Goal: Task Accomplishment & Management: Use online tool/utility

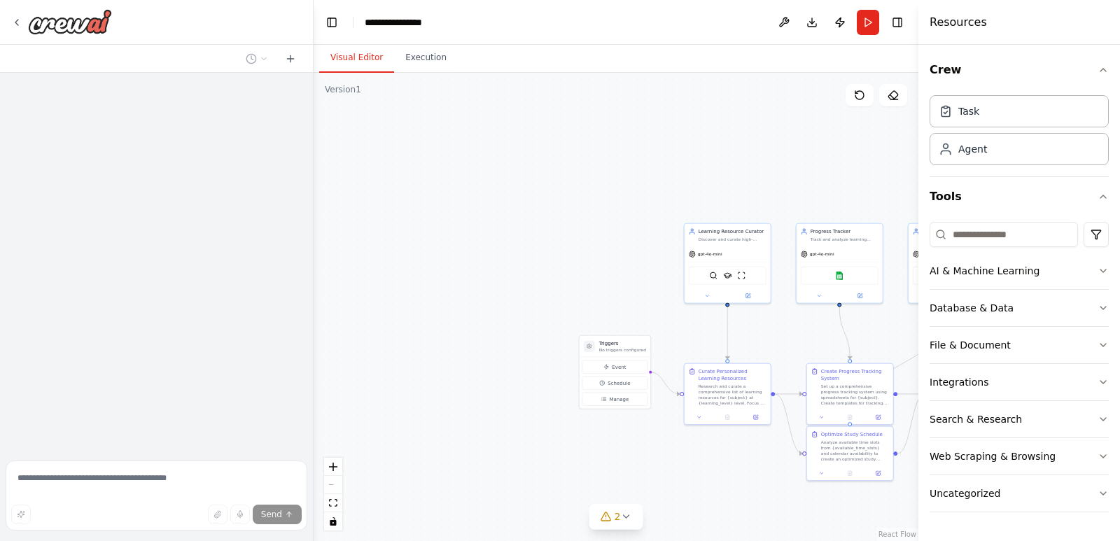
click at [785, 338] on div ".deletable-edge-delete-btn { width: 20px; height: 20px; border: 0px solid #ffff…" at bounding box center [616, 307] width 605 height 468
drag, startPoint x: 785, startPoint y: 338, endPoint x: 764, endPoint y: 334, distance: 21.3
click at [785, 338] on div ".deletable-edge-delete-btn { width: 20px; height: 20px; border: 0px solid #ffff…" at bounding box center [616, 307] width 605 height 468
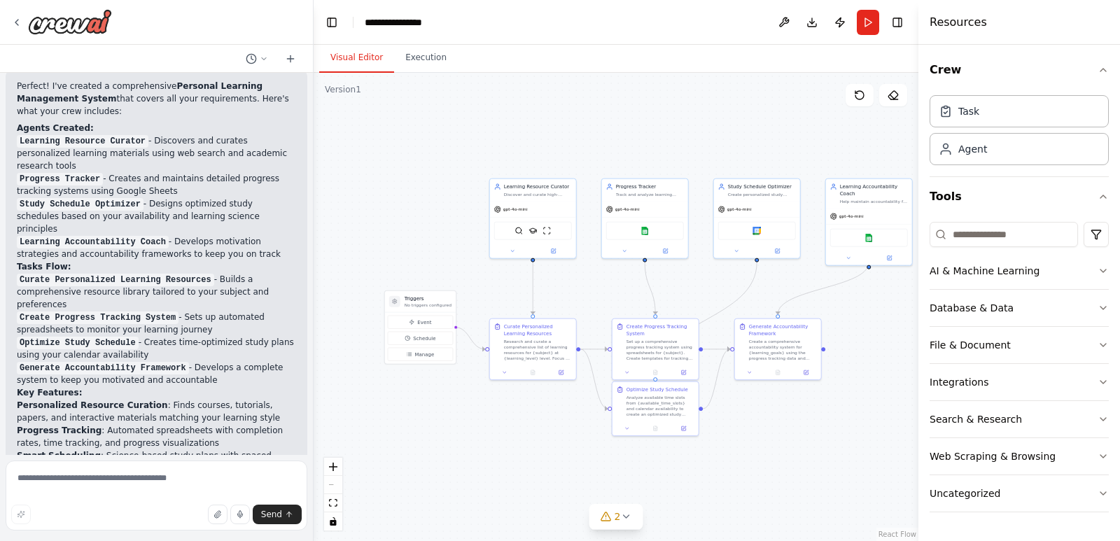
scroll to position [1169, 0]
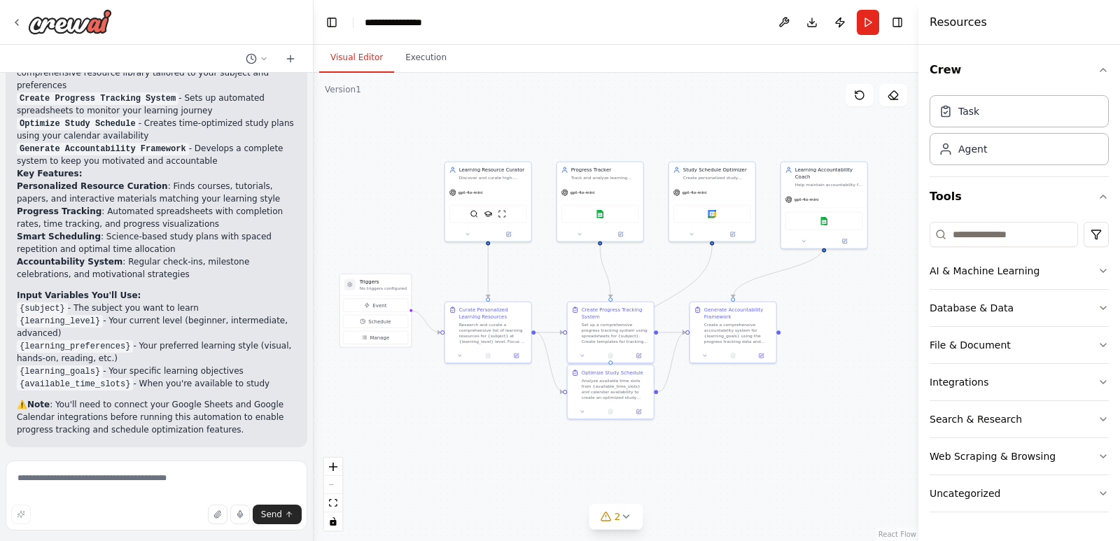
drag, startPoint x: 764, startPoint y: 334, endPoint x: 559, endPoint y: 272, distance: 214.2
click at [545, 276] on div ".deletable-edge-delete-btn { width: 20px; height: 20px; border: 0px solid #ffff…" at bounding box center [616, 307] width 605 height 468
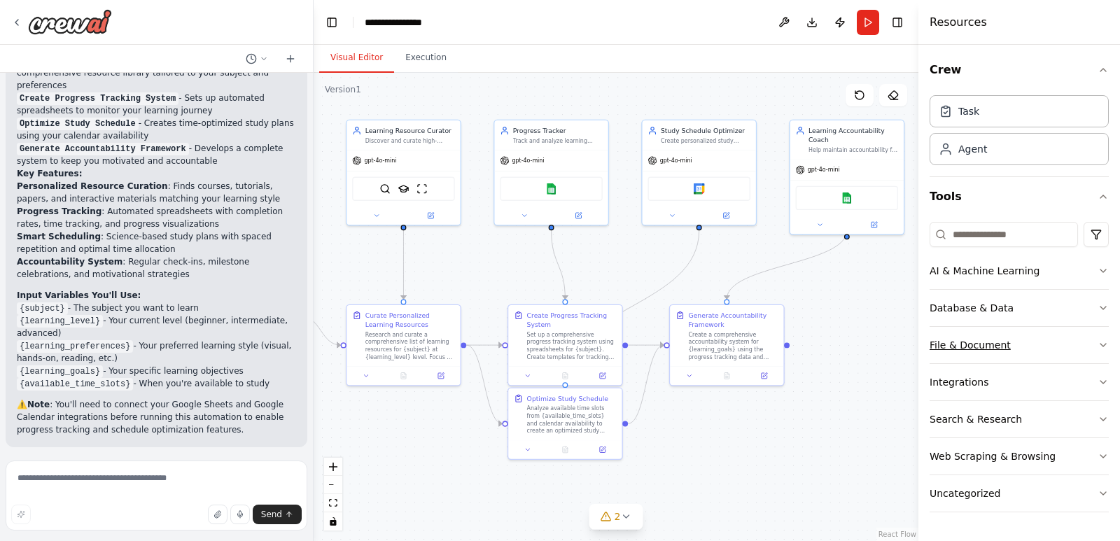
click at [1091, 342] on button "File & Document" at bounding box center [1019, 345] width 179 height 36
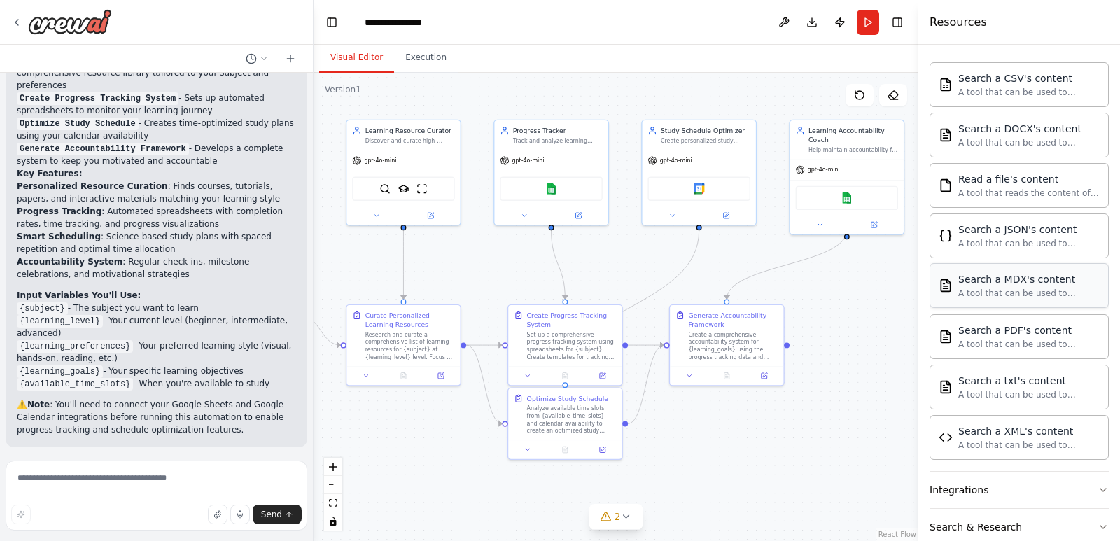
scroll to position [408, 0]
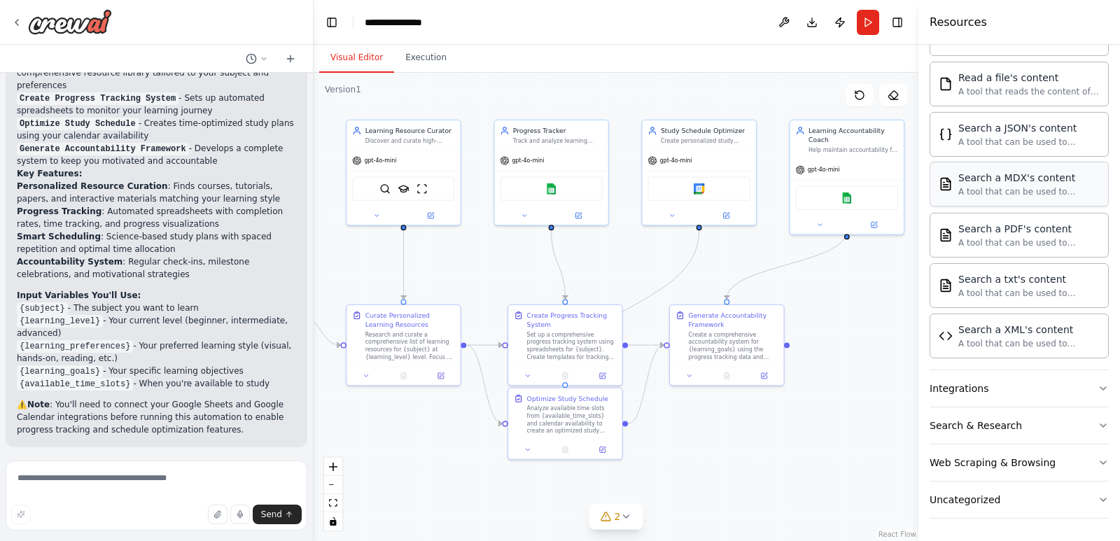
click at [1075, 381] on button "Integrations" at bounding box center [1019, 388] width 179 height 36
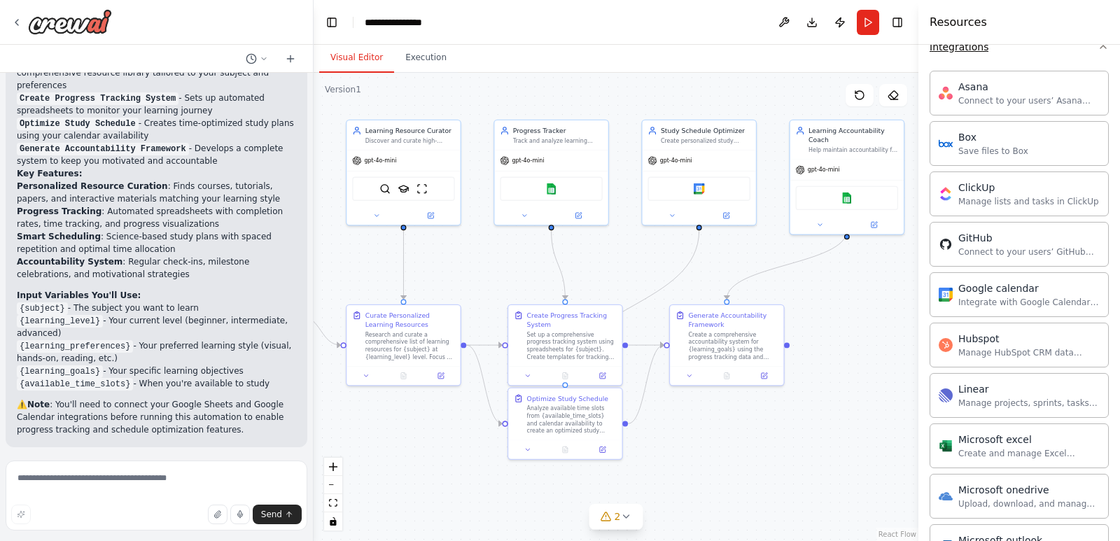
scroll to position [758, 0]
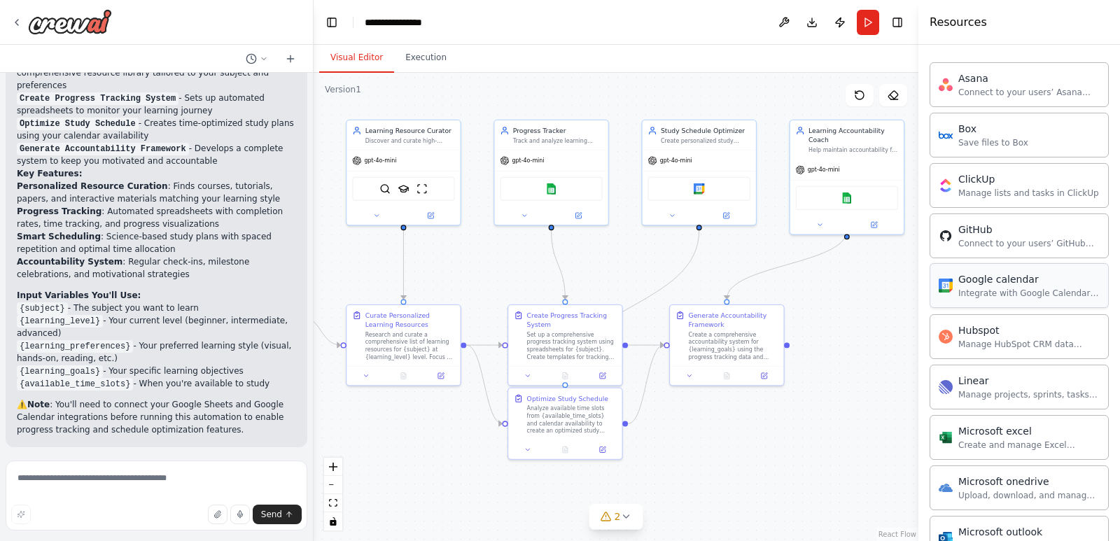
click at [1035, 298] on div "Integrate with Google Calendar to manage events, check availability, and access…" at bounding box center [1029, 293] width 141 height 11
click at [873, 195] on div "Google sheets Google calendar" at bounding box center [847, 196] width 102 height 24
click at [873, 23] on button "Run" at bounding box center [868, 22] width 22 height 25
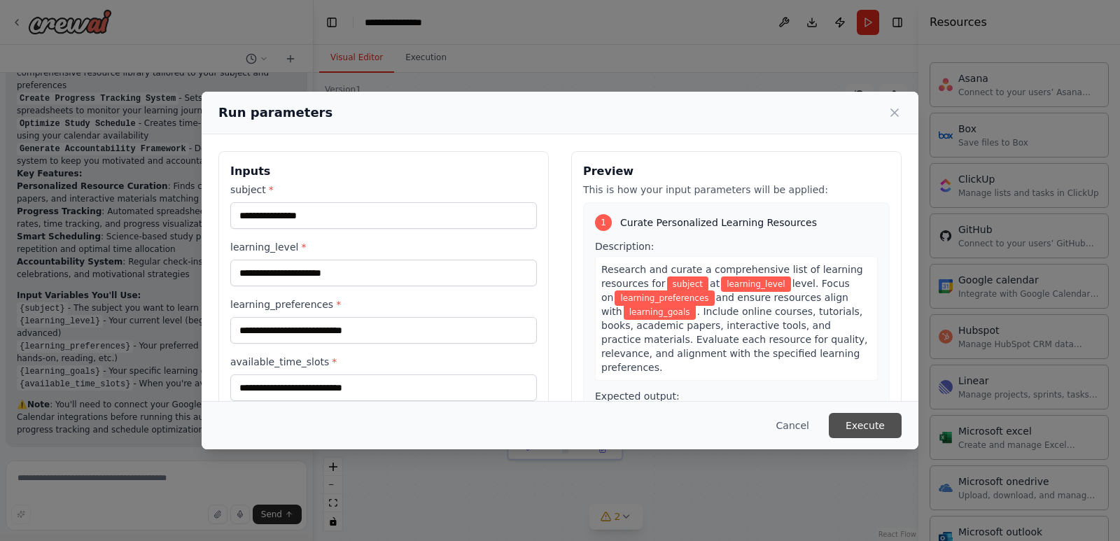
click at [885, 417] on button "Execute" at bounding box center [865, 425] width 73 height 25
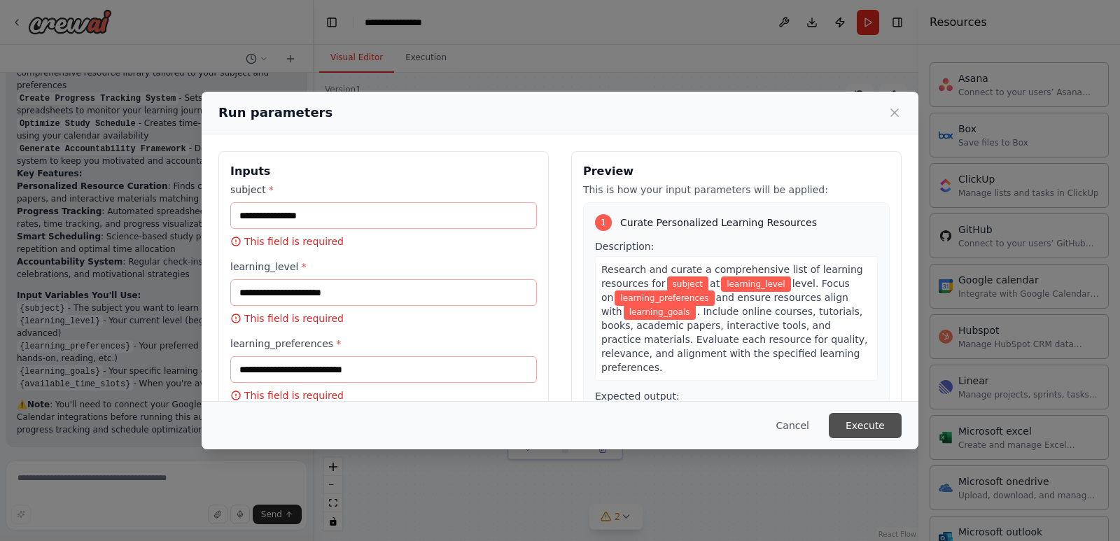
click at [891, 427] on button "Execute" at bounding box center [865, 425] width 73 height 25
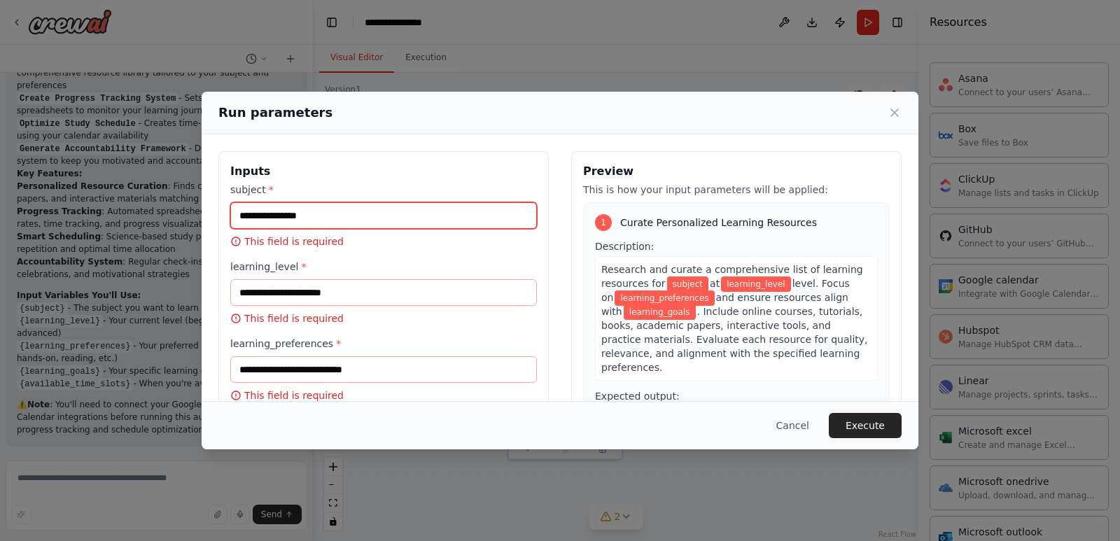
click at [466, 217] on input "subject *" at bounding box center [383, 215] width 307 height 27
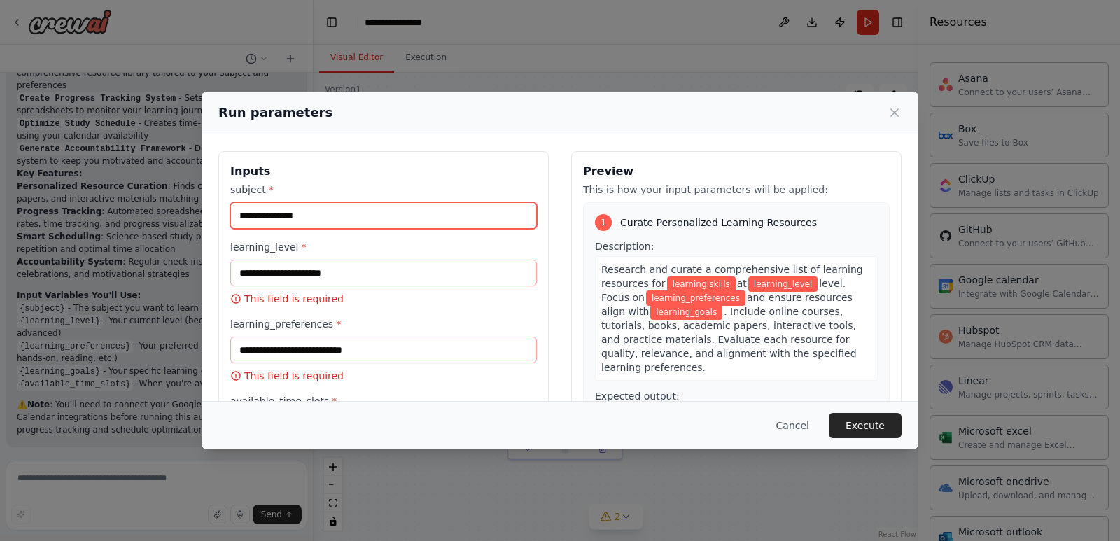
type input "**********"
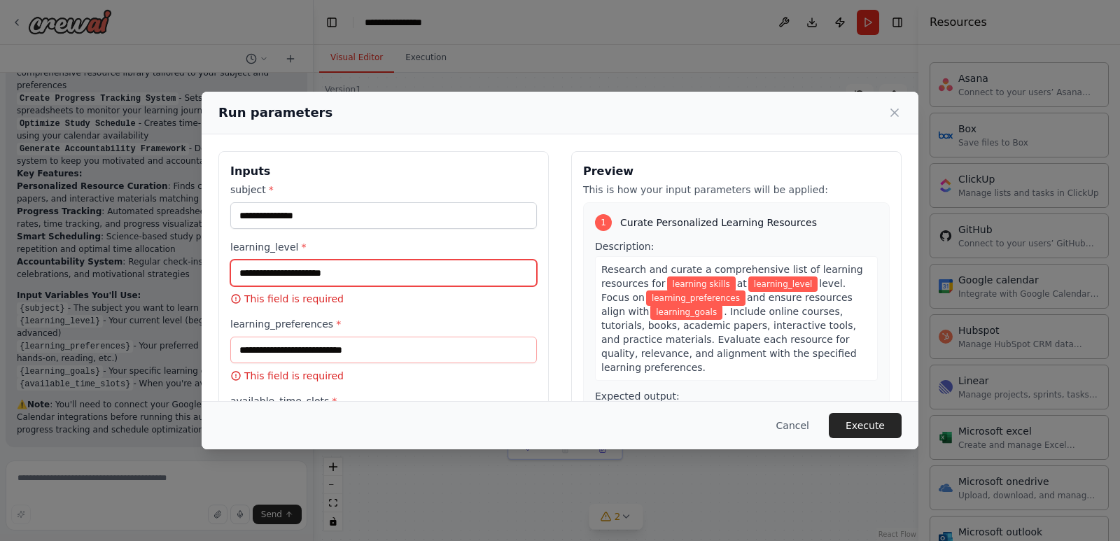
click at [433, 279] on input "learning_level *" at bounding box center [383, 273] width 307 height 27
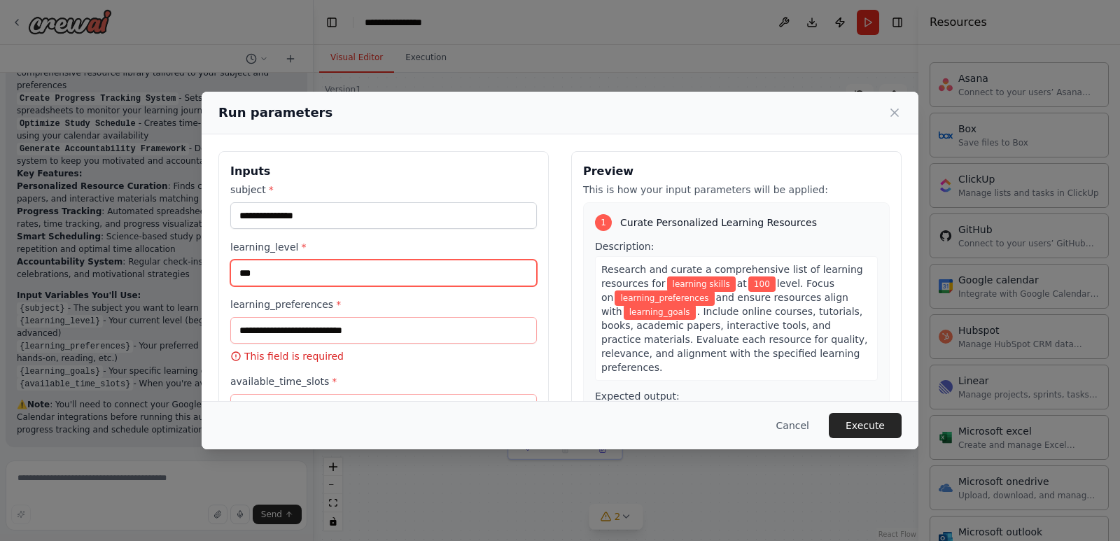
type input "***"
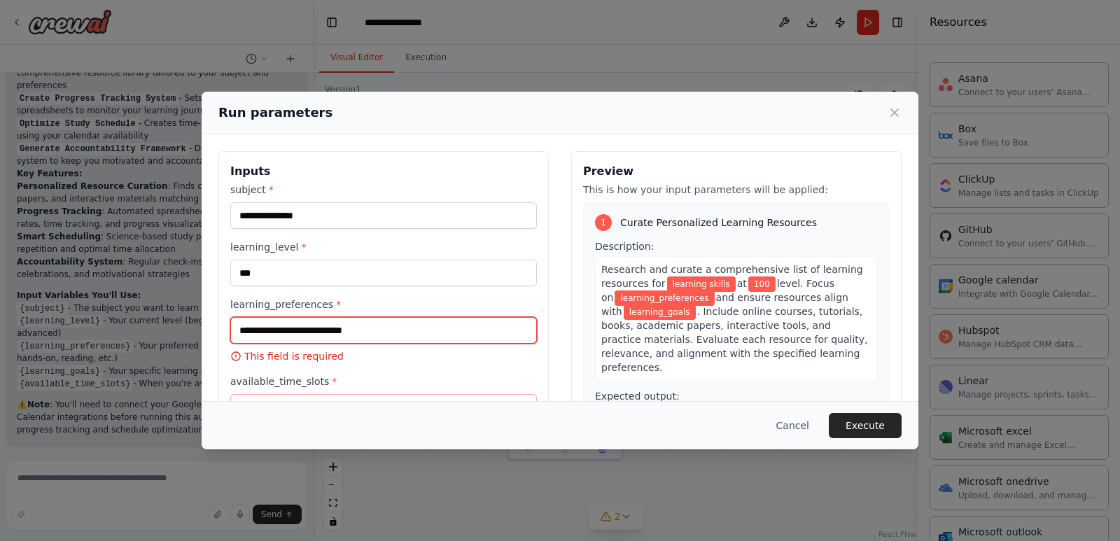
click at [403, 333] on input "learning_preferences *" at bounding box center [383, 330] width 307 height 27
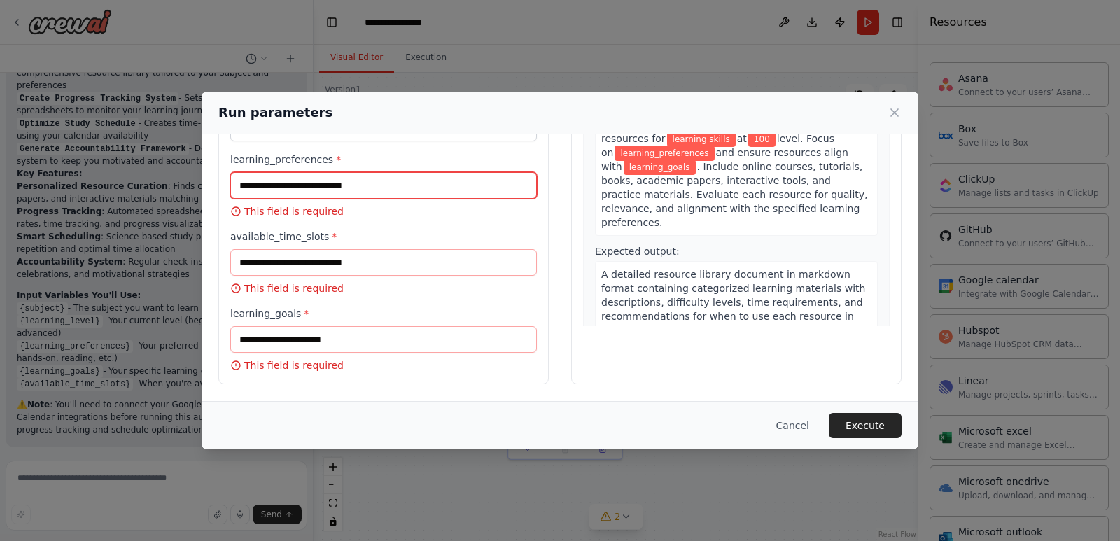
scroll to position [75, 0]
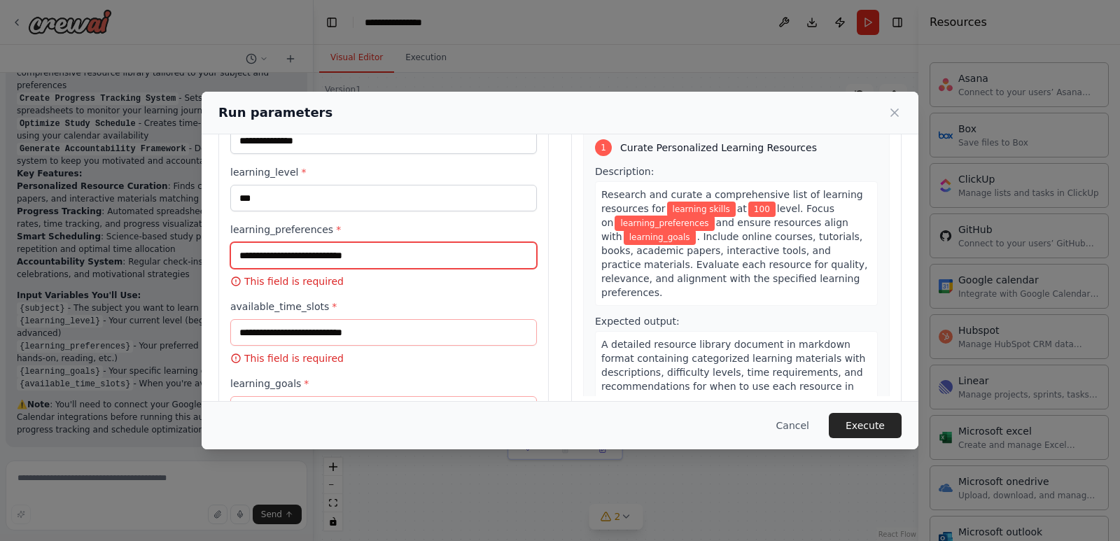
click at [409, 255] on input "learning_preferences *" at bounding box center [383, 255] width 307 height 27
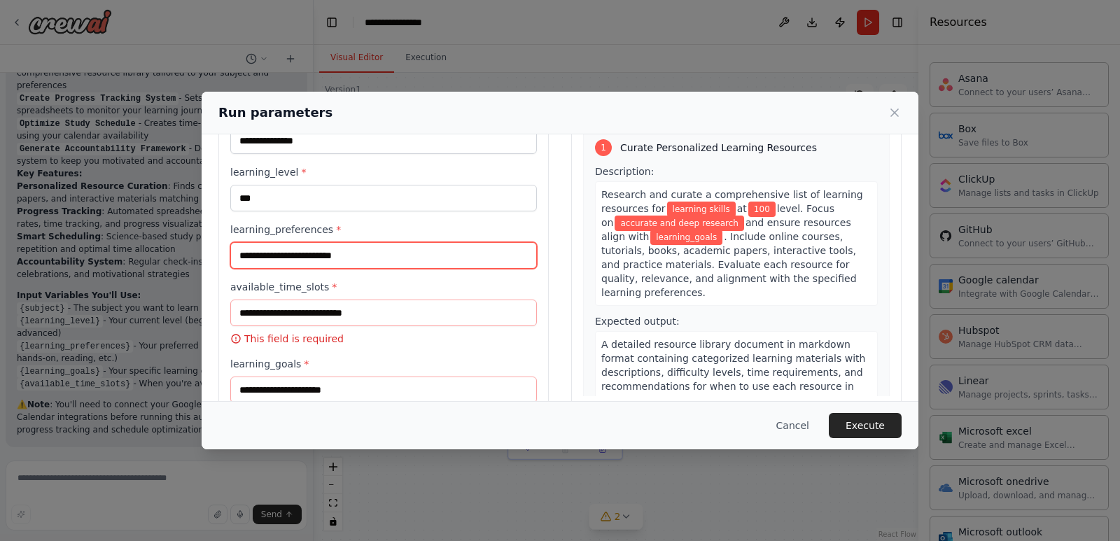
type input "**********"
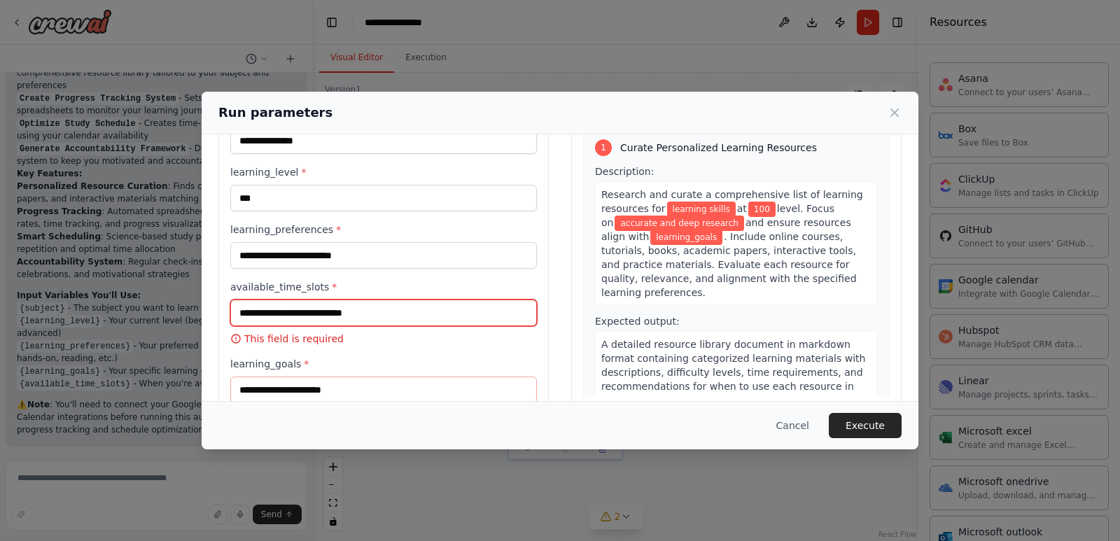
click at [415, 316] on input "available_time_slots *" at bounding box center [383, 313] width 307 height 27
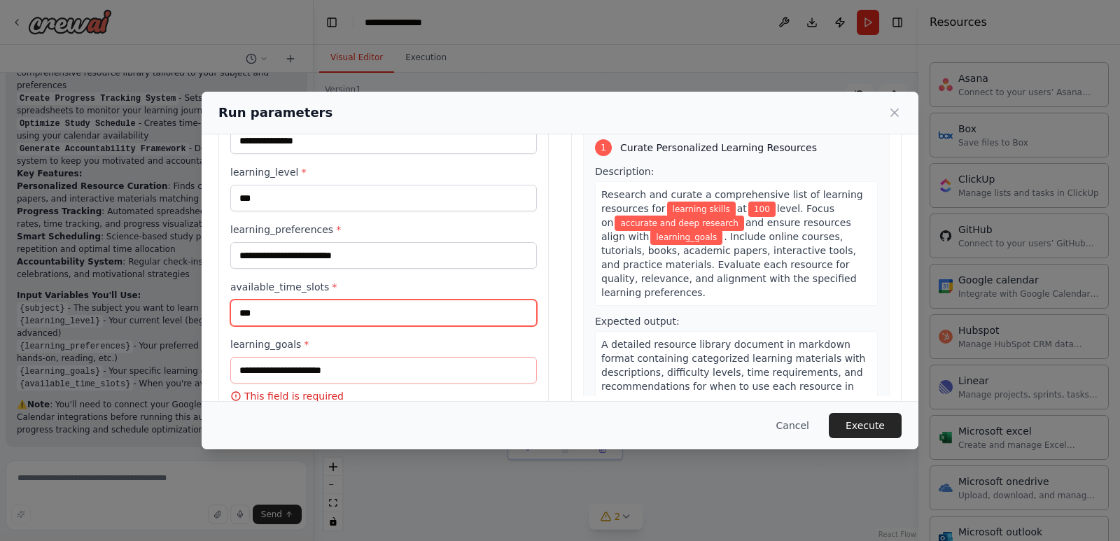
scroll to position [106, 0]
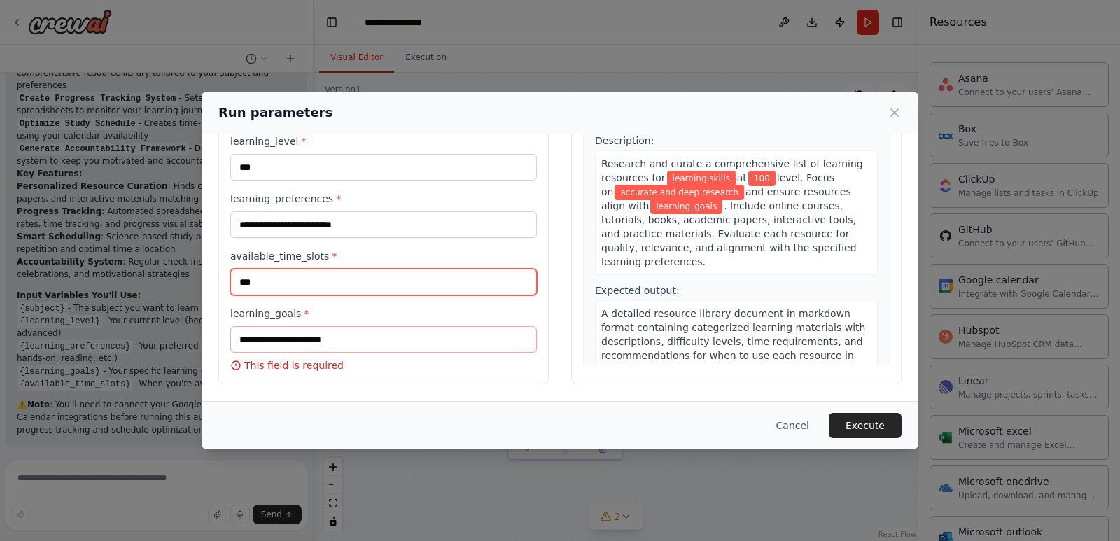
type input "***"
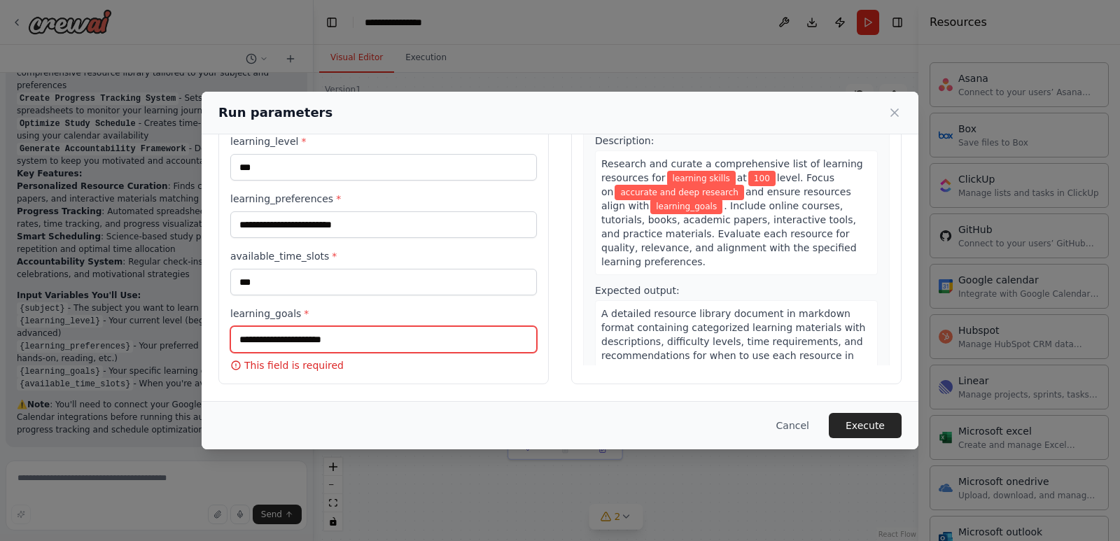
click at [401, 341] on input "learning_goals *" at bounding box center [383, 339] width 307 height 27
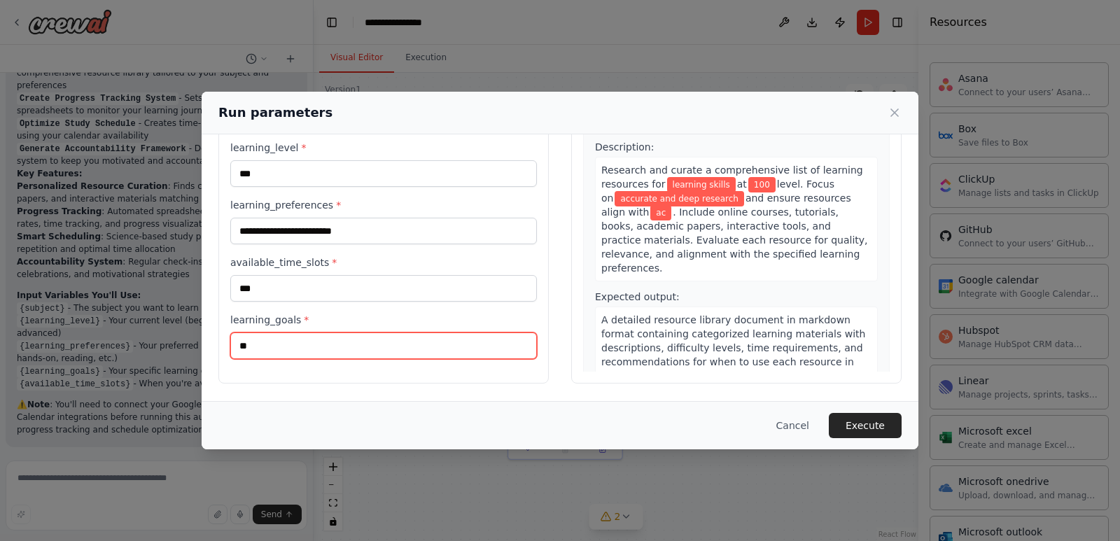
type input "*"
type input "******"
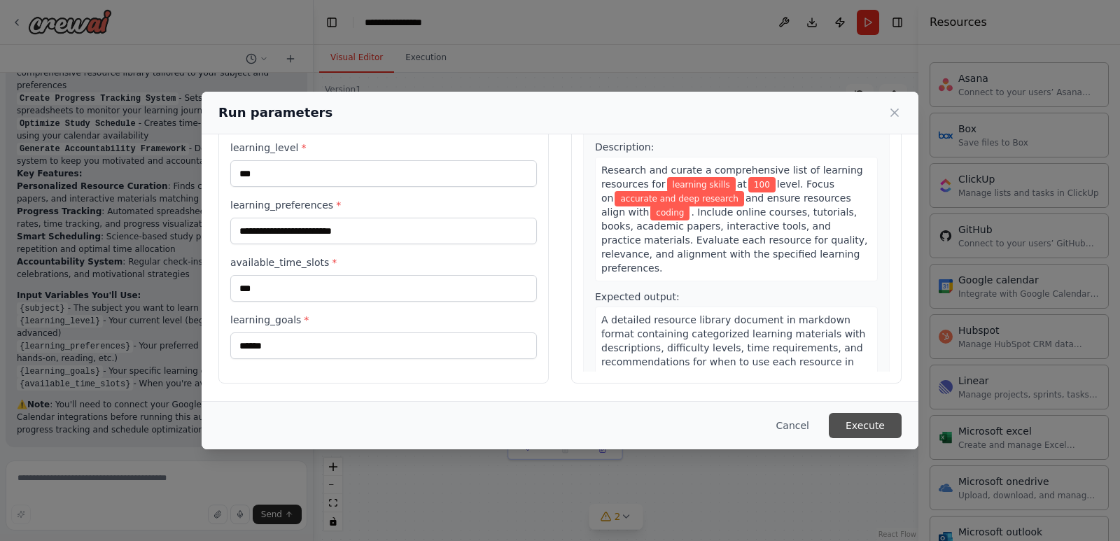
click at [851, 426] on button "Execute" at bounding box center [865, 425] width 73 height 25
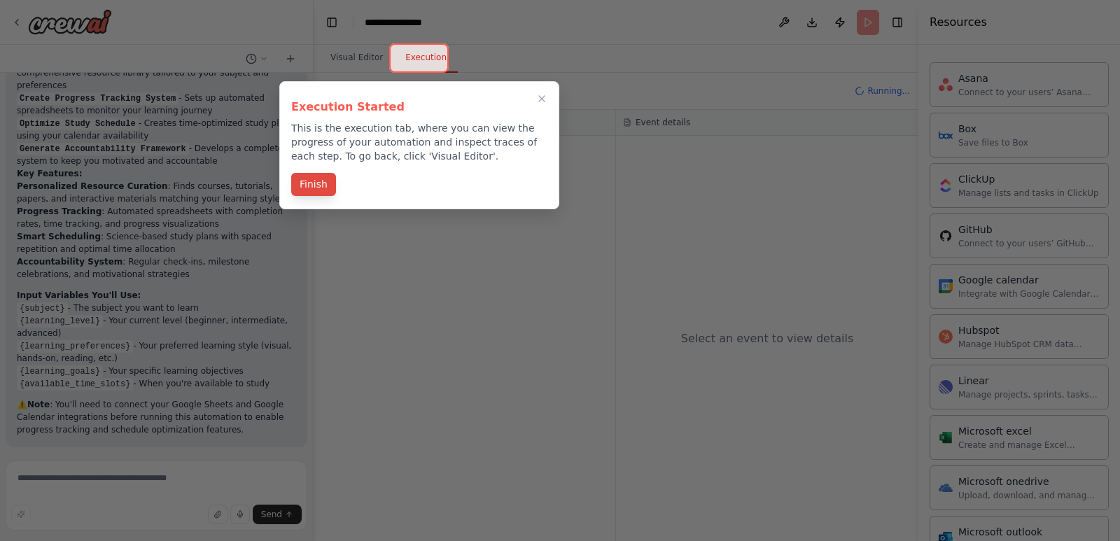
click at [323, 183] on button "Finish" at bounding box center [313, 184] width 45 height 23
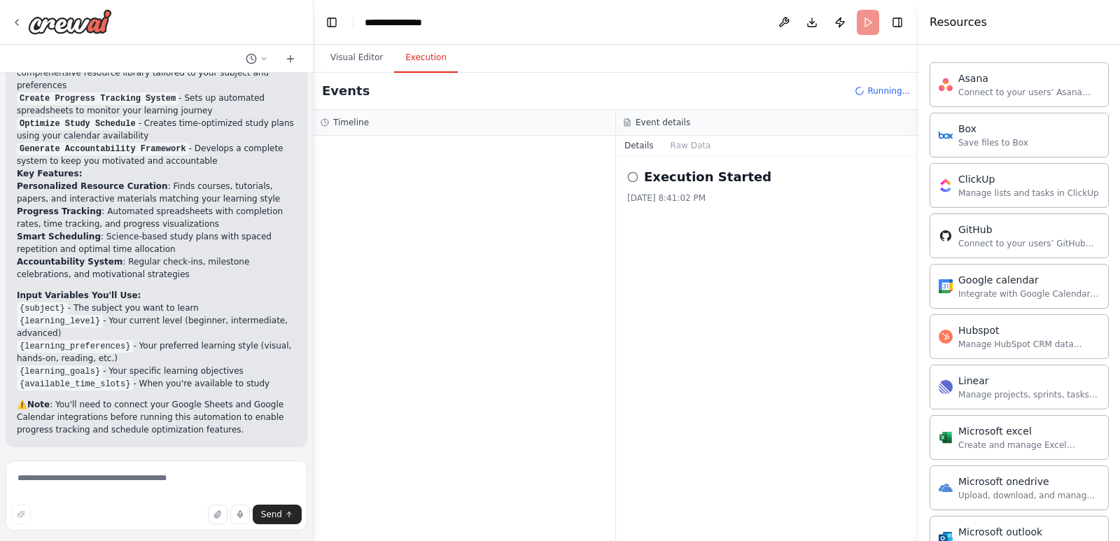
click at [631, 176] on icon at bounding box center [632, 177] width 11 height 11
click at [632, 177] on icon at bounding box center [632, 177] width 11 height 11
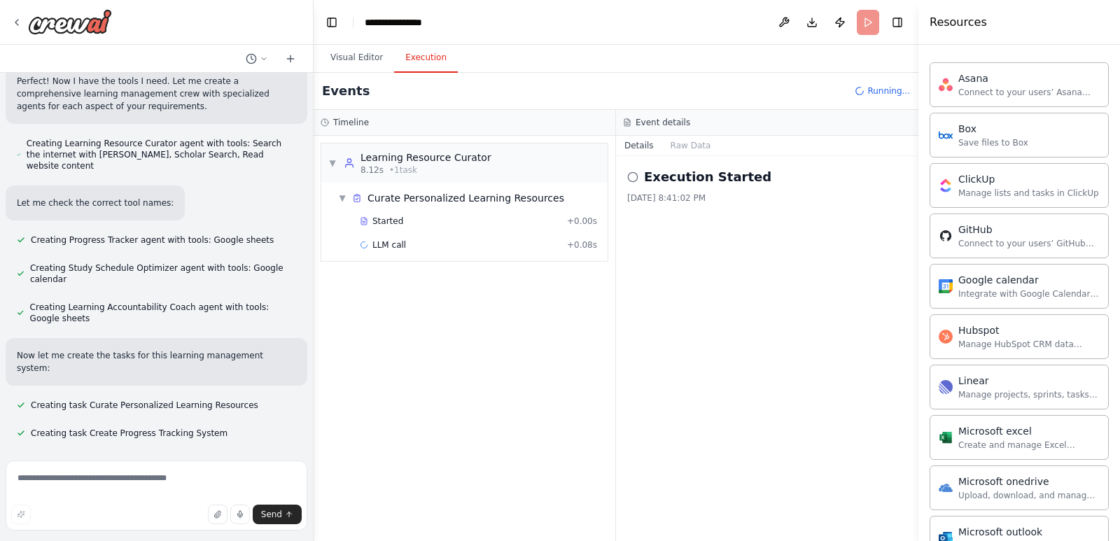
scroll to position [328, 0]
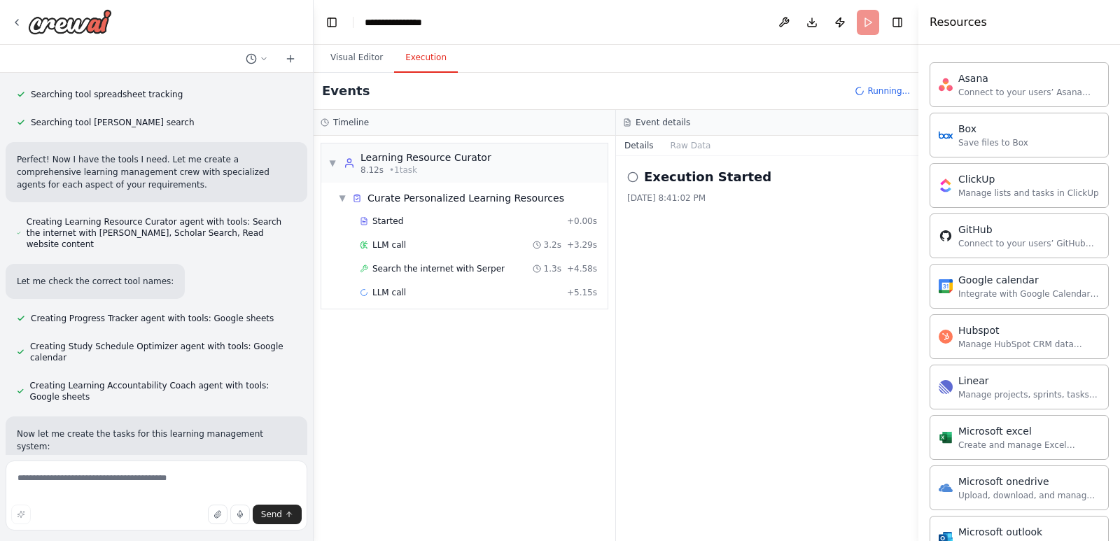
click at [715, 301] on div "Execution Started [DATE] 8:41:02 PM" at bounding box center [767, 348] width 303 height 385
click at [633, 179] on icon at bounding box center [632, 177] width 11 height 11
click at [688, 147] on button "Raw Data" at bounding box center [690, 146] width 57 height 20
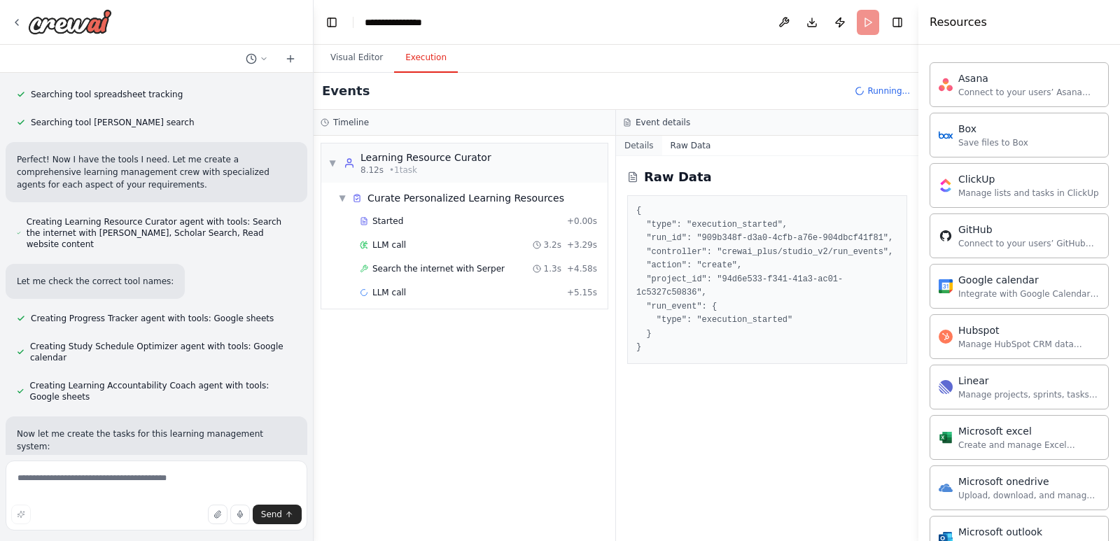
click at [634, 146] on button "Details" at bounding box center [639, 146] width 46 height 20
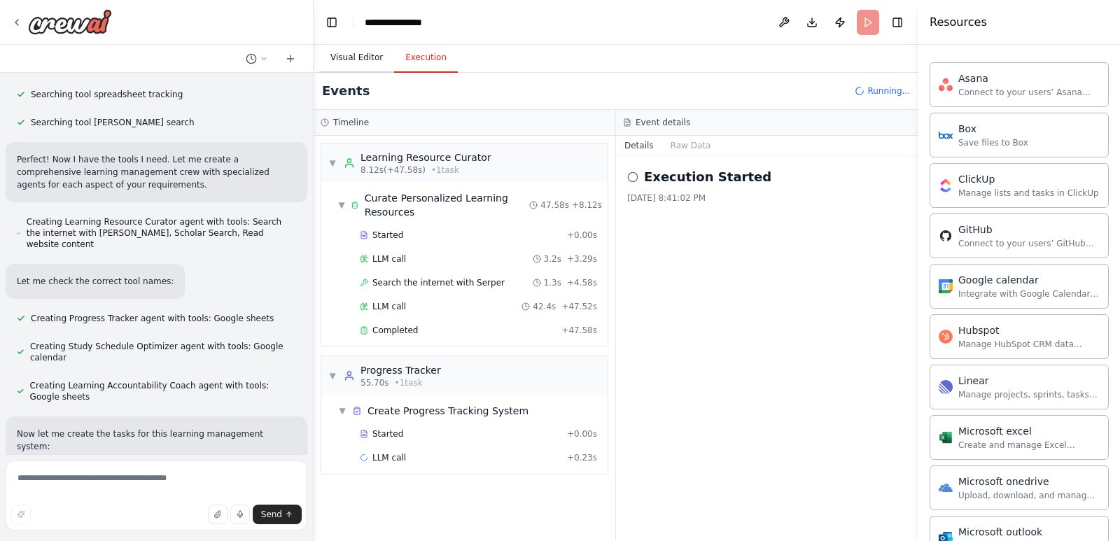
click at [363, 68] on button "Visual Editor" at bounding box center [356, 57] width 75 height 29
click at [422, 69] on button "Execution" at bounding box center [426, 57] width 64 height 29
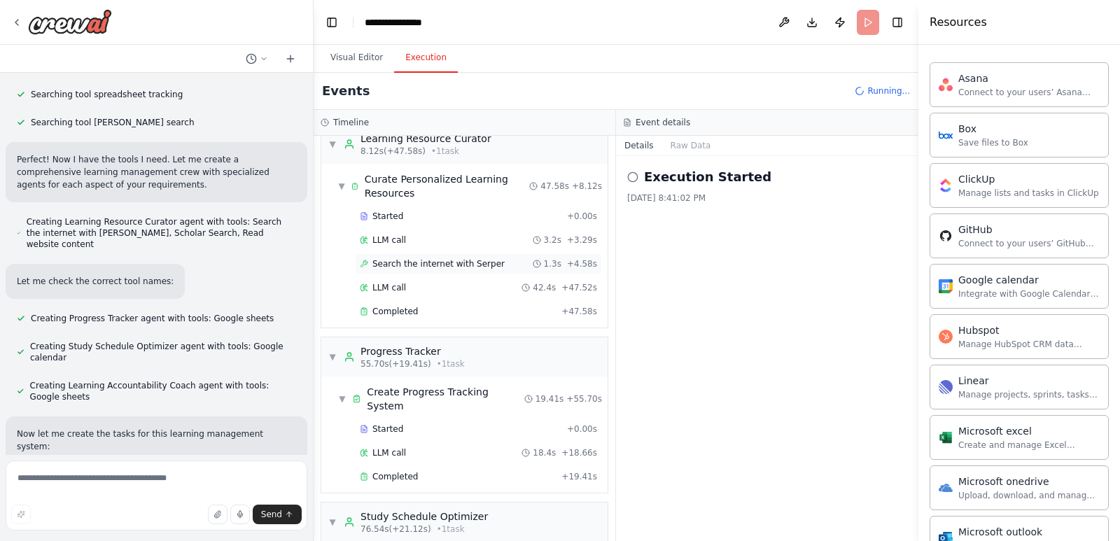
scroll to position [0, 0]
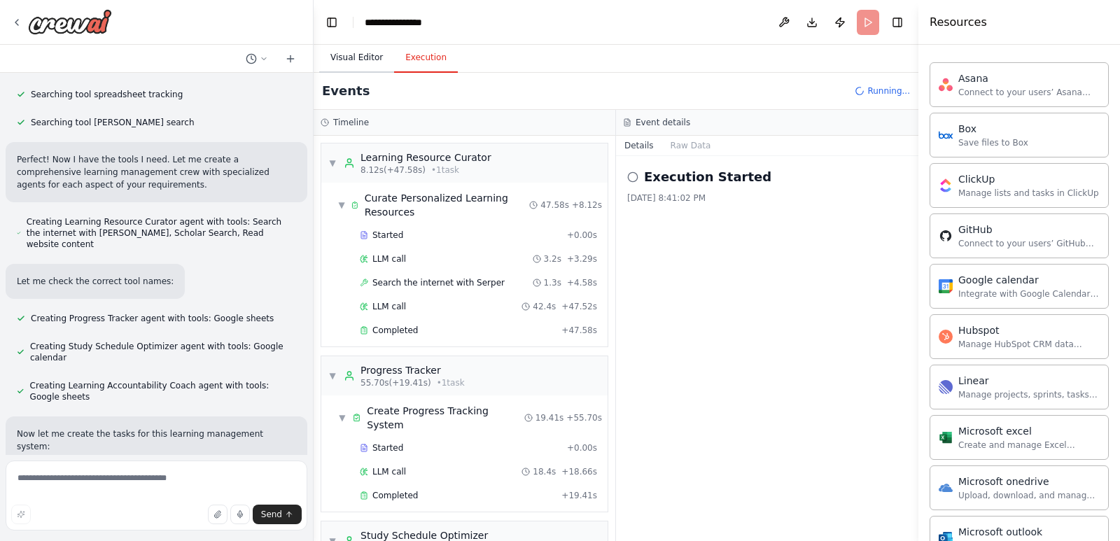
click at [373, 62] on button "Visual Editor" at bounding box center [356, 57] width 75 height 29
click at [415, 63] on button "Execution" at bounding box center [426, 57] width 64 height 29
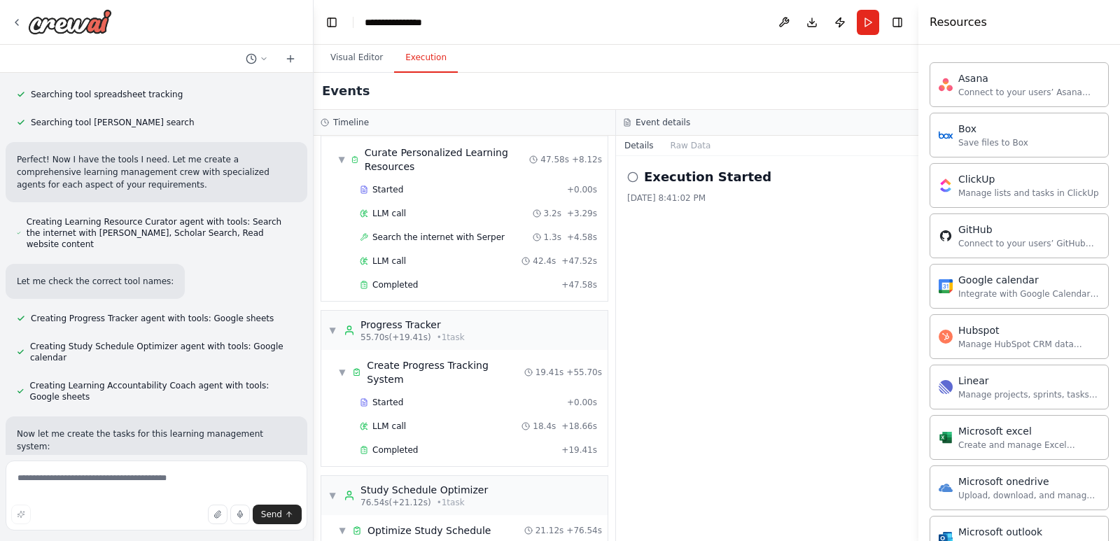
scroll to position [70, 0]
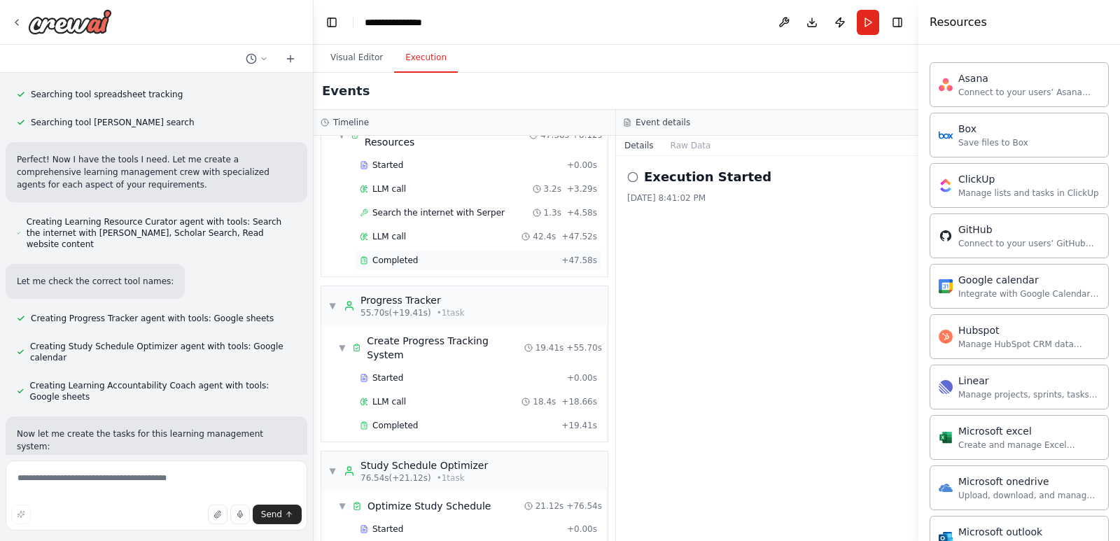
click at [431, 257] on div "Completed" at bounding box center [458, 260] width 196 height 11
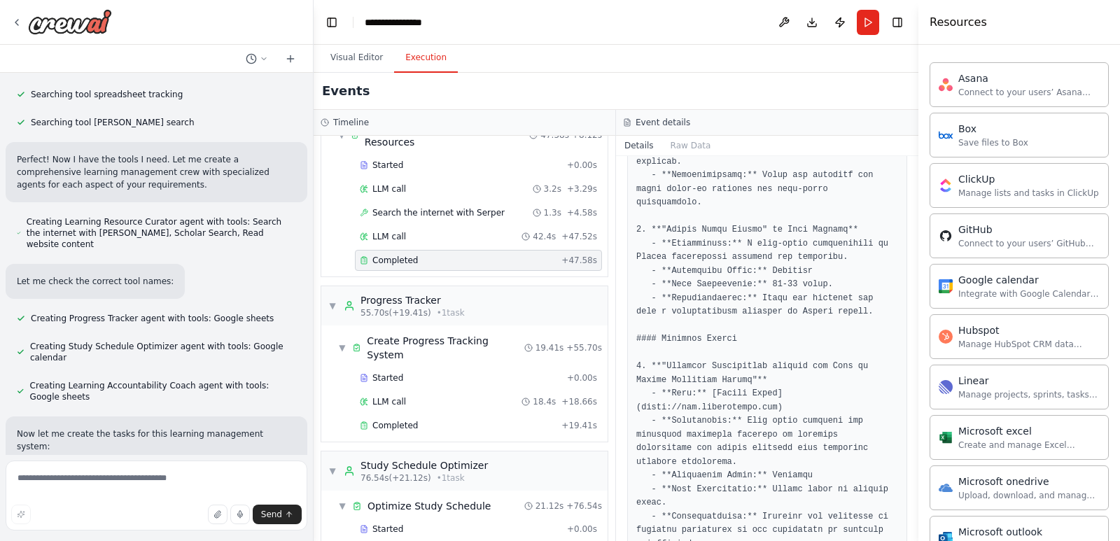
scroll to position [1346, 0]
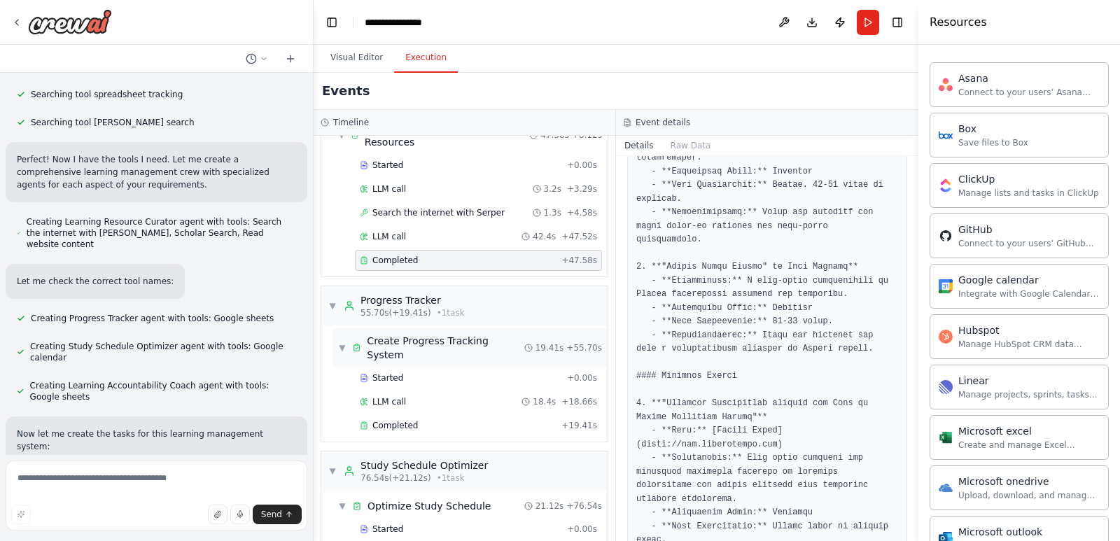
click at [551, 342] on span "19.41s" at bounding box center [550, 347] width 29 height 11
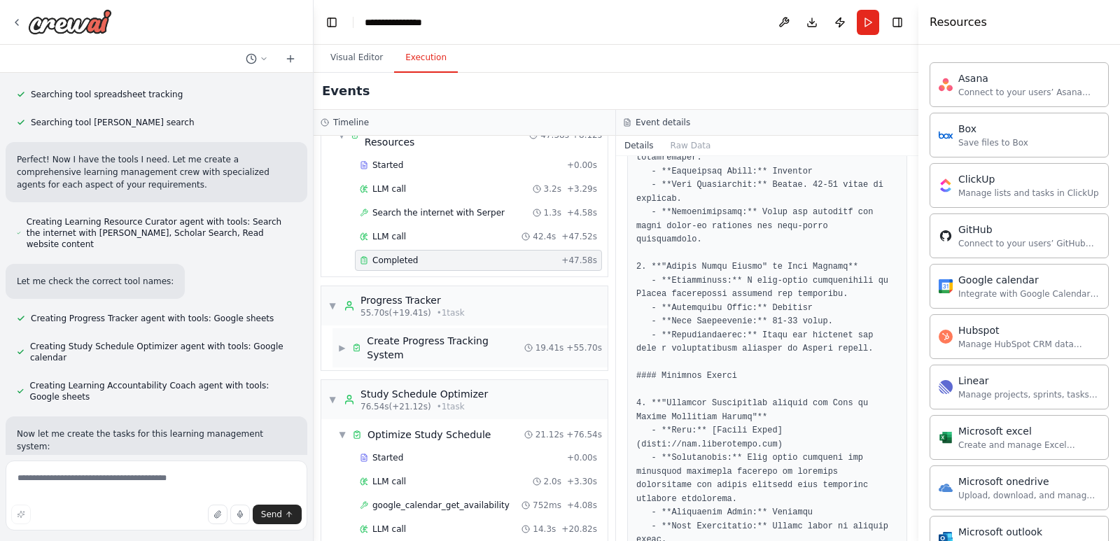
click at [551, 342] on span "19.41s" at bounding box center [550, 347] width 29 height 11
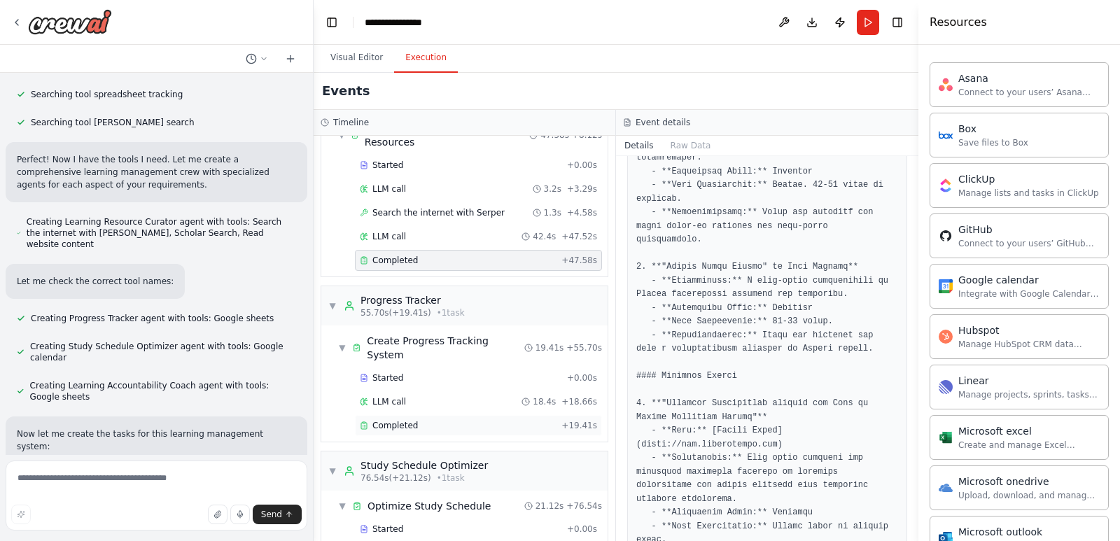
click at [525, 415] on div "Completed + 19.41s" at bounding box center [478, 425] width 247 height 21
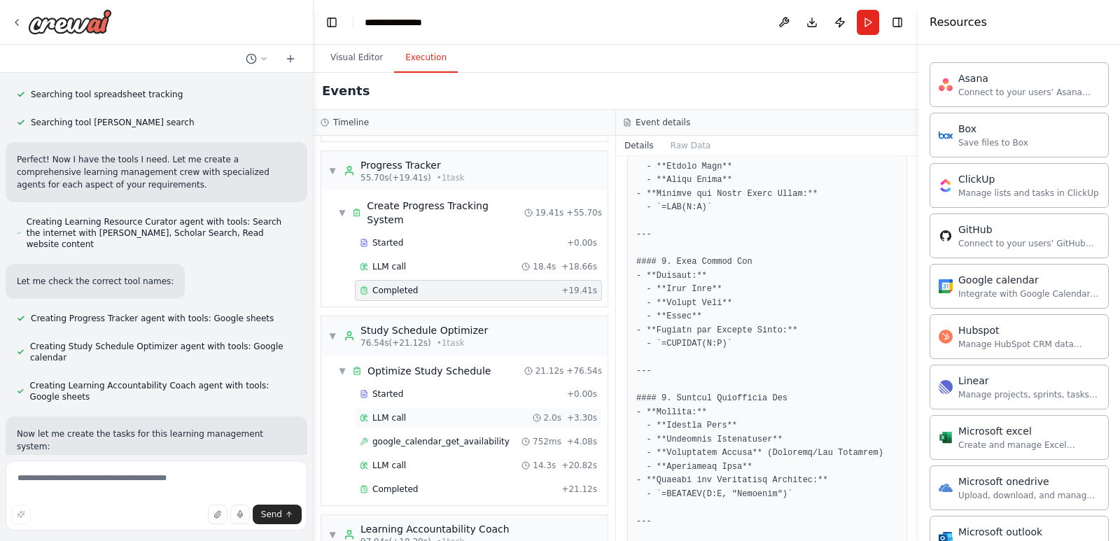
scroll to position [210, 0]
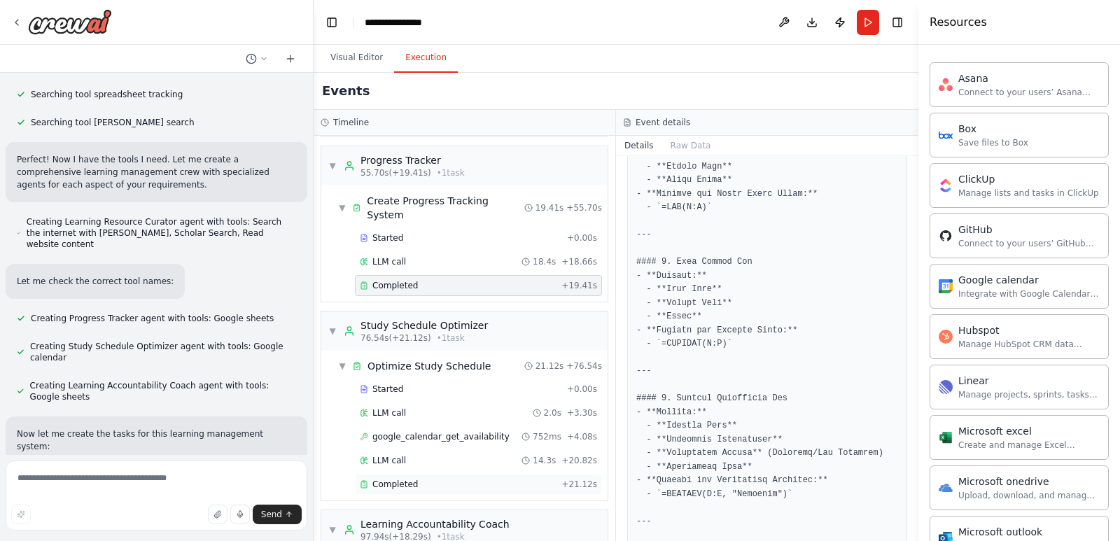
click at [541, 479] on div "Completed" at bounding box center [458, 484] width 196 height 11
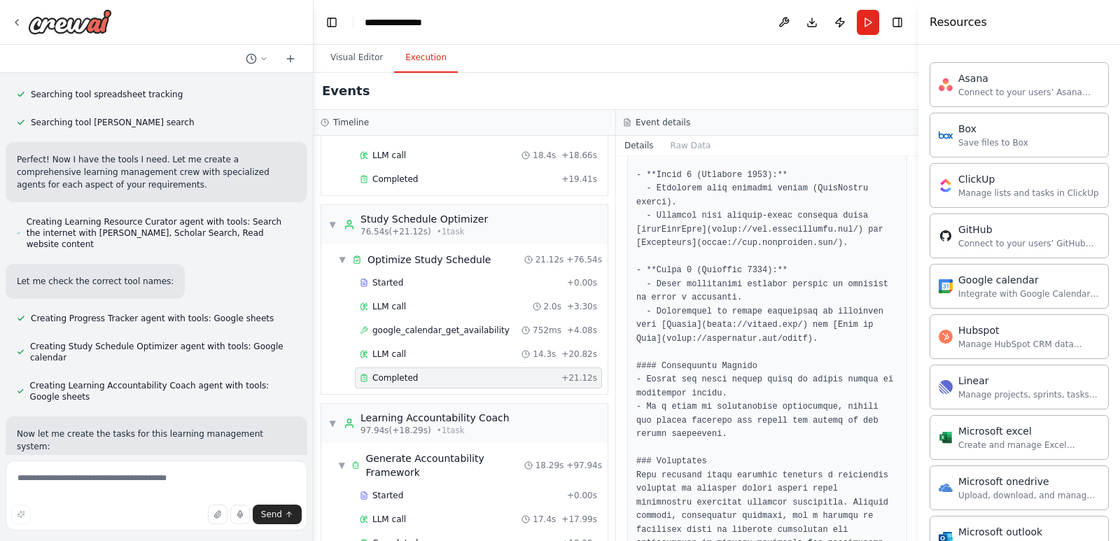
scroll to position [337, 0]
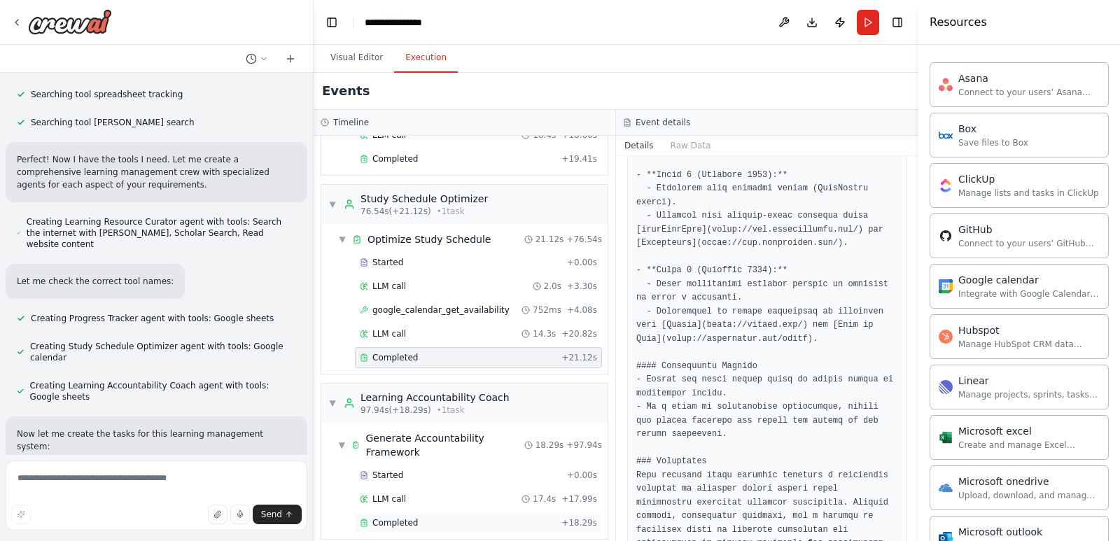
click at [532, 513] on div "Completed + 18.29s" at bounding box center [478, 523] width 247 height 21
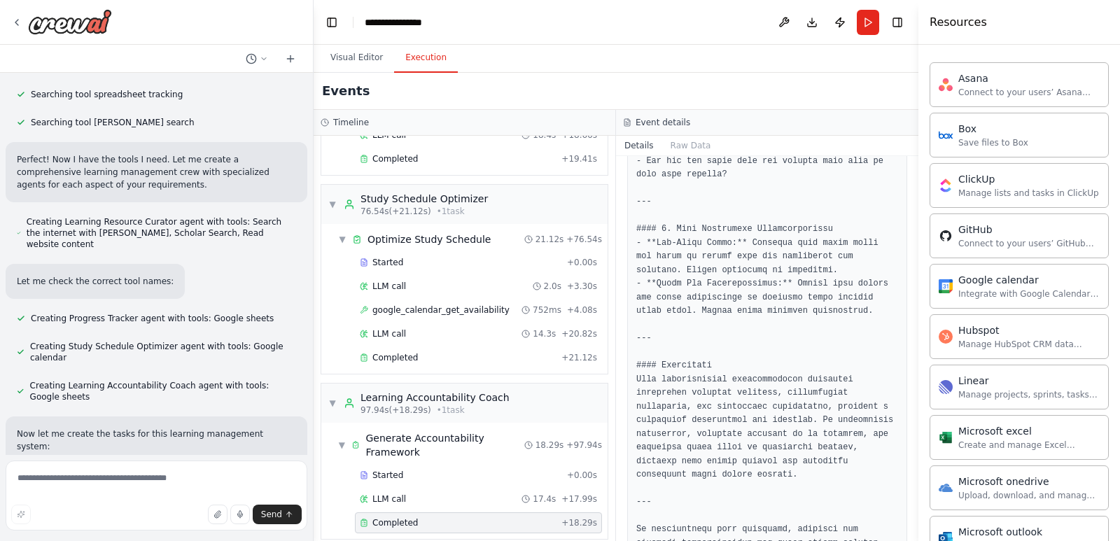
scroll to position [127, 0]
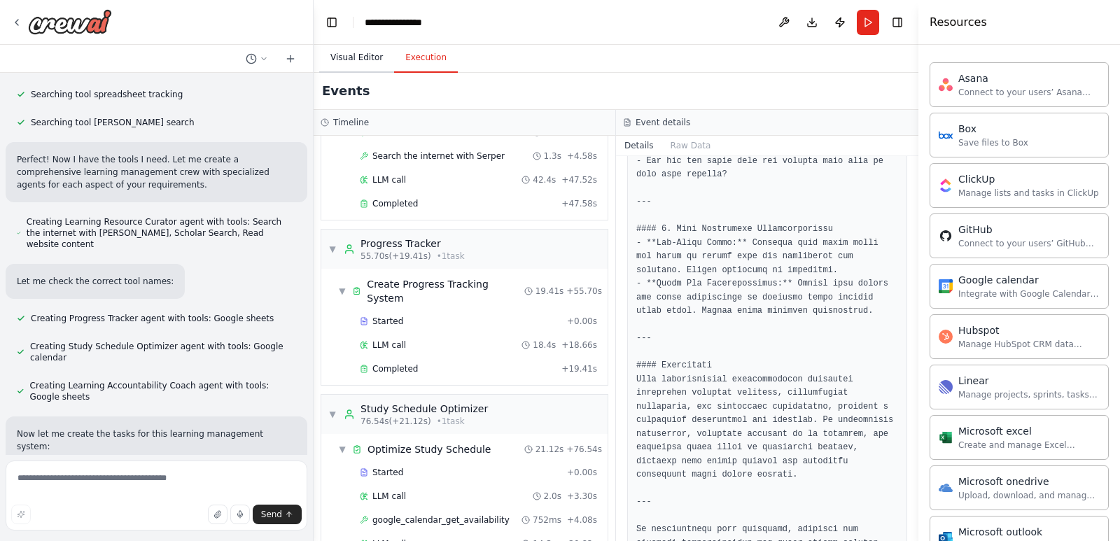
click at [350, 54] on button "Visual Editor" at bounding box center [356, 57] width 75 height 29
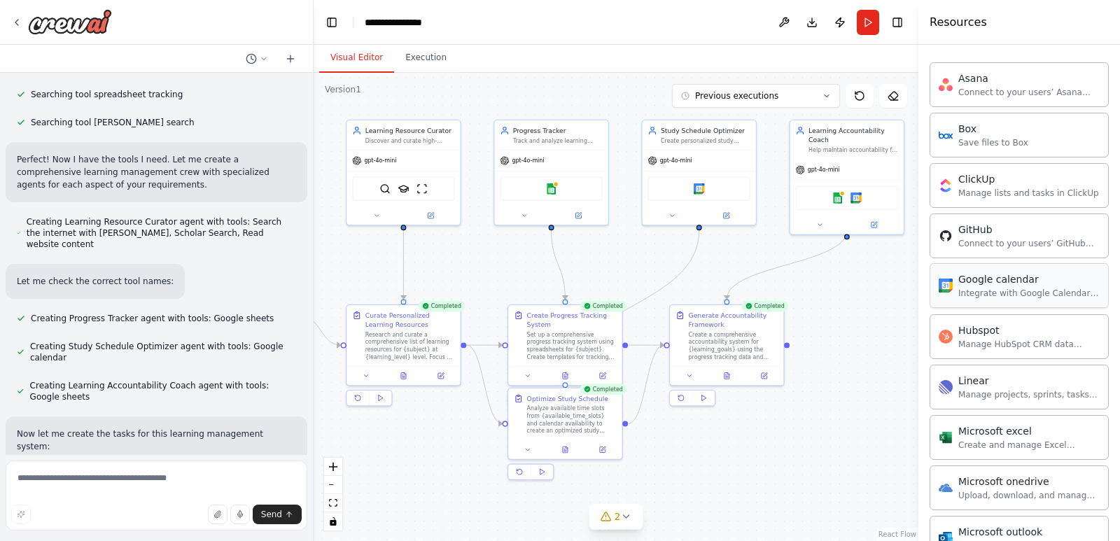
click at [987, 289] on div "Integrate with Google Calendar to manage events, check availability, and access…" at bounding box center [1029, 293] width 141 height 11
drag, startPoint x: 987, startPoint y: 289, endPoint x: 855, endPoint y: 315, distance: 134.2
click at [855, 315] on div "Build a crew that curates personalized learning resources, tracks your progress…" at bounding box center [560, 270] width 1120 height 541
click at [855, 315] on div ".deletable-edge-delete-btn { width: 20px; height: 20px; border: 0px solid #ffff…" at bounding box center [616, 307] width 605 height 468
click at [996, 288] on div "Integrate with Google Calendar to manage events, check availability, and access…" at bounding box center [1029, 293] width 141 height 11
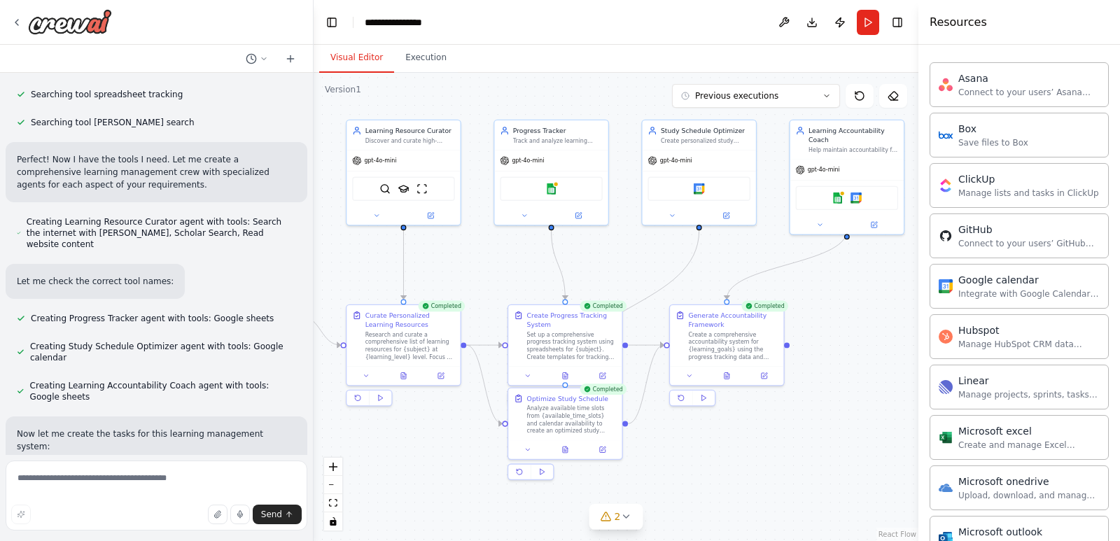
drag, startPoint x: 996, startPoint y: 288, endPoint x: 915, endPoint y: 256, distance: 86.5
click at [919, 256] on div "Resources Crew Task Agent Tools AI & Machine Learning Database & Data File & Do…" at bounding box center [1020, 270] width 202 height 541
click at [976, 292] on div "Integrate with Google Calendar to manage events, check availability, and access…" at bounding box center [1029, 293] width 141 height 11
drag, startPoint x: 976, startPoint y: 292, endPoint x: 795, endPoint y: 350, distance: 190.5
click at [795, 350] on div "Build a crew that curates personalized learning resources, tracks your progress…" at bounding box center [560, 270] width 1120 height 541
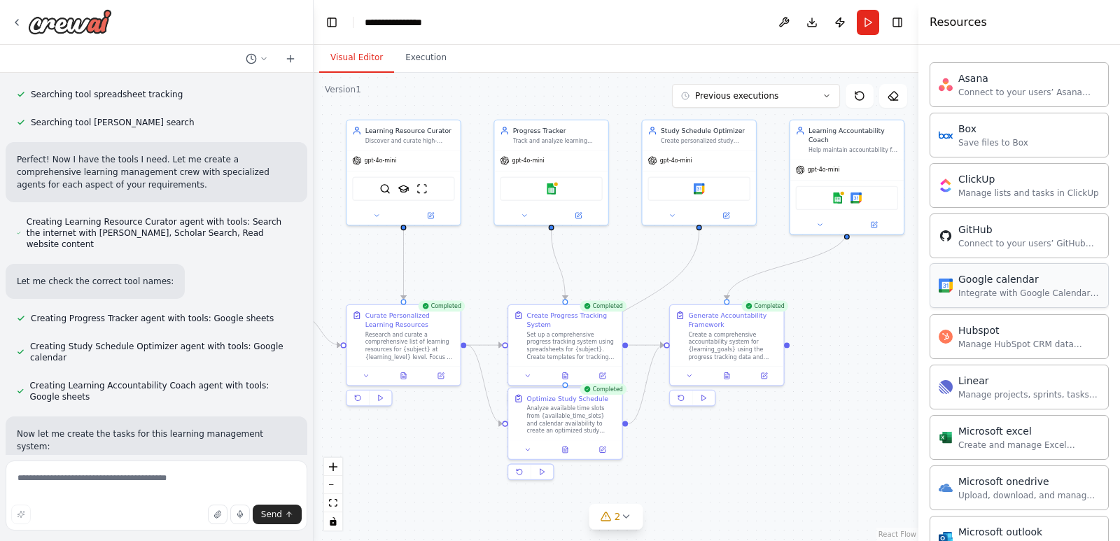
click at [969, 279] on div "Google calendar" at bounding box center [1029, 279] width 141 height 14
drag, startPoint x: 969, startPoint y: 279, endPoint x: 903, endPoint y: 197, distance: 105.1
click at [903, 197] on div "Build a crew that curates personalized learning resources, tracks your progress…" at bounding box center [560, 270] width 1120 height 541
click at [973, 299] on div "Google calendar Integrate with Google Calendar to manage events, check availabi…" at bounding box center [1019, 285] width 179 height 45
click at [974, 298] on div "Integrate with Google Calendar to manage events, check availability, and access…" at bounding box center [1029, 293] width 141 height 11
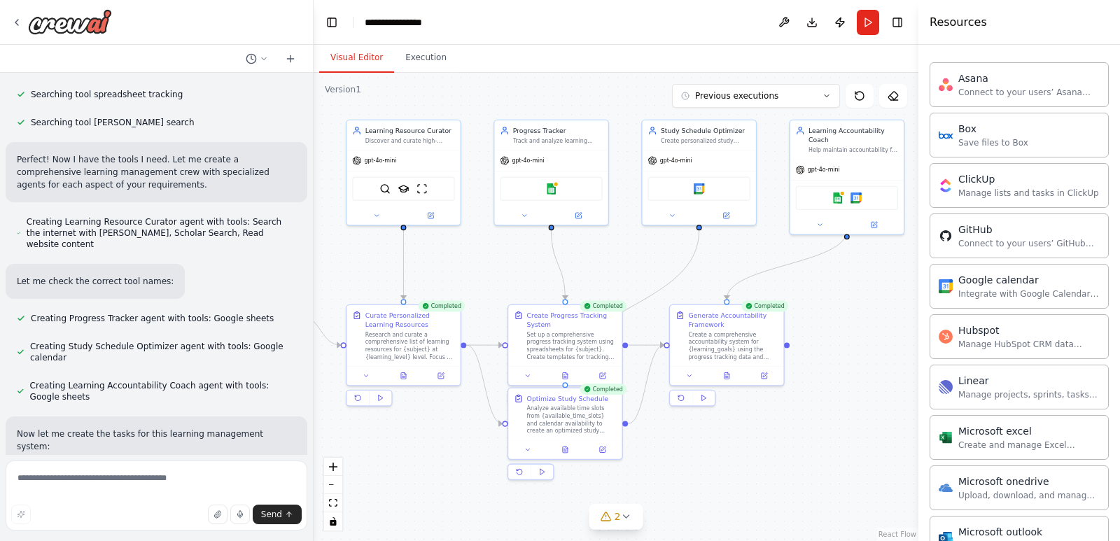
drag, startPoint x: 974, startPoint y: 298, endPoint x: 803, endPoint y: 338, distance: 176.3
click at [803, 338] on div "Build a crew that curates personalized learning resources, tracks your progress…" at bounding box center [560, 270] width 1120 height 541
click at [1003, 294] on div "Integrate with Google Calendar to manage events, check availability, and access…" at bounding box center [1029, 293] width 141 height 11
click at [855, 312] on div ".deletable-edge-delete-btn { width: 20px; height: 20px; border: 0px solid #ffff…" at bounding box center [616, 307] width 605 height 468
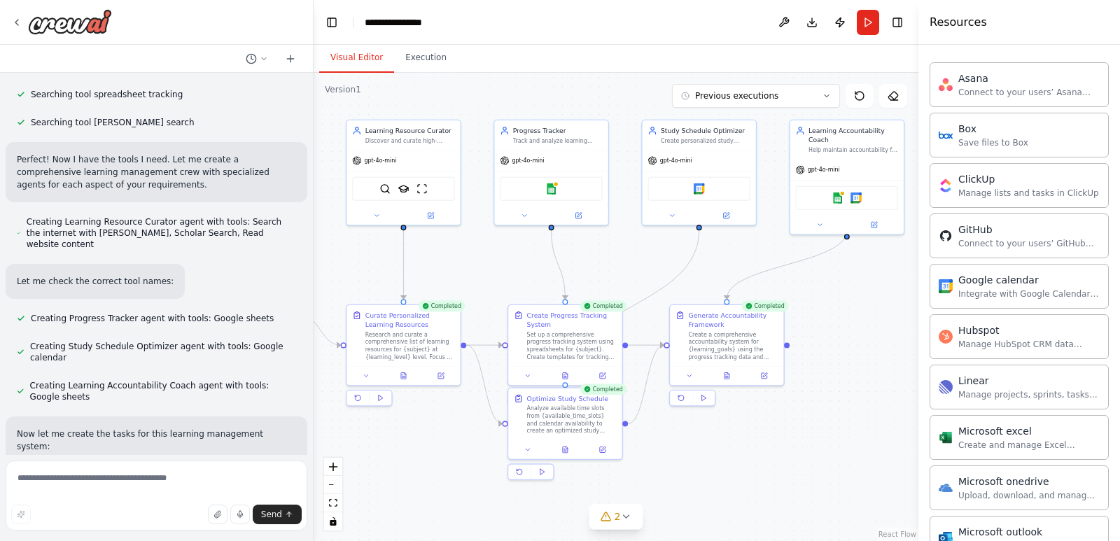
click at [868, 375] on div ".deletable-edge-delete-btn { width: 20px; height: 20px; border: 0px solid #ffff…" at bounding box center [616, 307] width 605 height 468
click at [866, 326] on div ".deletable-edge-delete-btn { width: 20px; height: 20px; border: 0px solid #ffff…" at bounding box center [616, 307] width 605 height 468
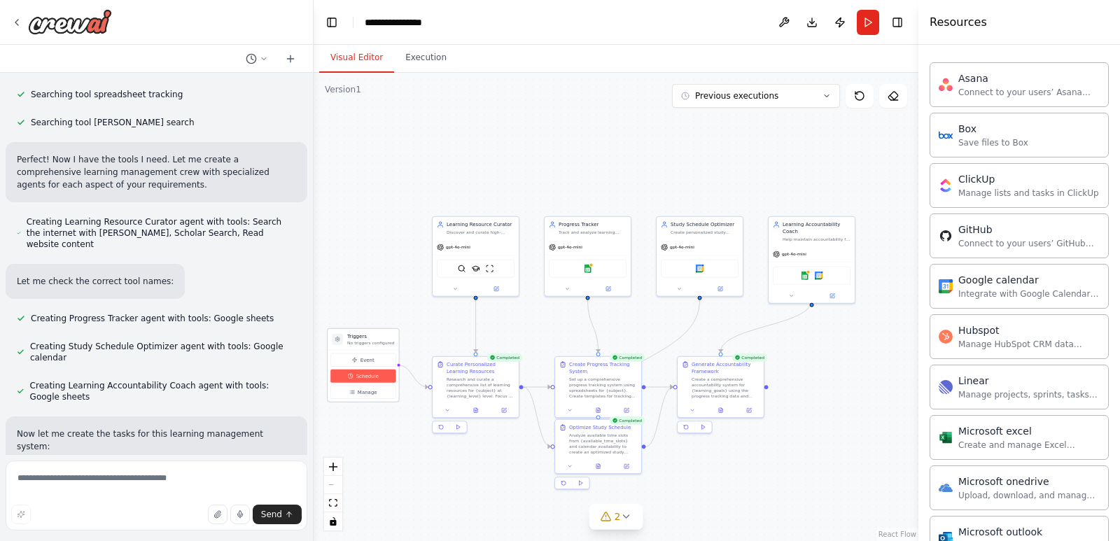
click at [361, 375] on span "Schedule" at bounding box center [367, 376] width 22 height 7
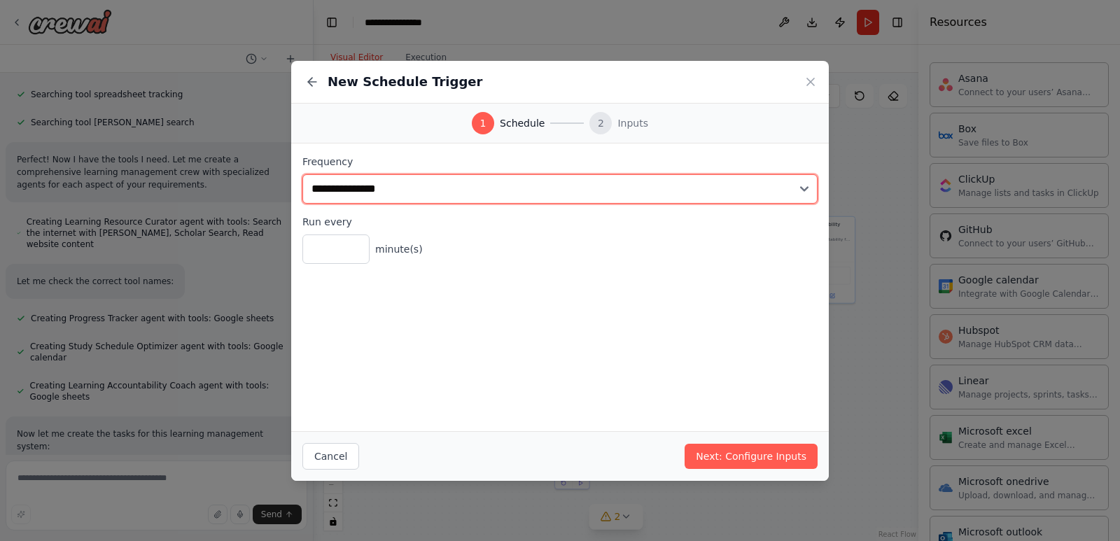
click at [440, 193] on select "**********" at bounding box center [560, 188] width 515 height 29
click at [303, 174] on select "**********" at bounding box center [560, 188] width 515 height 29
click at [429, 188] on select "**********" at bounding box center [560, 188] width 515 height 29
select select "*******"
click at [303, 174] on select "**********" at bounding box center [560, 188] width 515 height 29
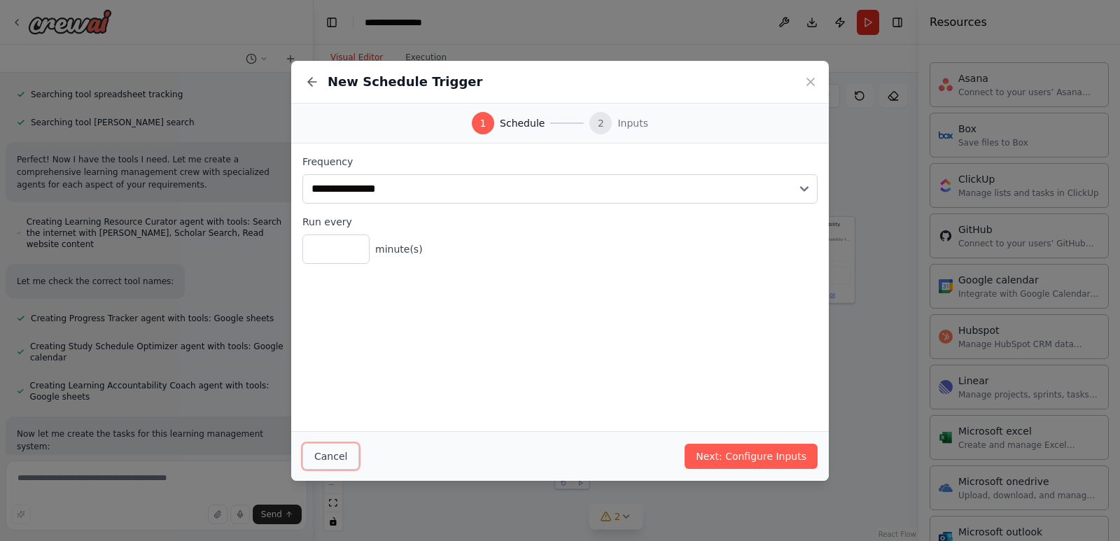
click at [349, 462] on button "Cancel" at bounding box center [331, 456] width 57 height 27
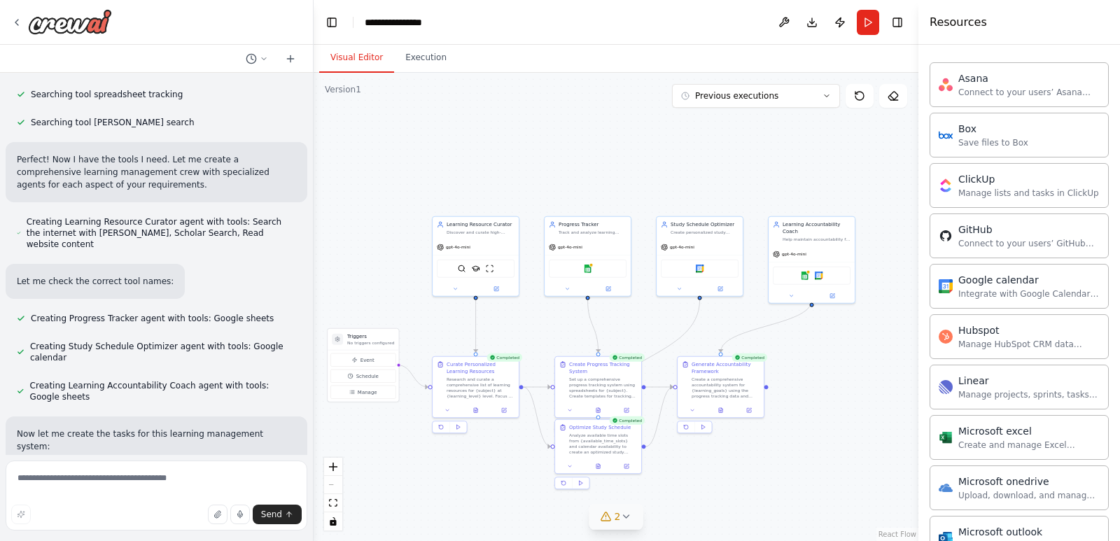
click at [613, 521] on div "2" at bounding box center [611, 517] width 20 height 14
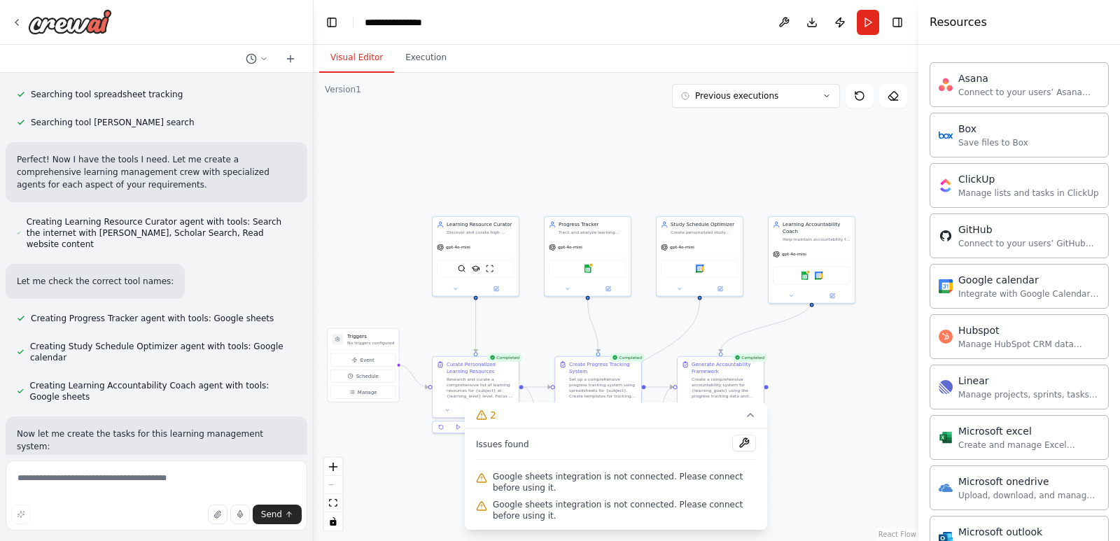
click at [631, 482] on span "Google sheets integration is not connected. Please connect before using it." at bounding box center [624, 482] width 263 height 22
click at [735, 483] on span "Google sheets integration is not connected. Please connect before using it." at bounding box center [624, 482] width 263 height 22
click at [713, 503] on span "Google sheets integration is not connected. Please connect before using it." at bounding box center [624, 510] width 263 height 22
click at [745, 440] on button at bounding box center [744, 443] width 24 height 17
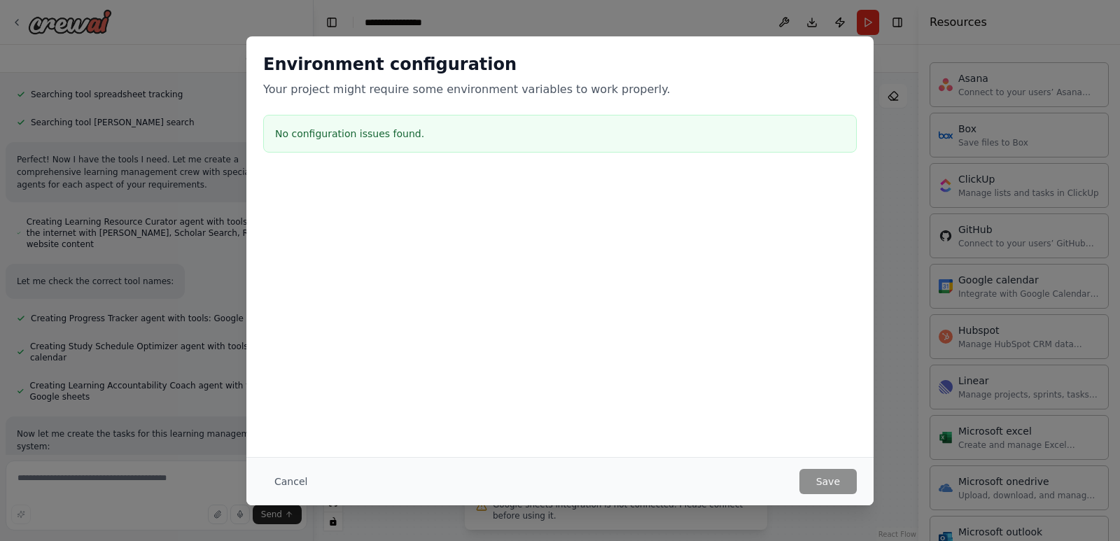
click at [912, 419] on div "Environment configuration Your project might require some environment variables…" at bounding box center [560, 270] width 1120 height 541
click at [296, 478] on button "Cancel" at bounding box center [290, 481] width 55 height 25
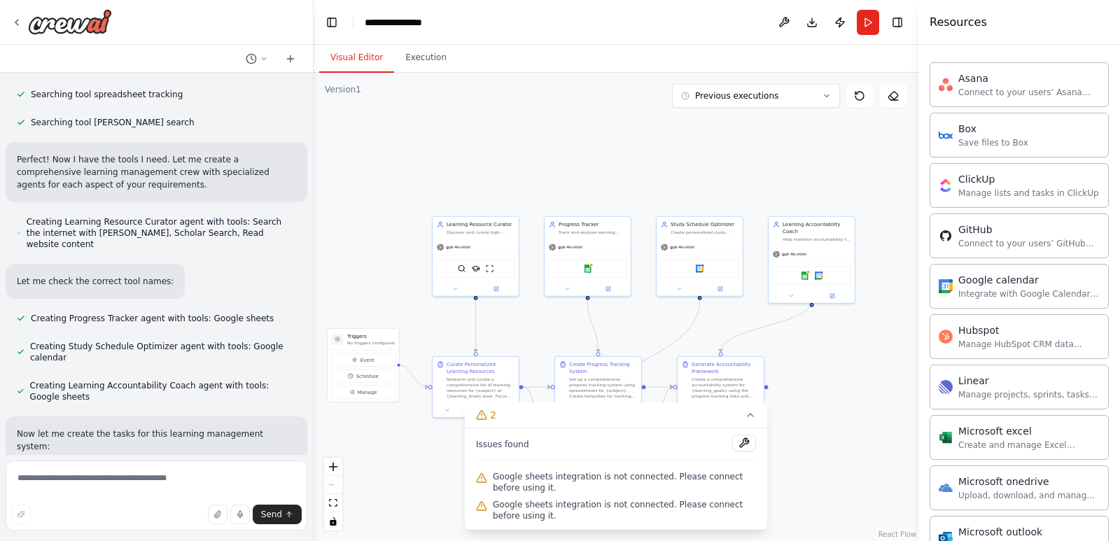
click at [887, 494] on div ".deletable-edge-delete-btn { width: 20px; height: 20px; border: 0px solid #ffff…" at bounding box center [616, 307] width 605 height 468
click at [846, 474] on div ".deletable-edge-delete-btn { width: 20px; height: 20px; border: 0px solid #ffff…" at bounding box center [616, 307] width 605 height 468
click at [824, 267] on div "Google sheets Google calendar" at bounding box center [812, 274] width 78 height 18
click at [835, 292] on icon at bounding box center [833, 294] width 4 height 4
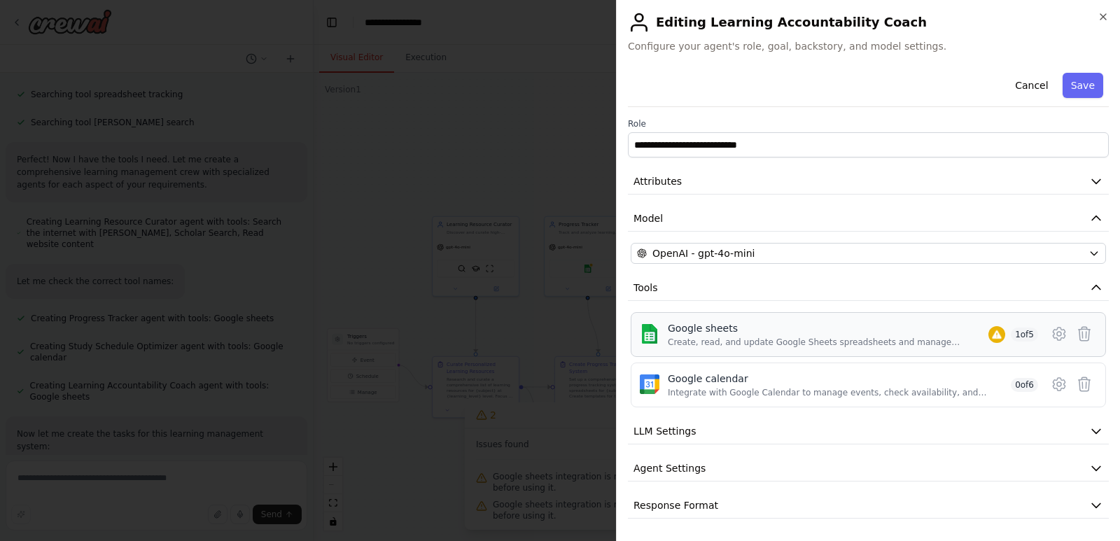
click at [970, 335] on div "Google sheets" at bounding box center [828, 328] width 321 height 14
click at [1053, 340] on icon at bounding box center [1059, 334] width 17 height 17
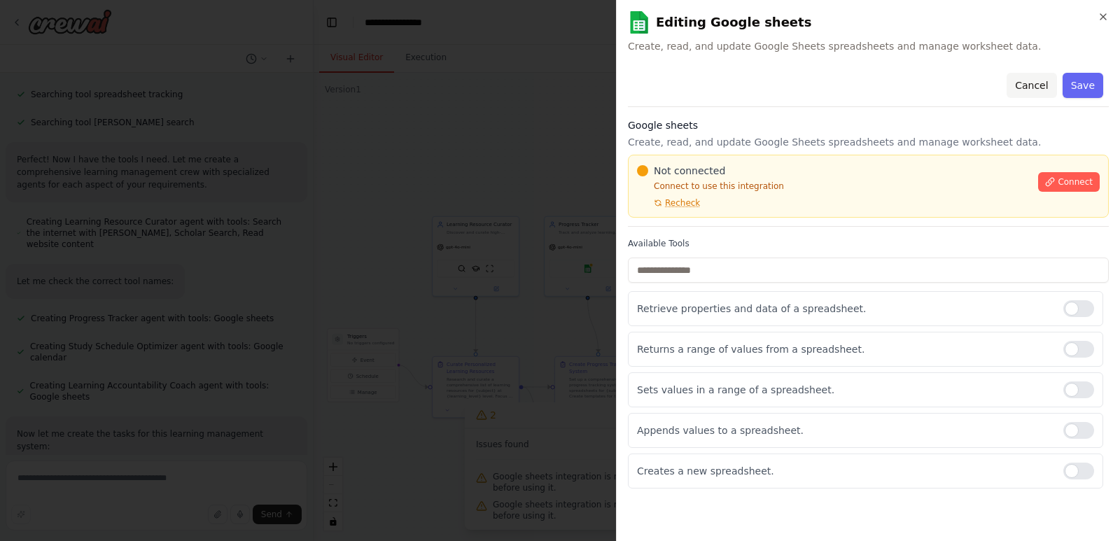
click at [1038, 89] on button "Cancel" at bounding box center [1032, 85] width 50 height 25
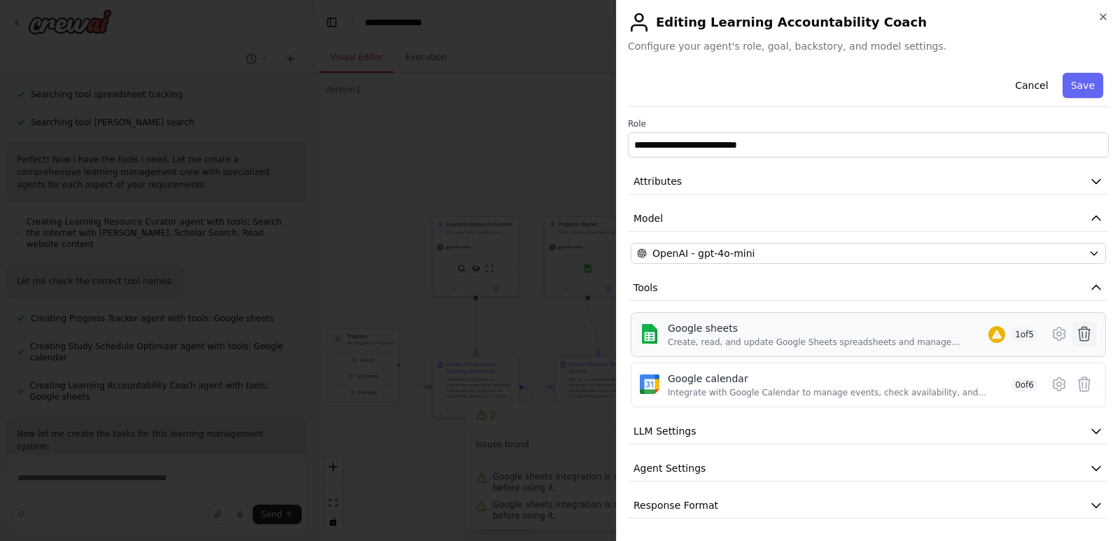
click at [1078, 324] on button at bounding box center [1084, 333] width 25 height 25
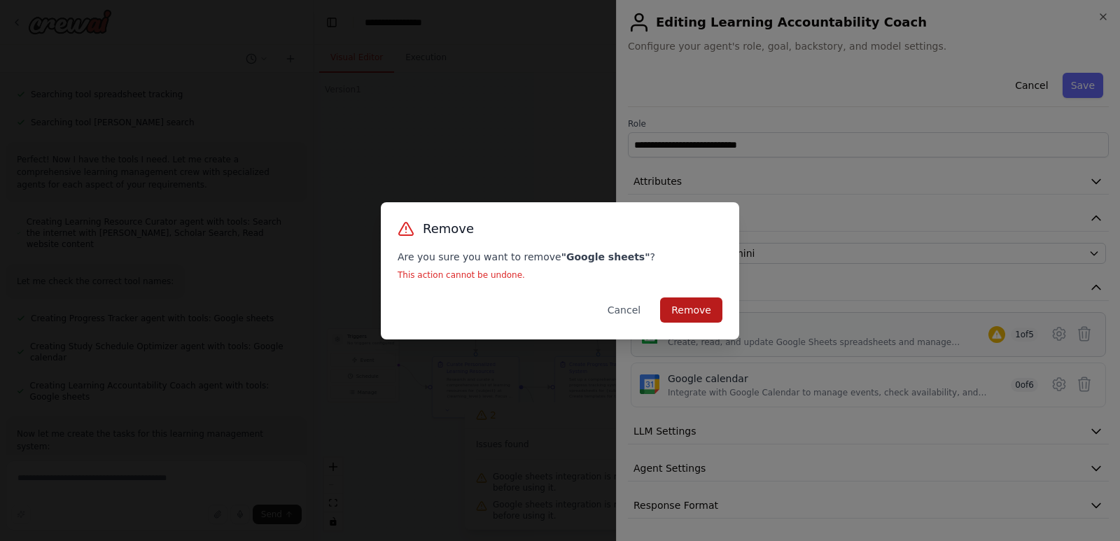
click at [722, 300] on button "Remove" at bounding box center [691, 310] width 62 height 25
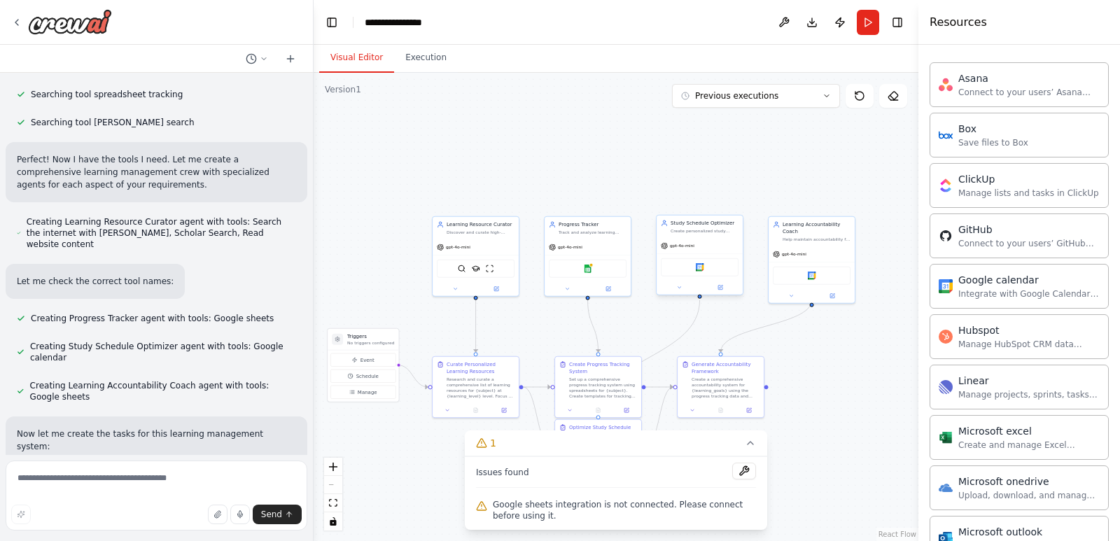
click at [702, 277] on div "Google calendar" at bounding box center [700, 266] width 86 height 27
click at [717, 234] on div "Study Schedule Optimizer Create personalized study schedules for {subject} base…" at bounding box center [700, 227] width 86 height 22
click at [63, 480] on textarea at bounding box center [157, 496] width 302 height 70
type textarea "**********"
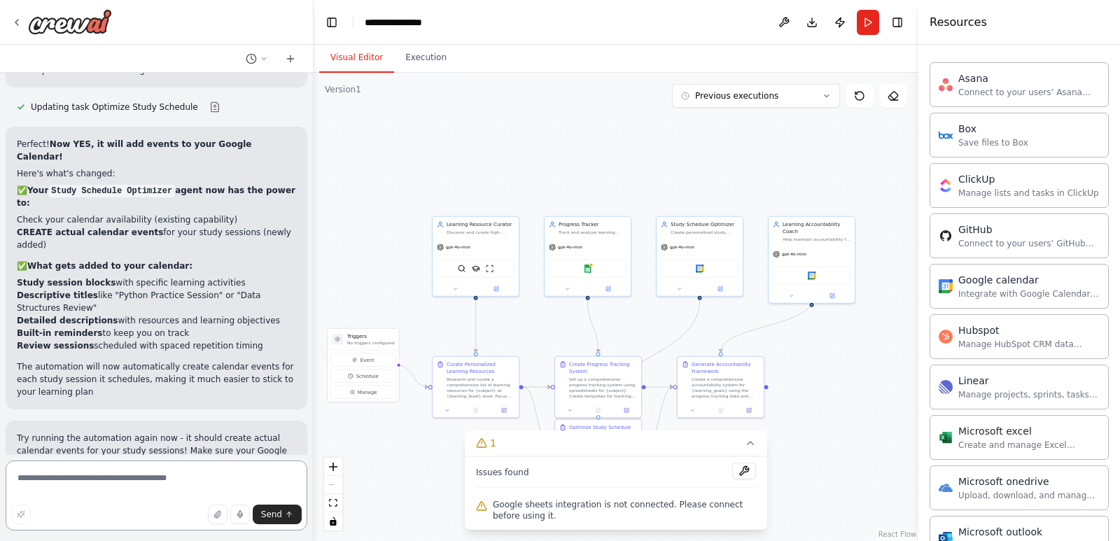
scroll to position [2158, 0]
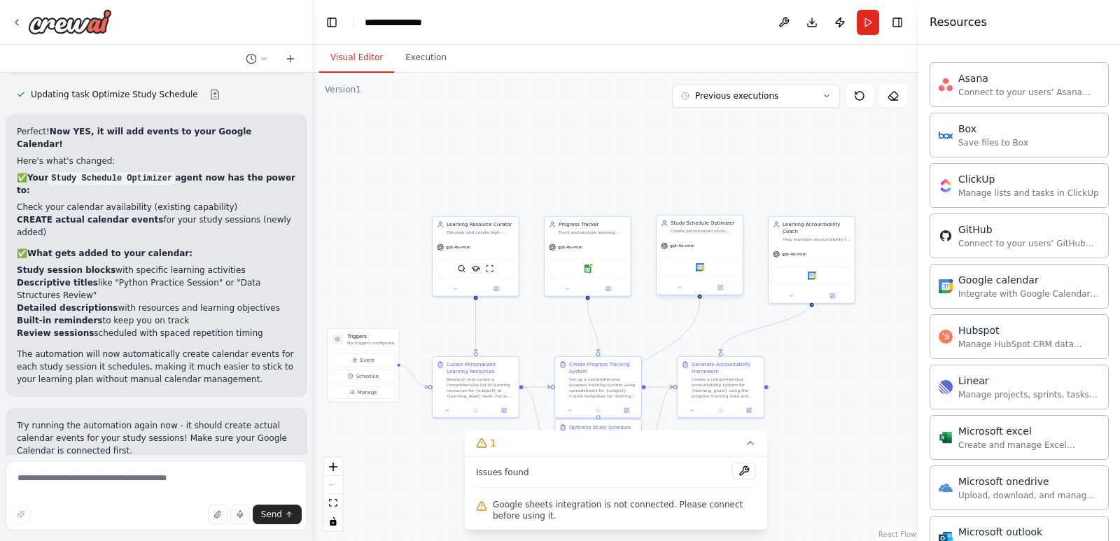
click at [721, 268] on div "Google calendar" at bounding box center [700, 267] width 78 height 18
click at [606, 277] on div "Google sheets" at bounding box center [588, 266] width 86 height 27
click at [652, 515] on span "Google sheets integration is not connected. Please connect before using it." at bounding box center [624, 510] width 263 height 22
drag, startPoint x: 652, startPoint y: 515, endPoint x: 654, endPoint y: 501, distance: 14.2
click at [652, 515] on span "Google sheets integration is not connected. Please connect before using it." at bounding box center [624, 510] width 263 height 22
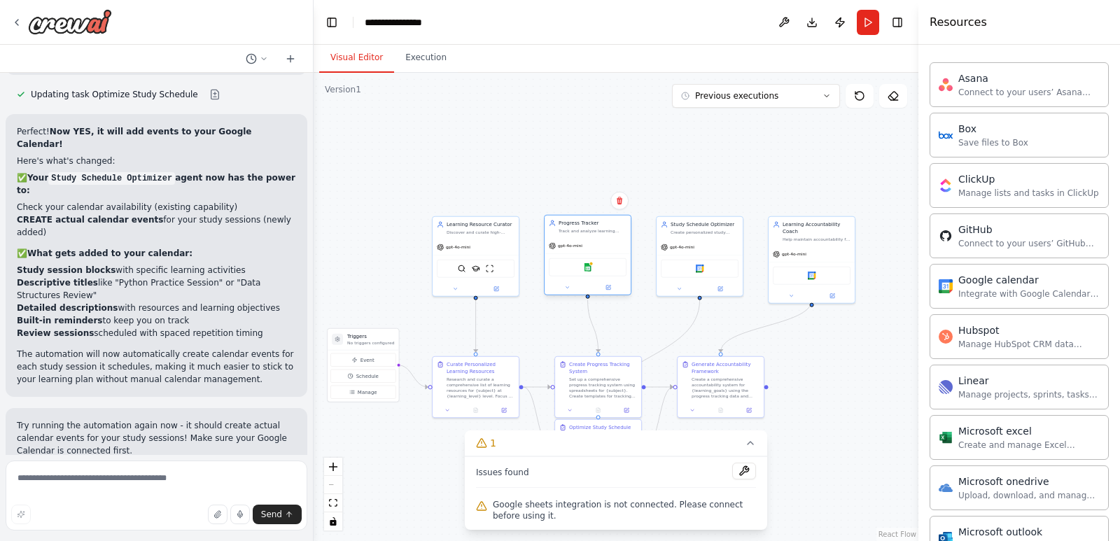
click at [596, 264] on div "Google sheets" at bounding box center [588, 267] width 78 height 18
click at [601, 286] on button at bounding box center [609, 288] width 40 height 8
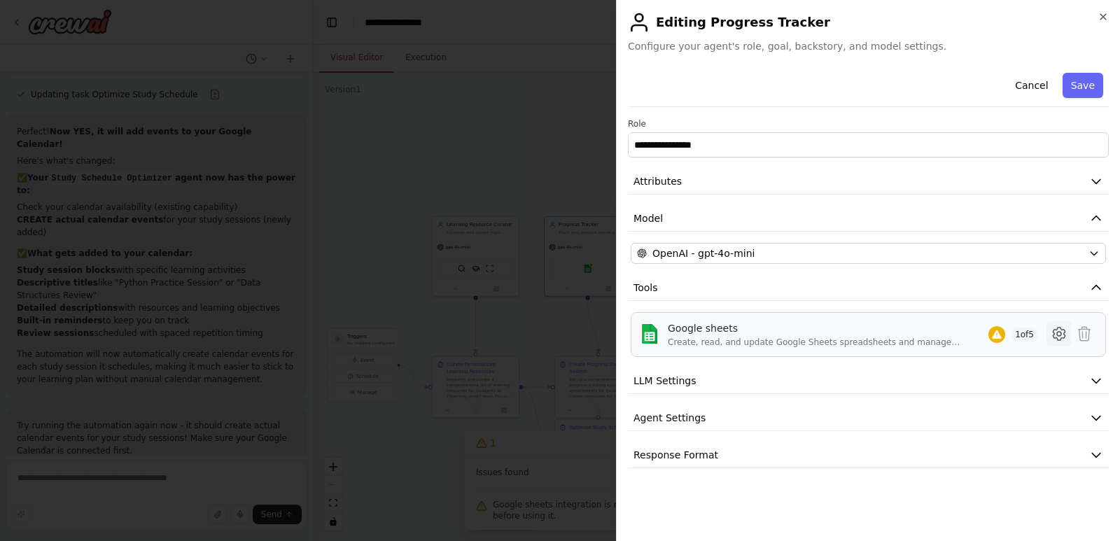
click at [1061, 333] on icon at bounding box center [1059, 334] width 17 height 17
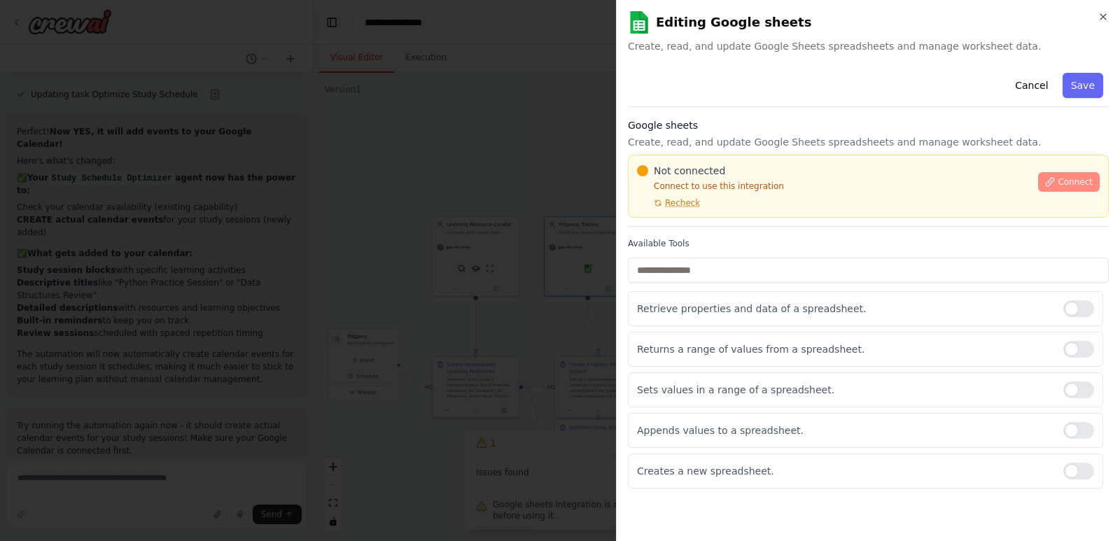
click at [1069, 184] on span "Connect" at bounding box center [1075, 181] width 35 height 11
click at [1047, 90] on button "Cancel" at bounding box center [1032, 85] width 50 height 25
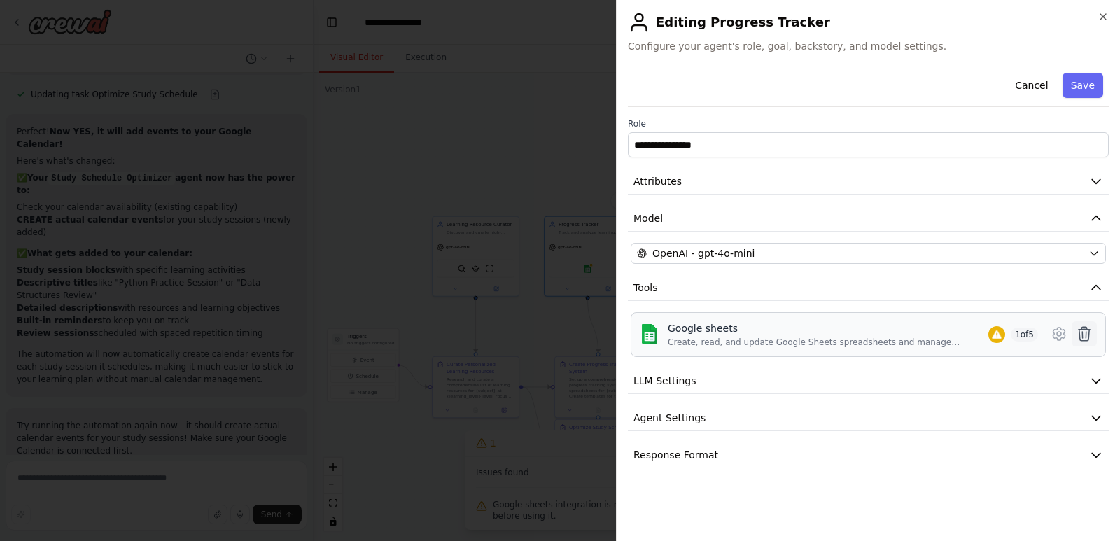
click at [1081, 337] on icon at bounding box center [1084, 334] width 17 height 17
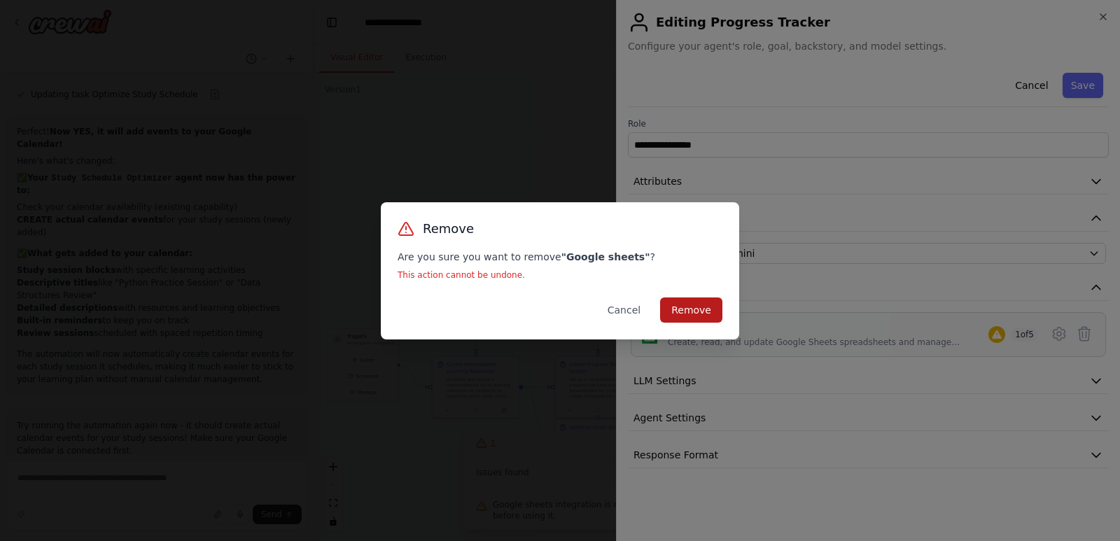
click at [683, 306] on button "Remove" at bounding box center [691, 310] width 62 height 25
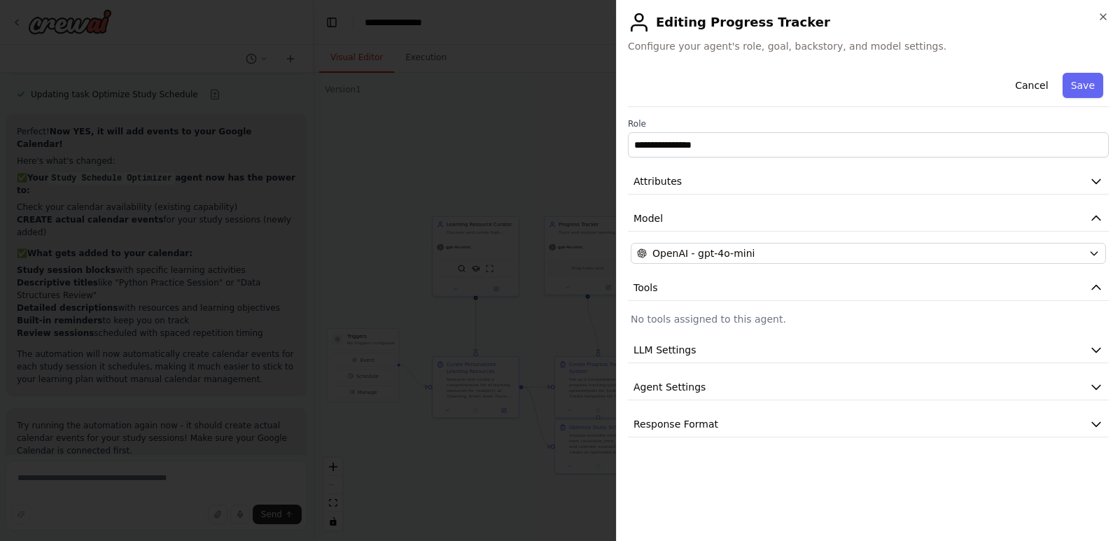
click at [984, 312] on div "**********" at bounding box center [868, 252] width 481 height 370
click at [971, 319] on p "No tools assigned to this agent." at bounding box center [868, 319] width 475 height 14
click at [1069, 81] on button "Save" at bounding box center [1083, 85] width 41 height 25
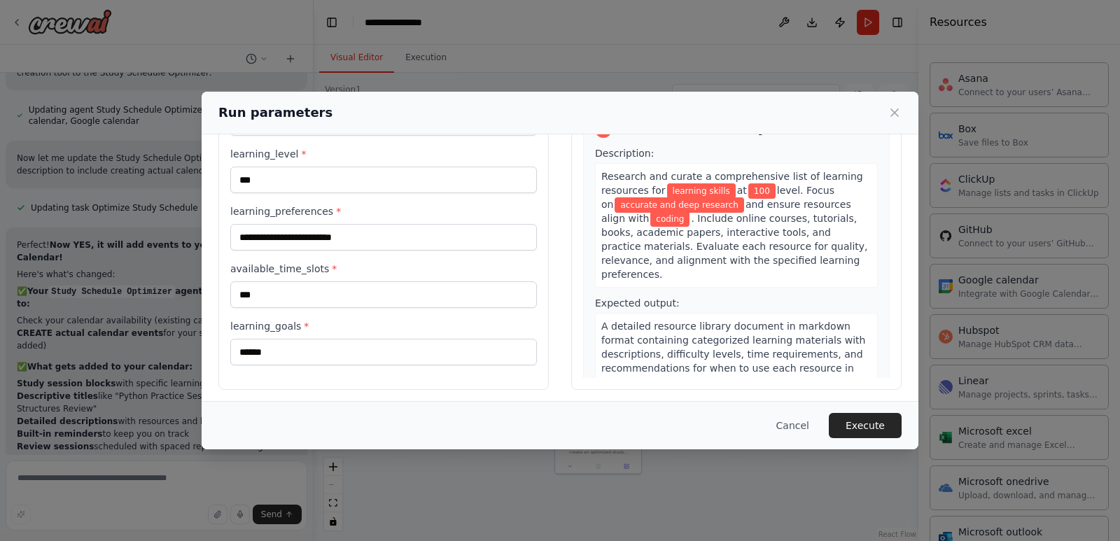
scroll to position [99, 0]
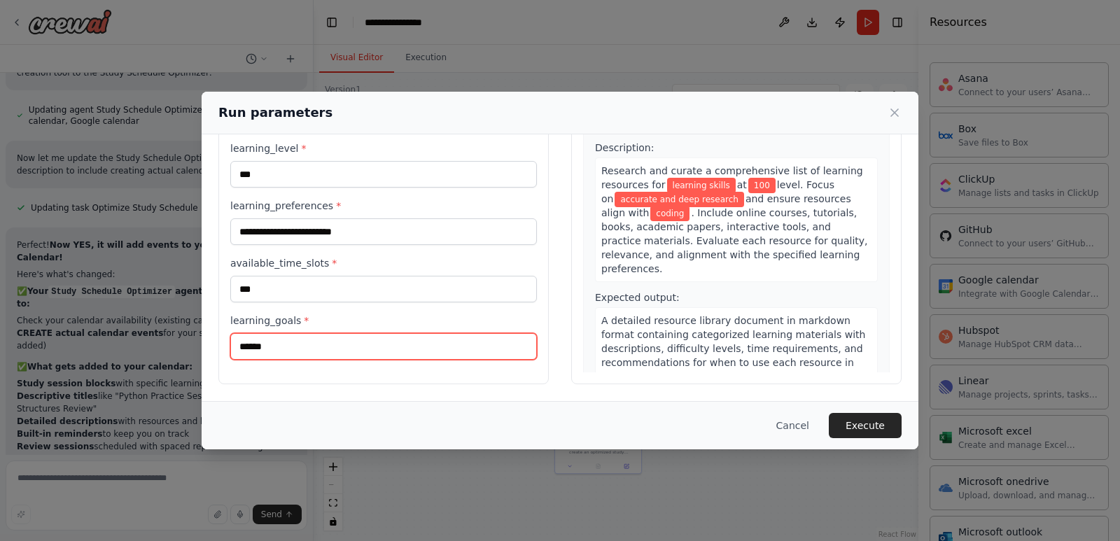
click at [363, 350] on input "******" at bounding box center [383, 346] width 307 height 27
type input "*"
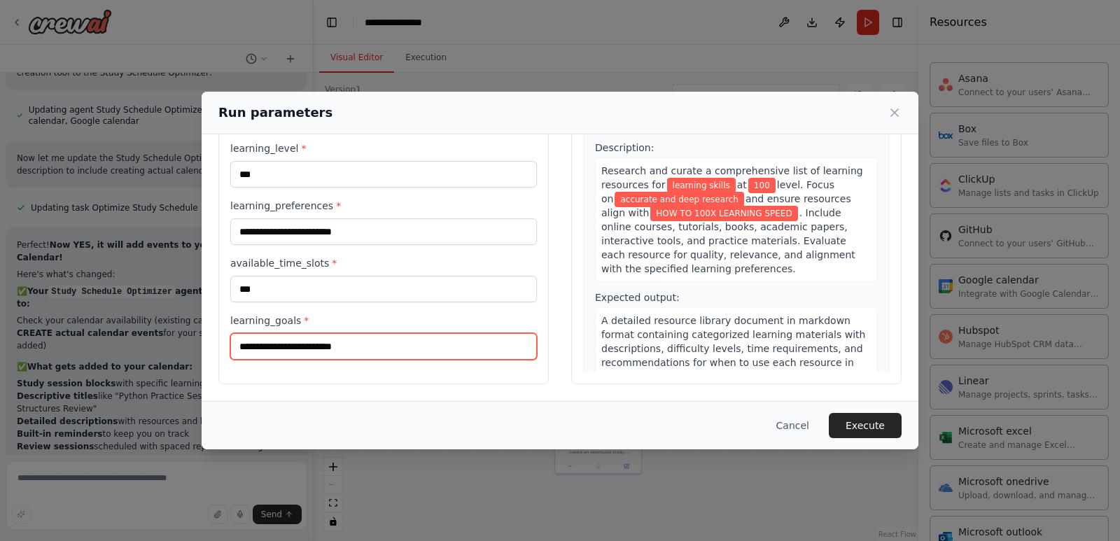
type input "**********"
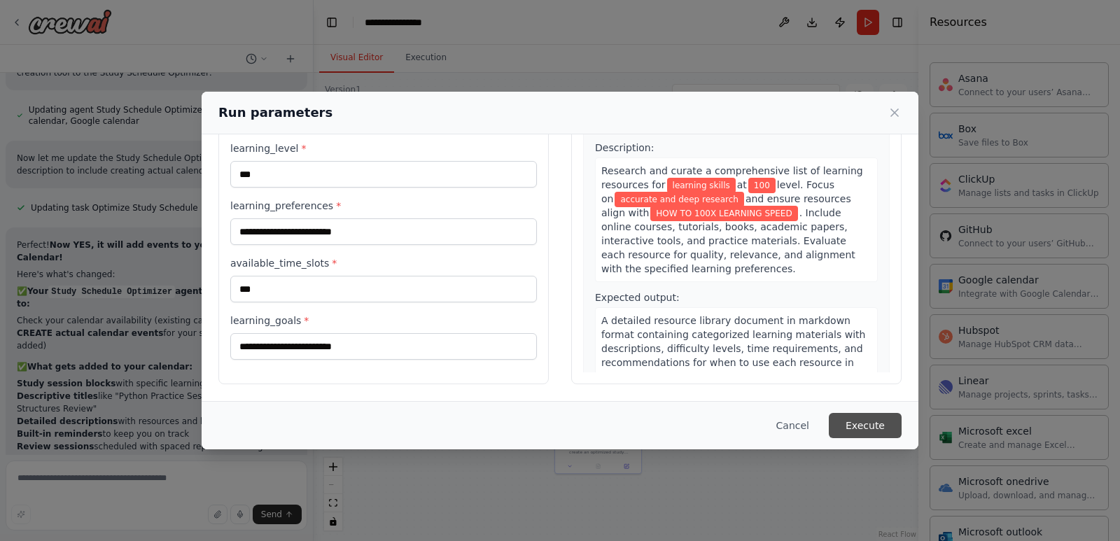
click at [863, 430] on button "Execute" at bounding box center [865, 425] width 73 height 25
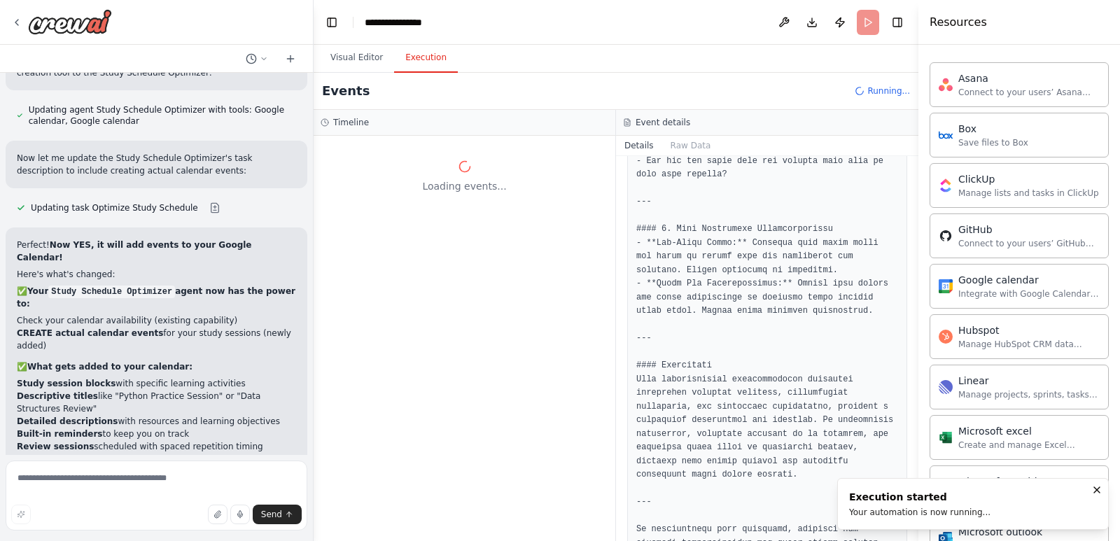
scroll to position [0, 0]
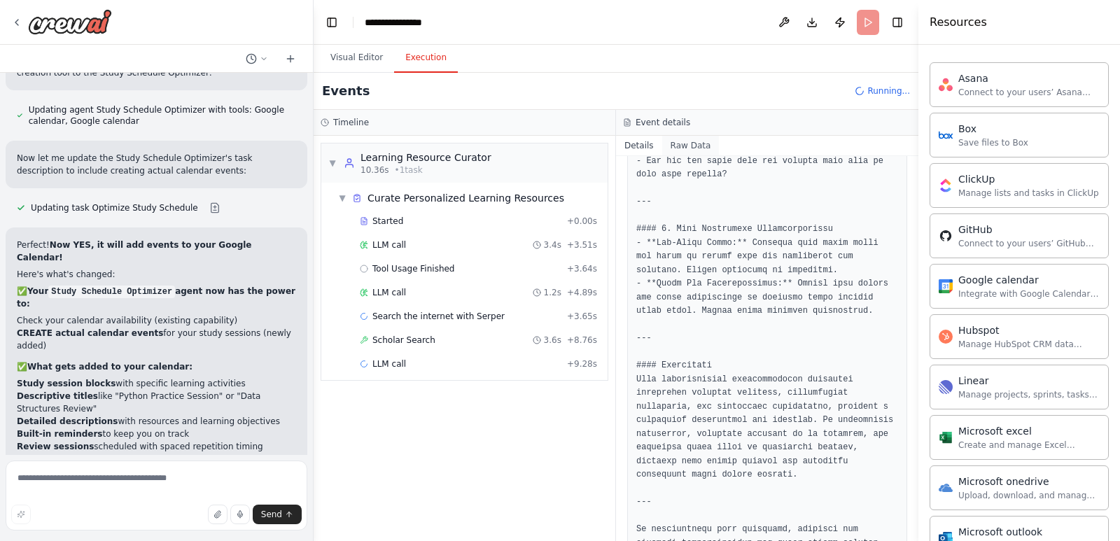
click at [693, 146] on button "Raw Data" at bounding box center [690, 146] width 57 height 20
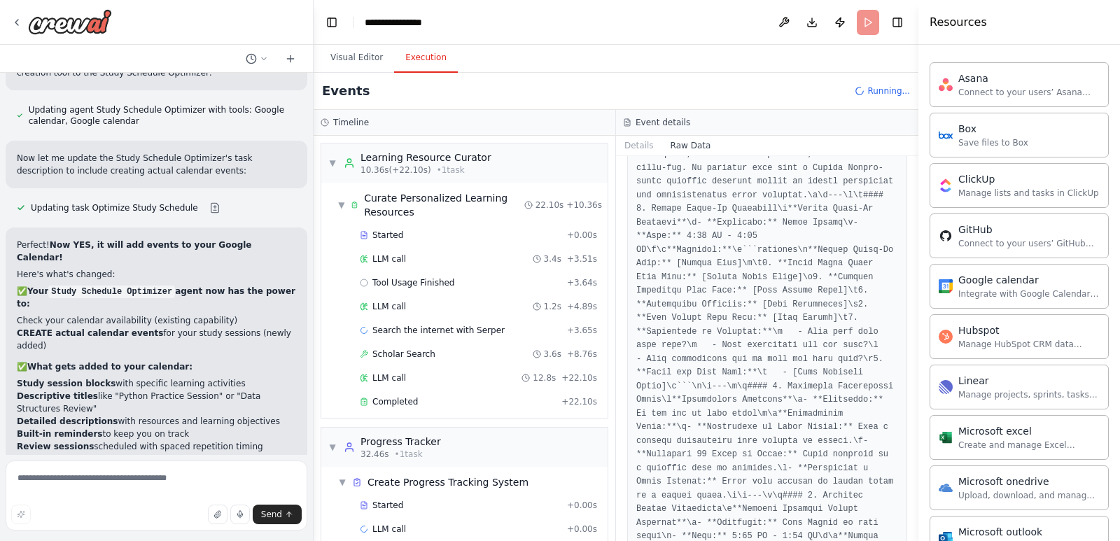
scroll to position [350, 0]
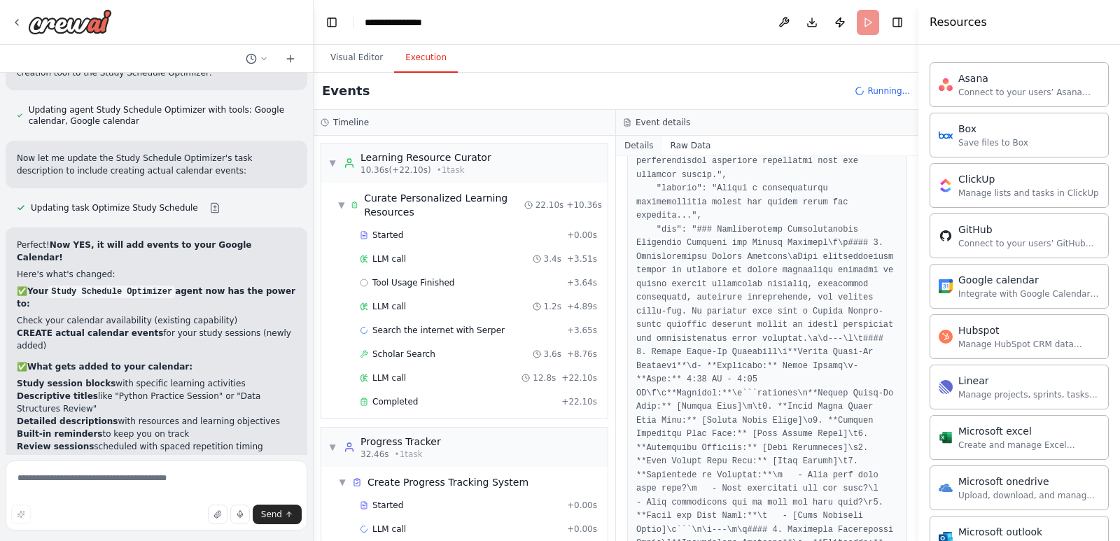
click at [640, 142] on button "Details" at bounding box center [639, 146] width 46 height 20
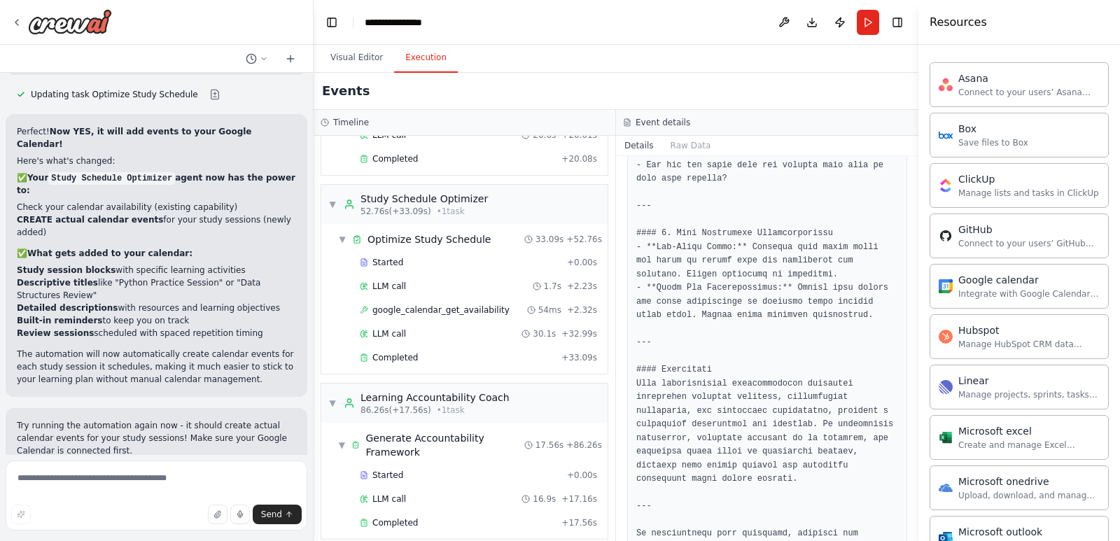
scroll to position [1766, 0]
click at [533, 518] on div "Completed" at bounding box center [458, 523] width 196 height 11
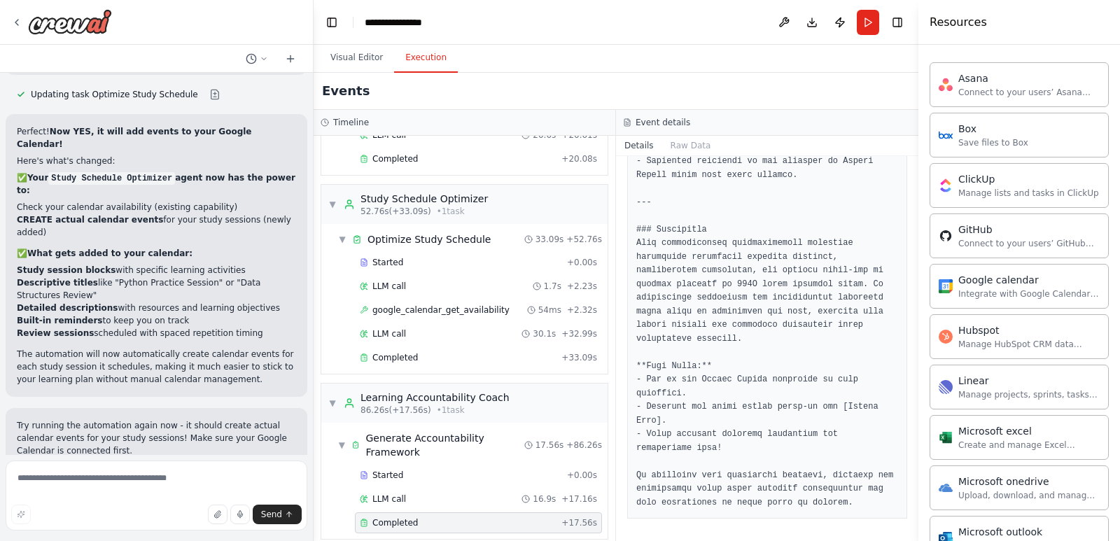
scroll to position [1684, 0]
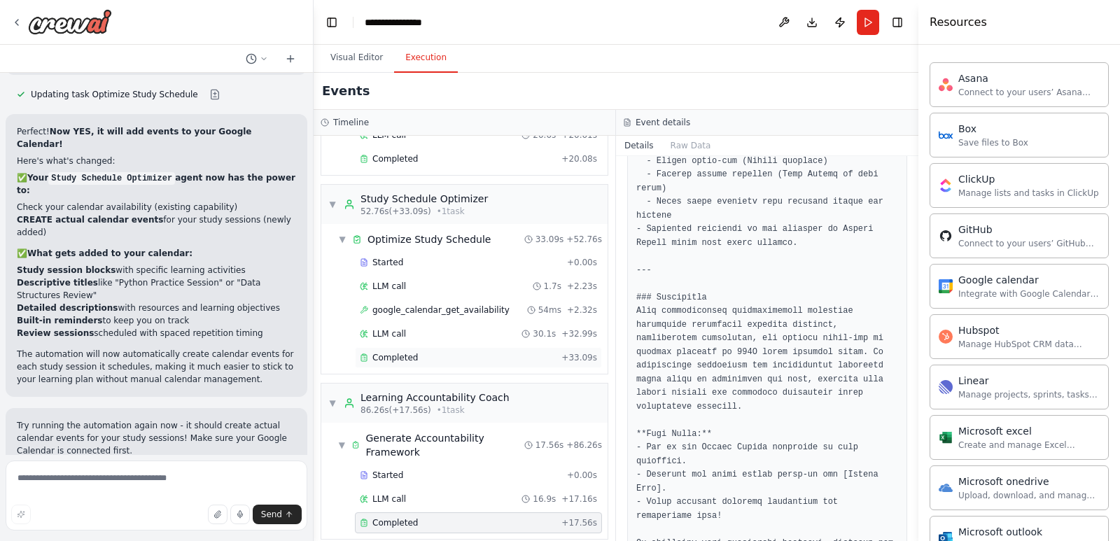
click at [522, 352] on div "Completed" at bounding box center [458, 357] width 196 height 11
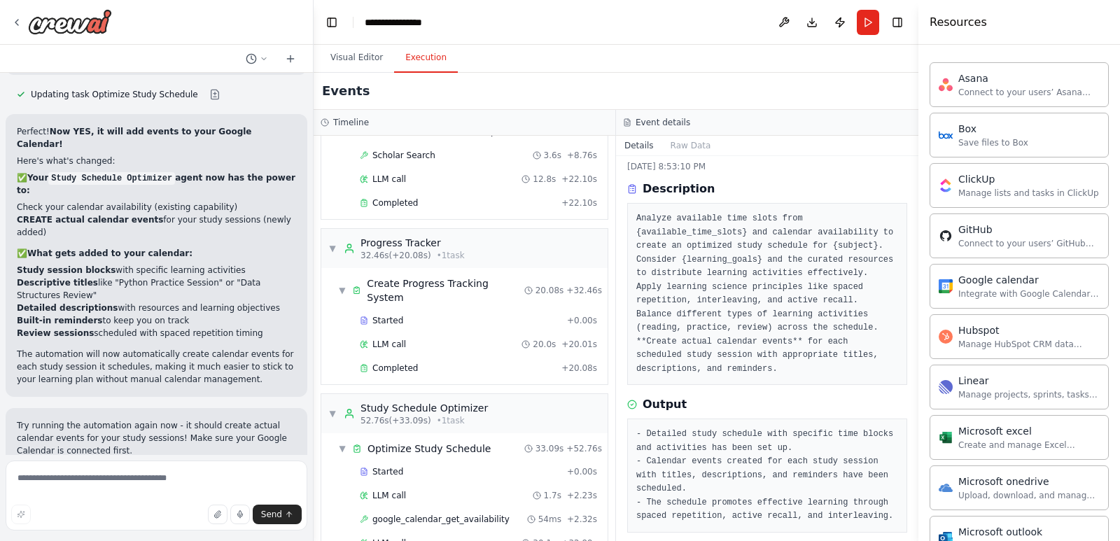
scroll to position [198, 0]
click at [507, 363] on div "Completed" at bounding box center [458, 368] width 196 height 11
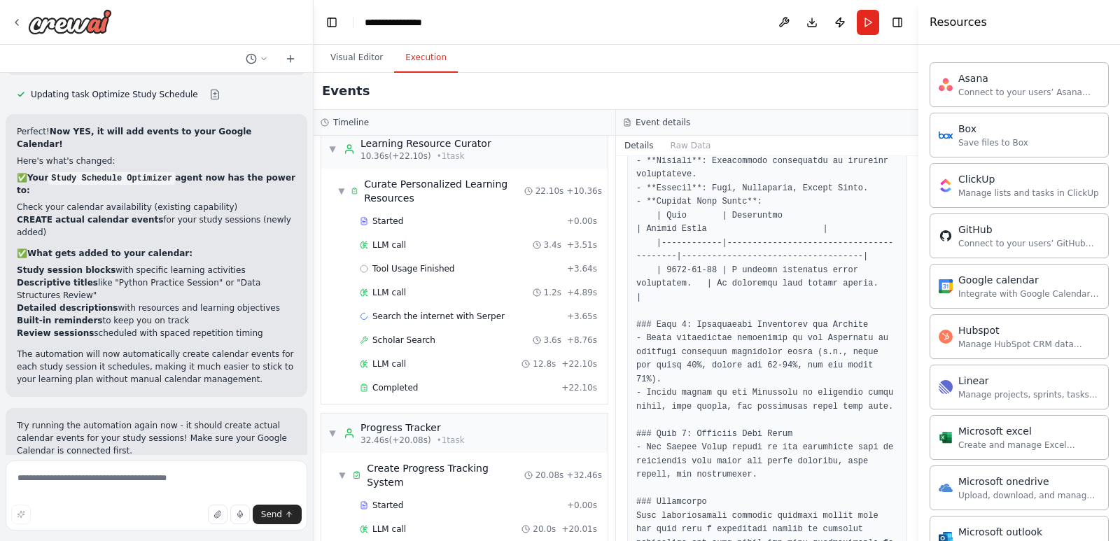
scroll to position [0, 0]
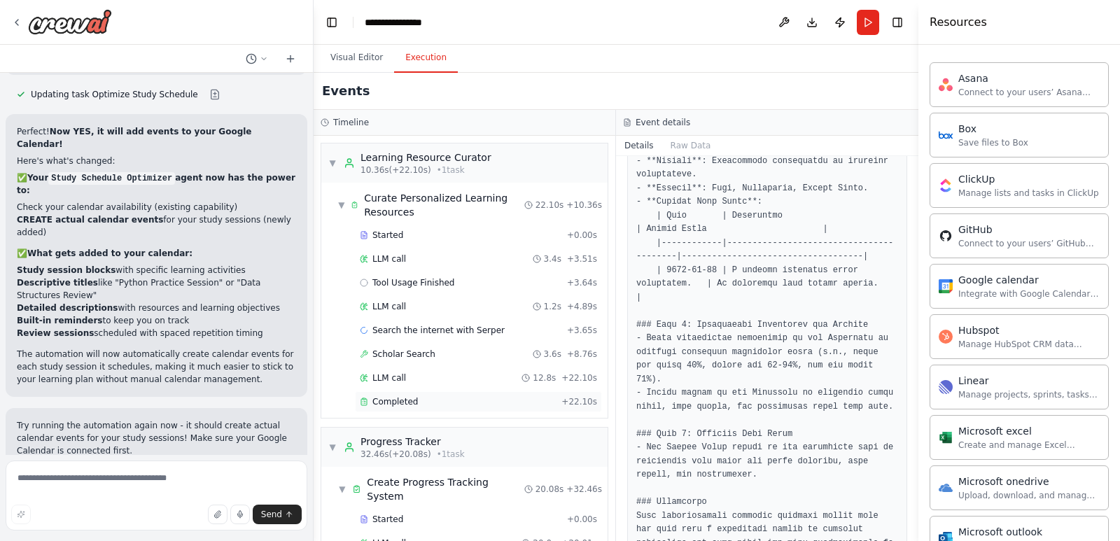
click at [506, 400] on div "Completed" at bounding box center [458, 401] width 196 height 11
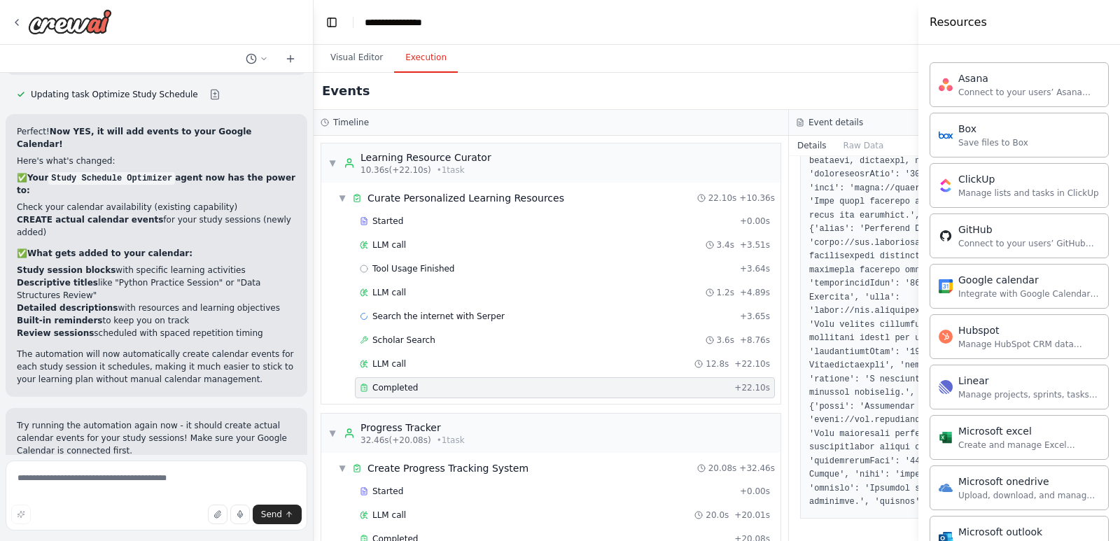
scroll to position [291, 0]
click at [672, 389] on div "Completed" at bounding box center [544, 387] width 369 height 11
click at [789, 384] on div "Completed [DATE] 8:52:17 PM Description Research and curate a comprehensive lis…" at bounding box center [1026, 348] width 475 height 385
click at [854, 123] on div "Event details" at bounding box center [1026, 122] width 461 height 11
click at [789, 245] on div "Completed [DATE] 8:52:17 PM Description Research and curate a comprehensive lis…" at bounding box center [1026, 348] width 475 height 385
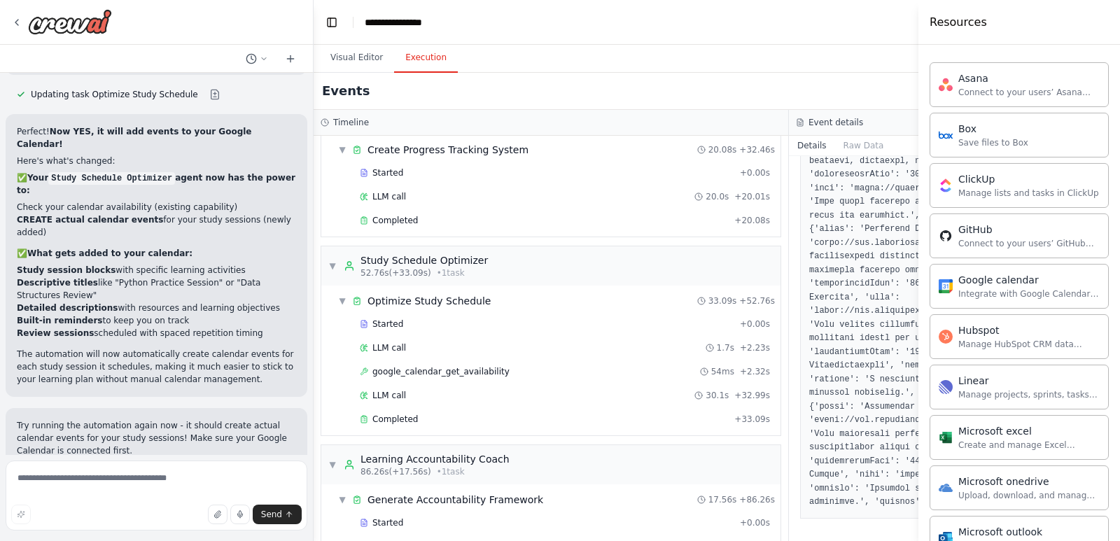
scroll to position [350, 0]
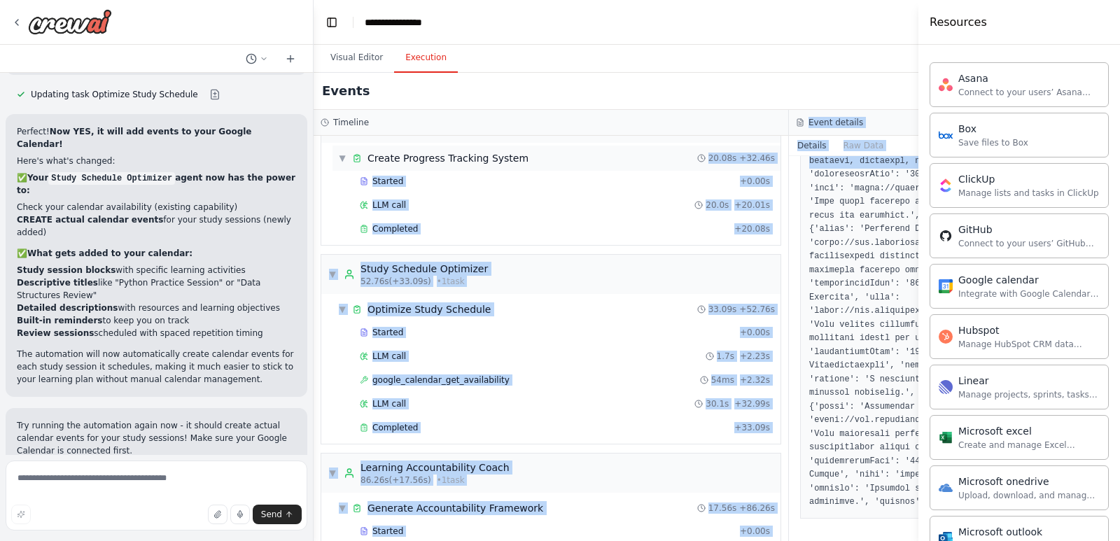
drag, startPoint x: 760, startPoint y: 180, endPoint x: 608, endPoint y: 149, distance: 155.7
click at [608, 149] on div "Timeline ▼ Learning Resource Curator 10.36s (+22.10s) • 1 task ▼ Curate Persona…" at bounding box center [789, 325] width 951 height 431
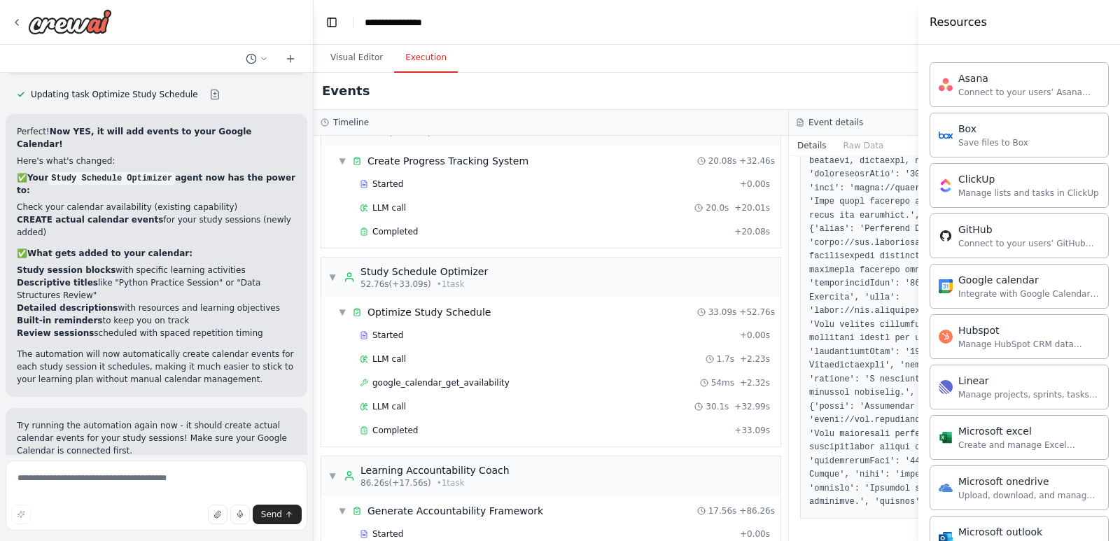
click at [719, 125] on div "Timeline" at bounding box center [551, 122] width 461 height 11
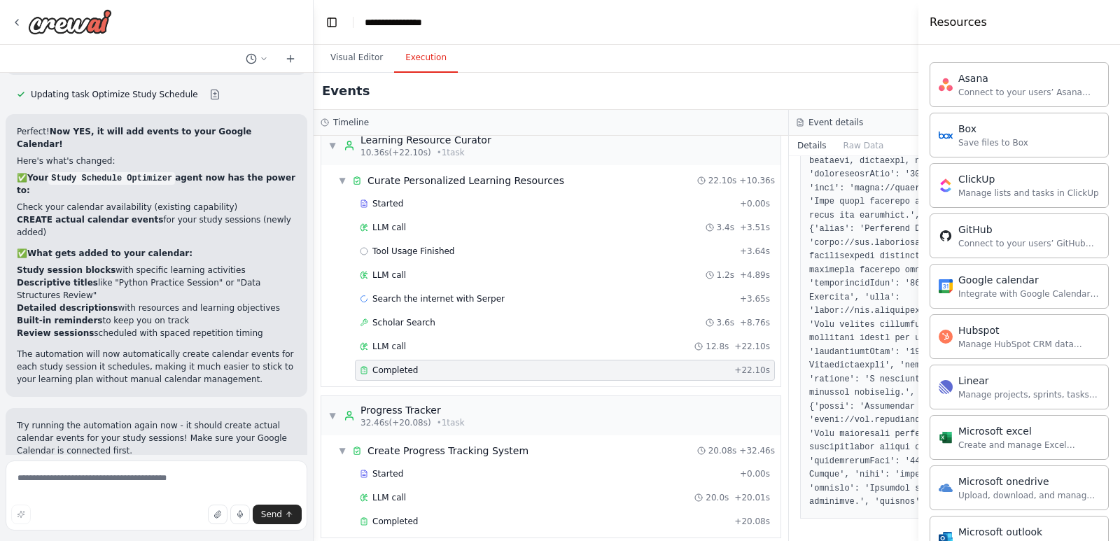
scroll to position [0, 0]
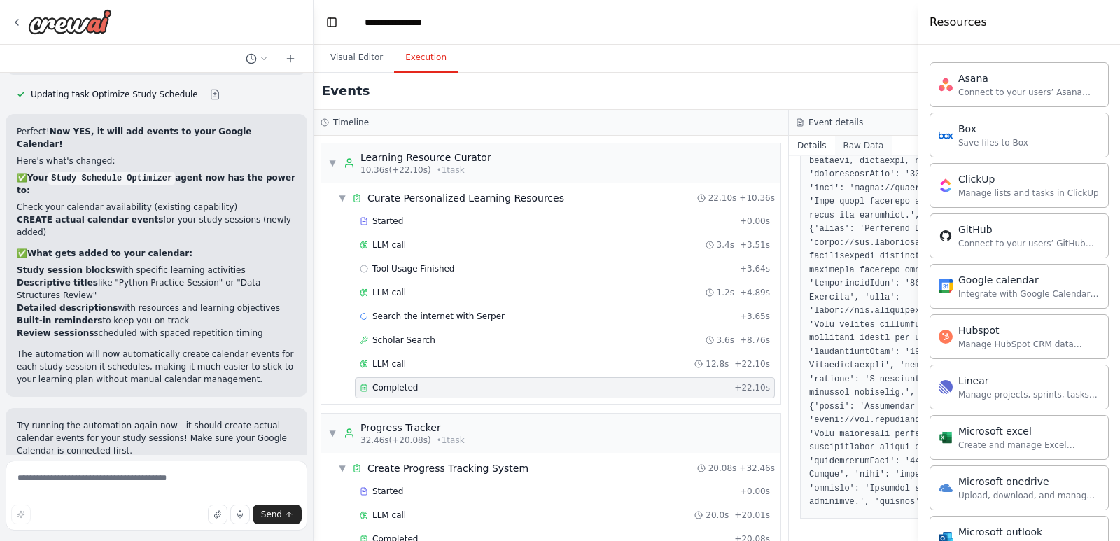
click at [835, 148] on button "Raw Data" at bounding box center [863, 146] width 57 height 20
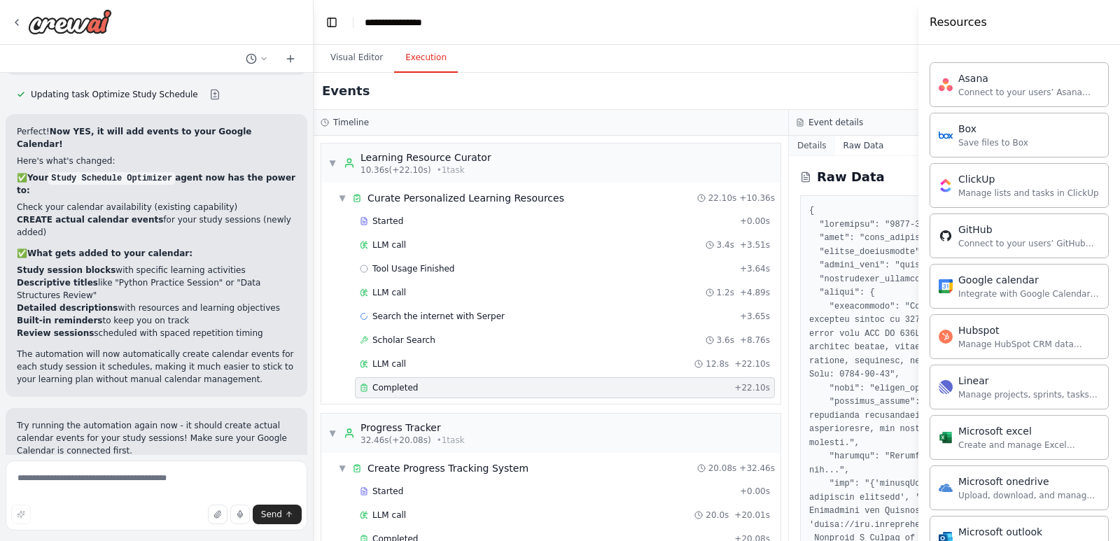
click at [789, 143] on button "Details" at bounding box center [812, 146] width 46 height 20
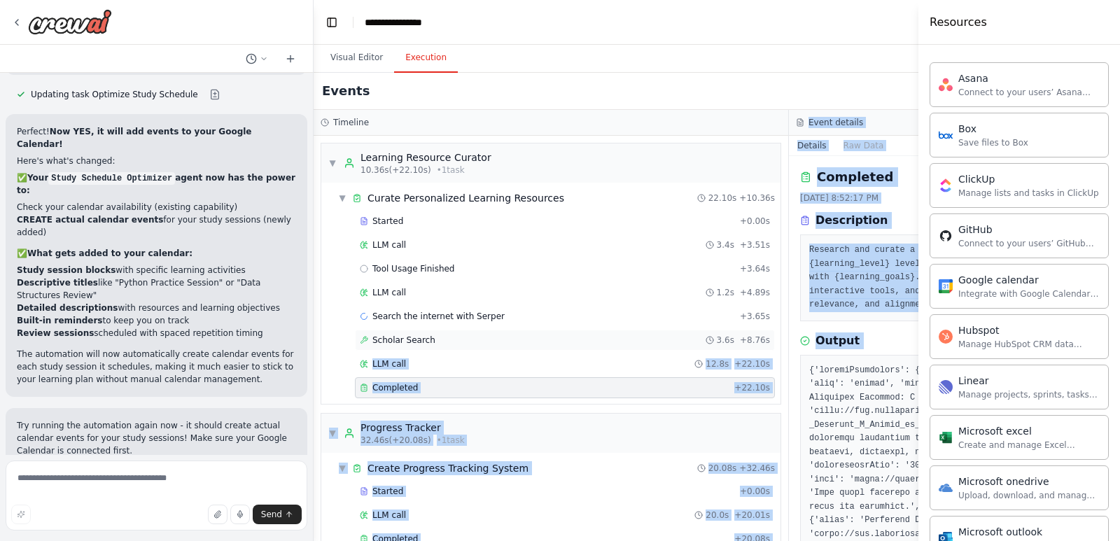
drag, startPoint x: 761, startPoint y: 357, endPoint x: 730, endPoint y: 346, distance: 33.4
click at [730, 346] on div "Timeline ▼ Learning Resource Curator 10.36s (+22.10s) • 1 task ▼ Curate Persona…" at bounding box center [789, 325] width 951 height 431
click at [789, 354] on div "Completed [DATE] 8:52:17 PM Description Research and curate a comprehensive lis…" at bounding box center [1026, 348] width 475 height 385
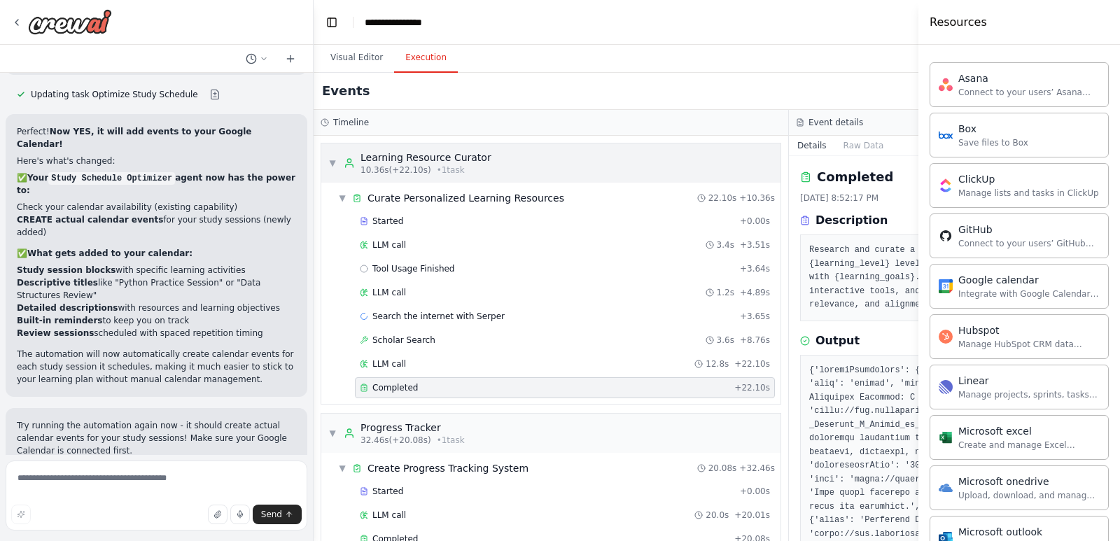
click at [322, 162] on div "▼ Learning Resource Curator 10.36s (+22.10s) • 1 task" at bounding box center [550, 163] width 459 height 39
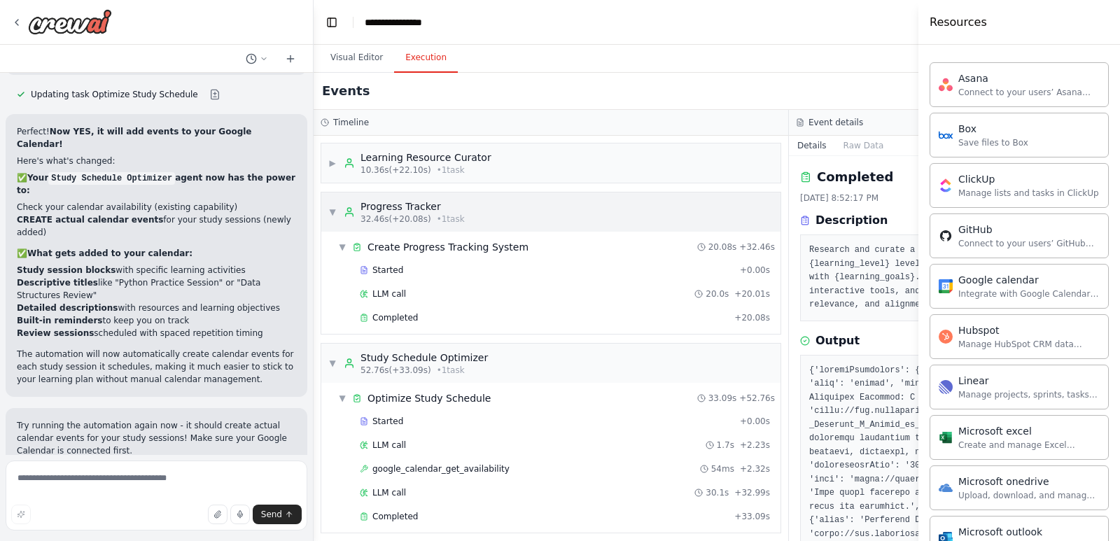
click at [333, 207] on span "▼" at bounding box center [332, 212] width 8 height 11
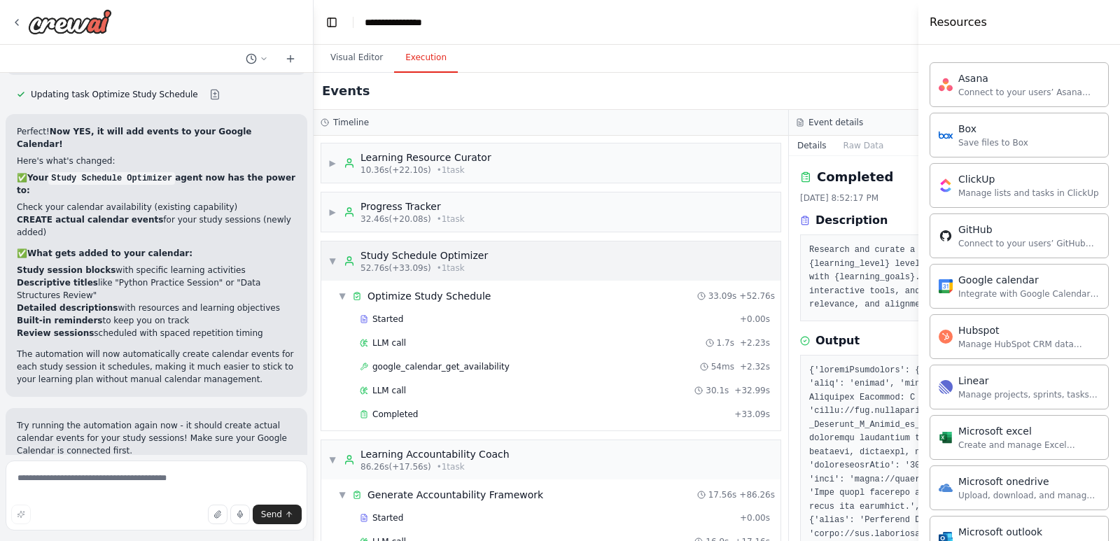
click at [332, 252] on div "▼ Study Schedule Optimizer 52.76s (+33.09s) • 1 task" at bounding box center [408, 261] width 160 height 25
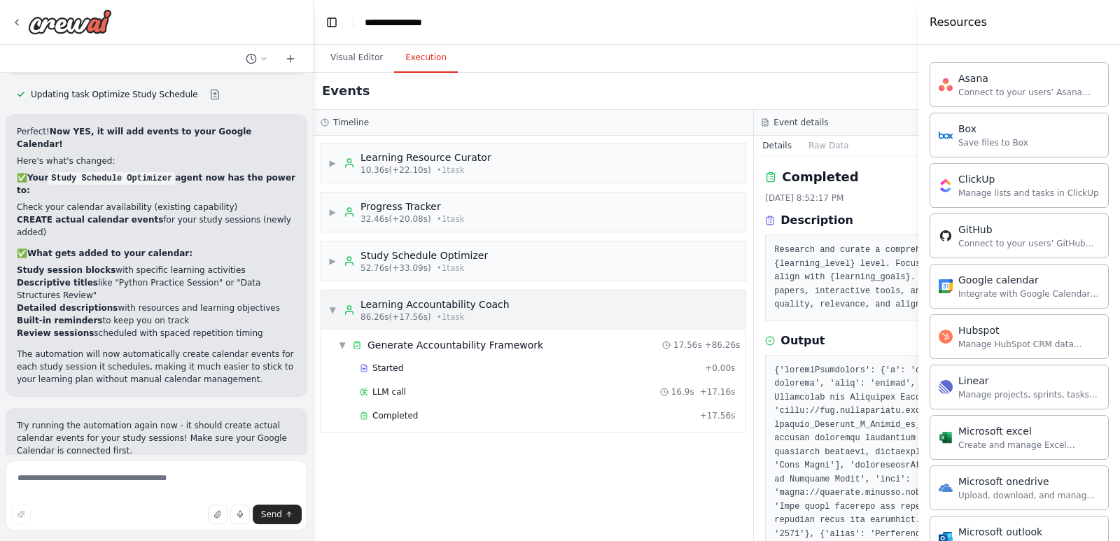
click at [332, 302] on div "▼ Learning Accountability Coach 86.26s (+17.56s) • 1 task" at bounding box center [418, 310] width 181 height 25
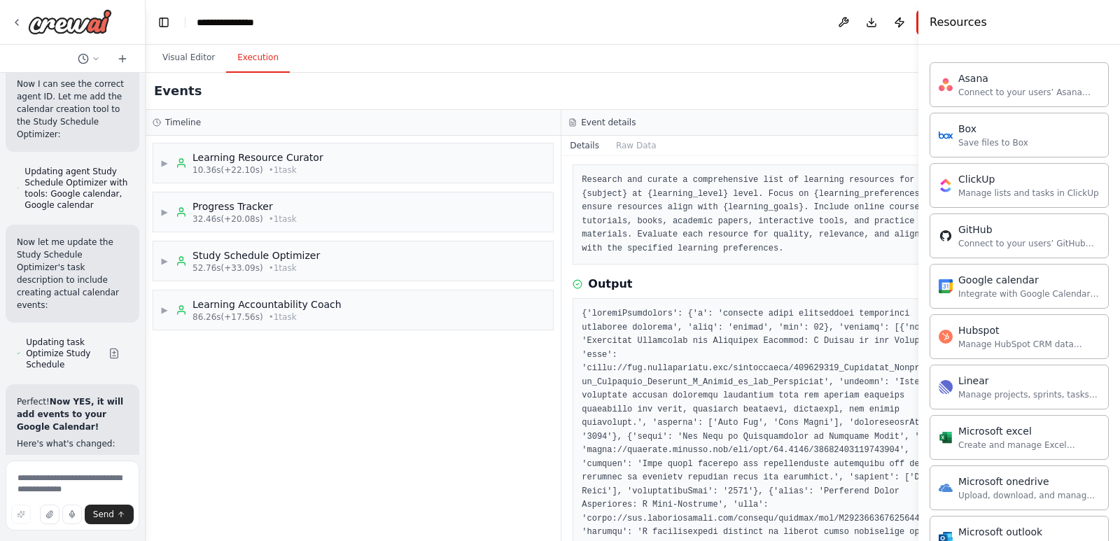
scroll to position [3943, 0]
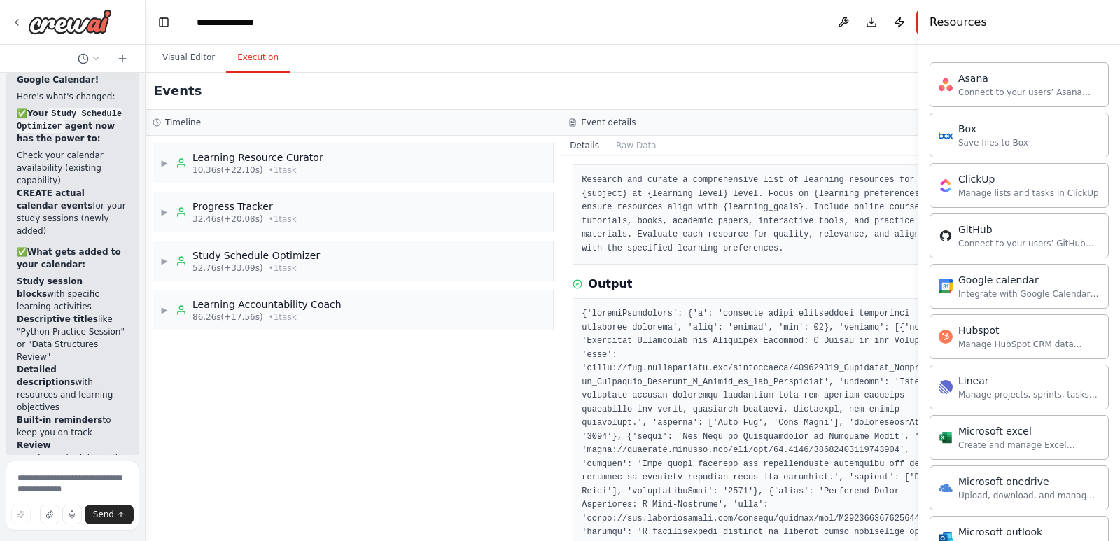
drag, startPoint x: 308, startPoint y: 278, endPoint x: 122, endPoint y: 232, distance: 191.8
click at [122, 232] on div "Build a crew that curates personalized learning resources, tracks your progress…" at bounding box center [73, 270] width 146 height 541
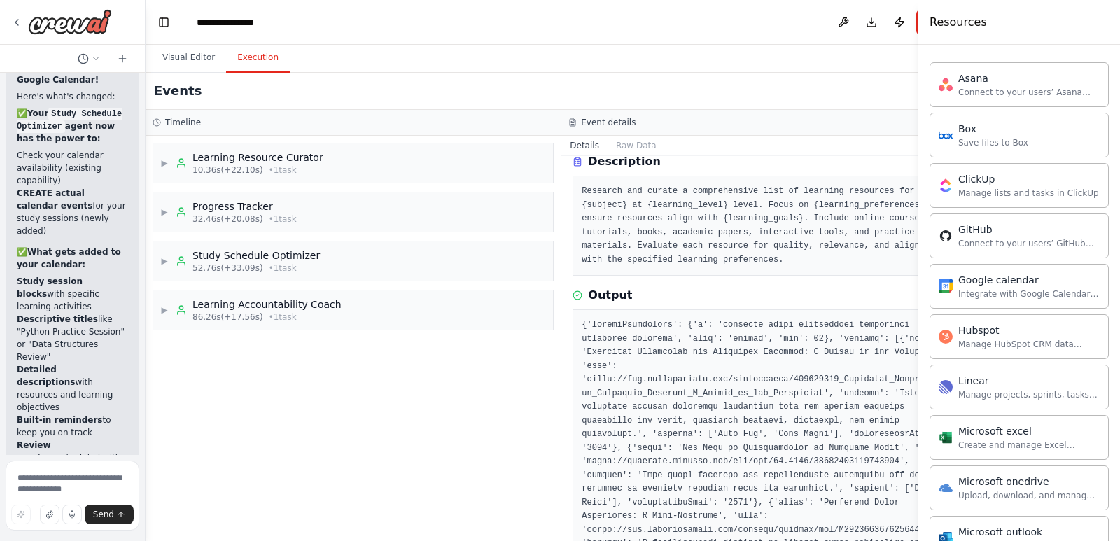
scroll to position [140, 0]
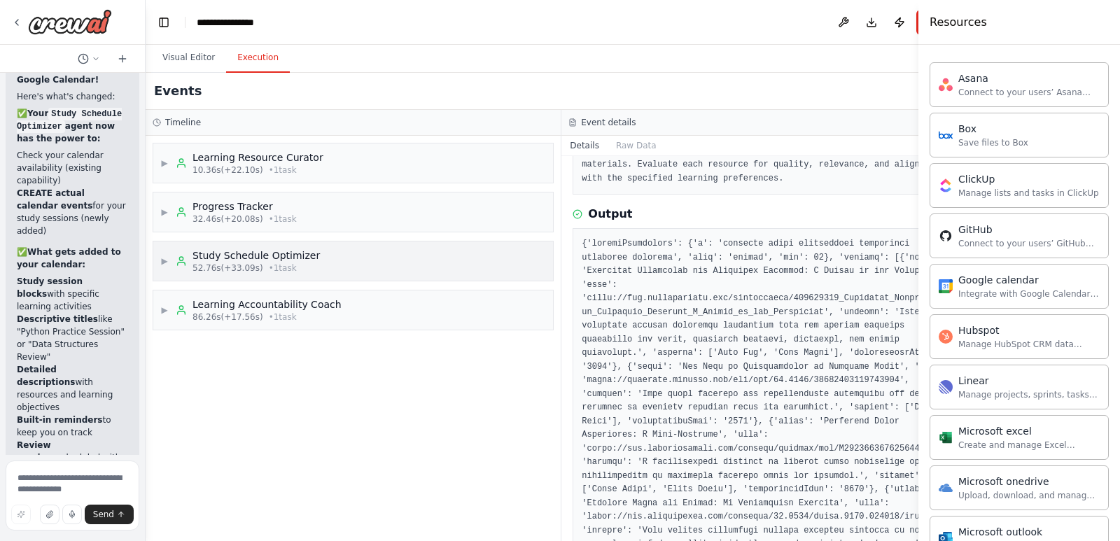
click at [491, 264] on div "▶ Study Schedule Optimizer 52.76s (+33.09s) • 1 task" at bounding box center [353, 261] width 400 height 39
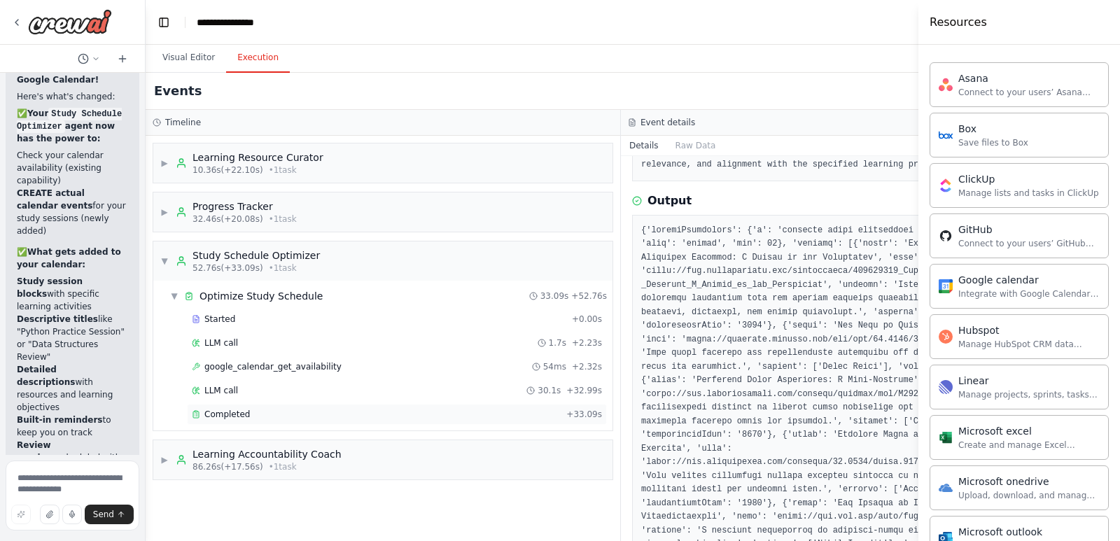
click at [501, 408] on div "Completed + 33.09s" at bounding box center [397, 414] width 420 height 21
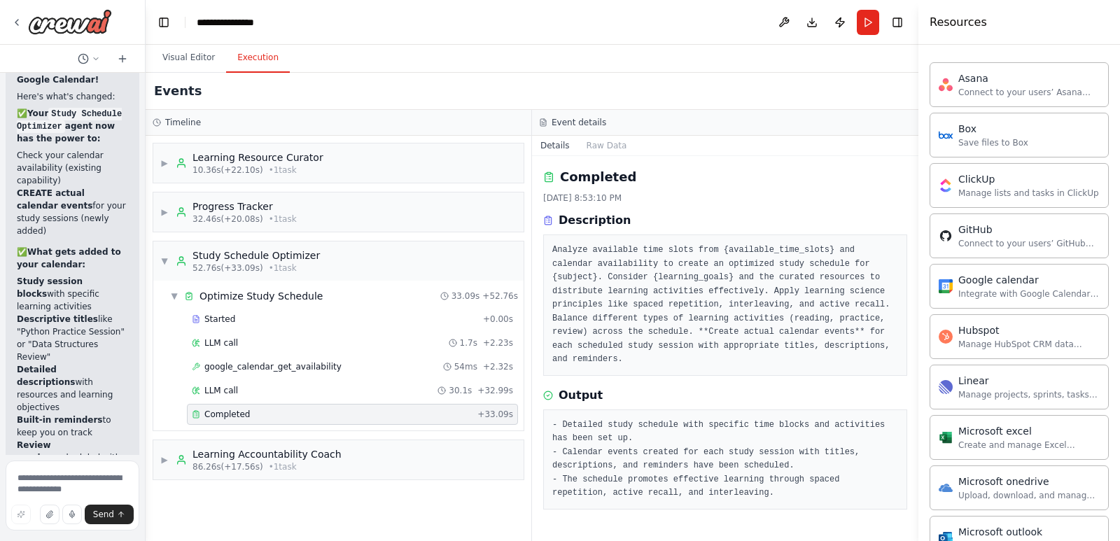
scroll to position [0, 0]
click at [654, 420] on pre "- Detailed study schedule with specific time blocks and activities has been set…" at bounding box center [726, 460] width 346 height 82
click at [580, 387] on h3 "Output" at bounding box center [581, 395] width 44 height 17
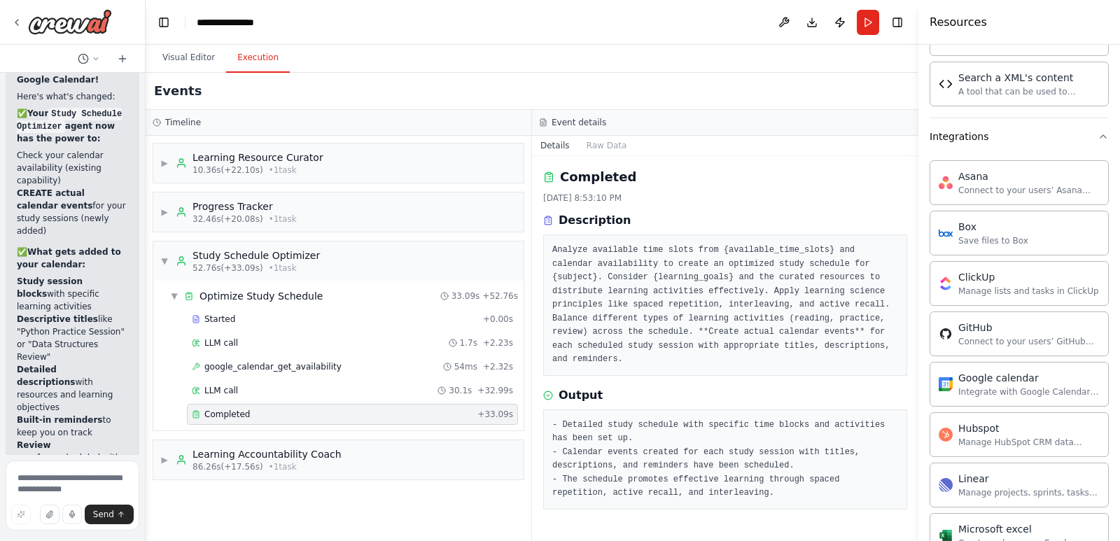
scroll to position [666, 0]
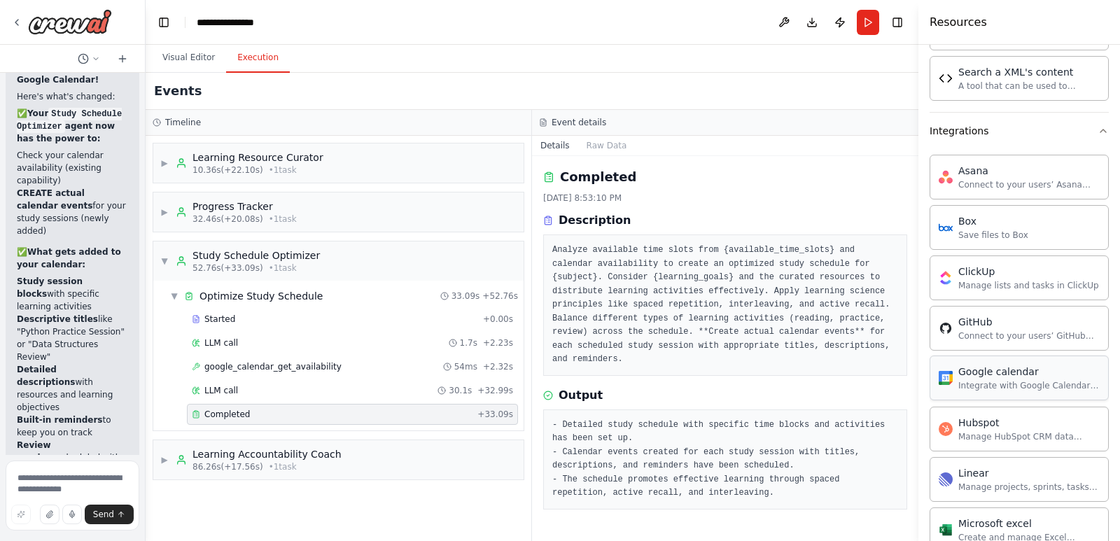
click at [1001, 385] on div "Integrate with Google Calendar to manage events, check availability, and access…" at bounding box center [1029, 385] width 141 height 11
click at [412, 459] on div "▶ Learning Accountability Coach 86.26s (+17.56s) • 1 task" at bounding box center [338, 459] width 370 height 39
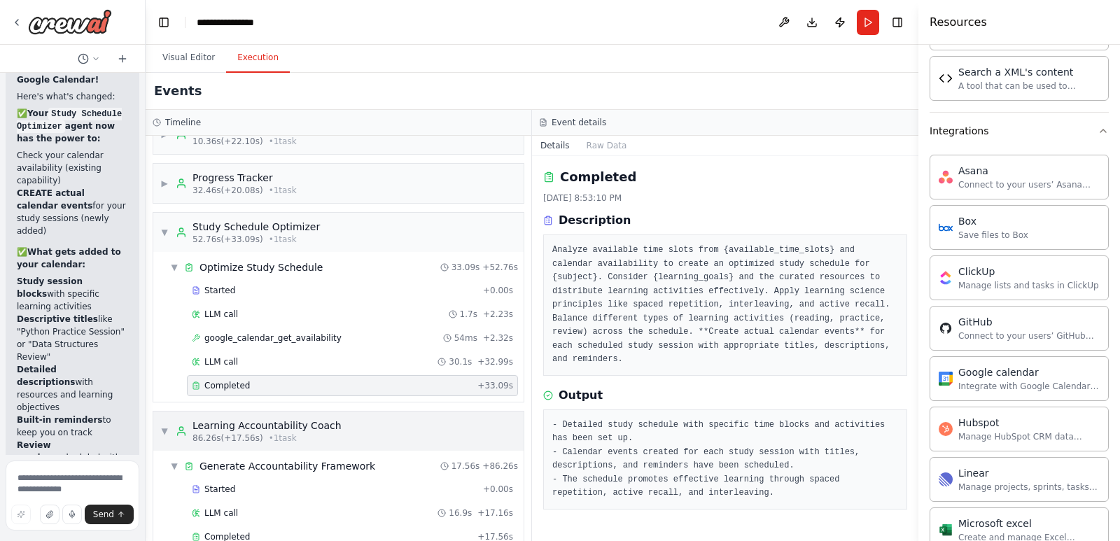
scroll to position [57, 0]
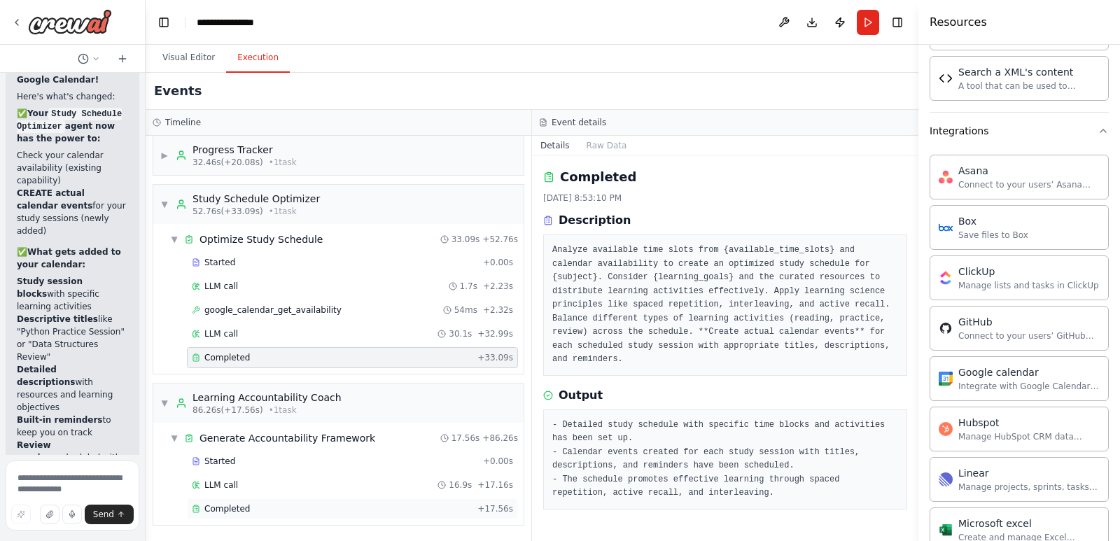
click at [391, 506] on div "Completed" at bounding box center [332, 508] width 280 height 11
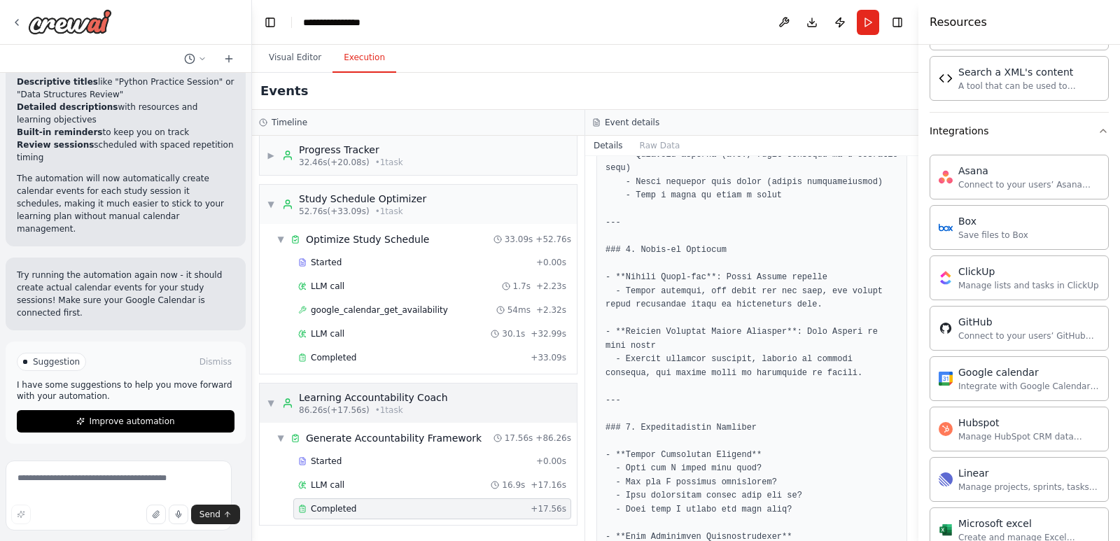
scroll to position [1008, 0]
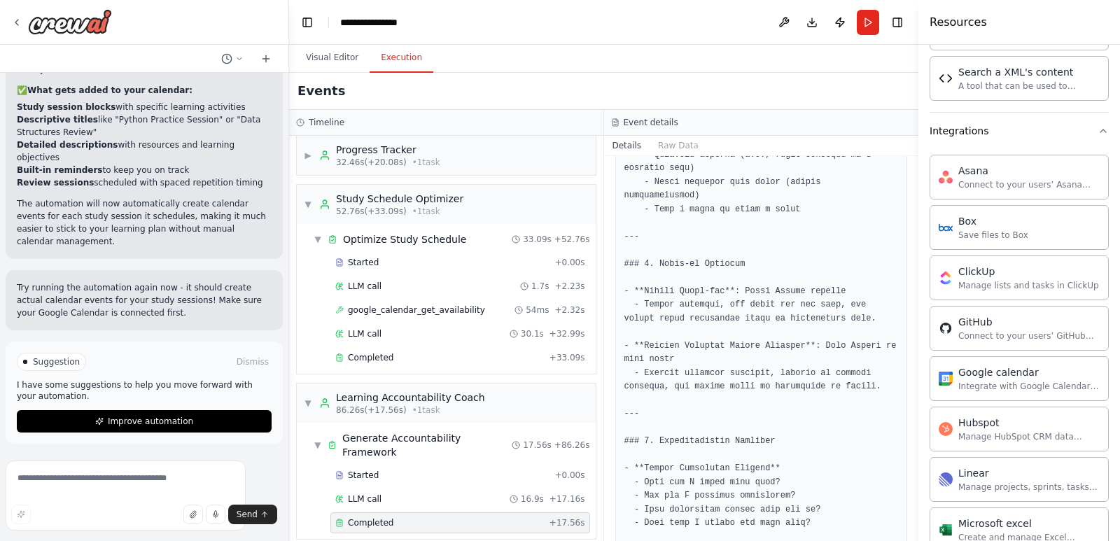
drag, startPoint x: 144, startPoint y: 385, endPoint x: 349, endPoint y: 414, distance: 207.2
click at [366, 403] on div "Build a crew that curates personalized learning resources, tracks your progress…" at bounding box center [560, 270] width 1120 height 541
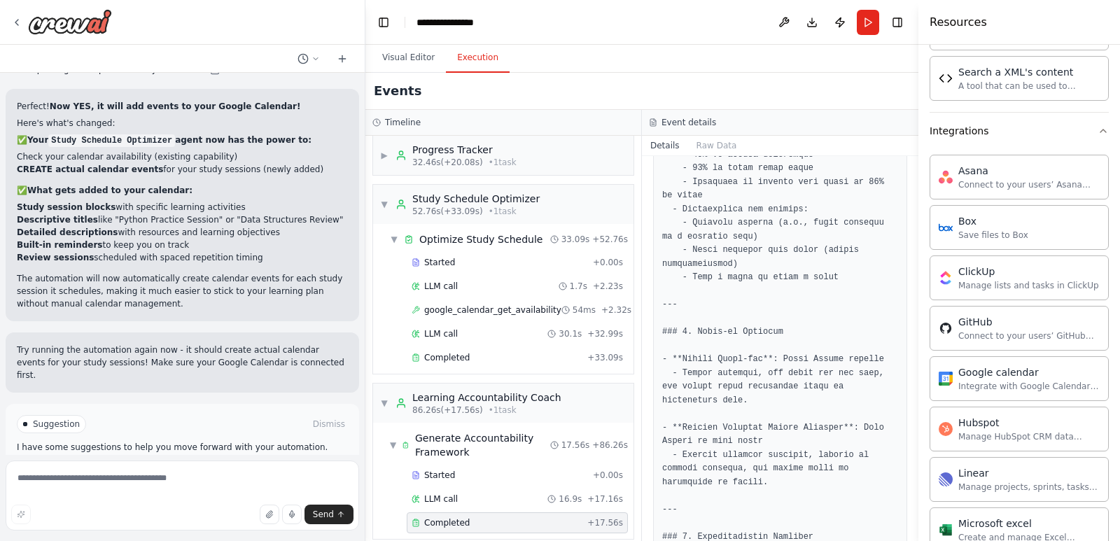
scroll to position [1022, 0]
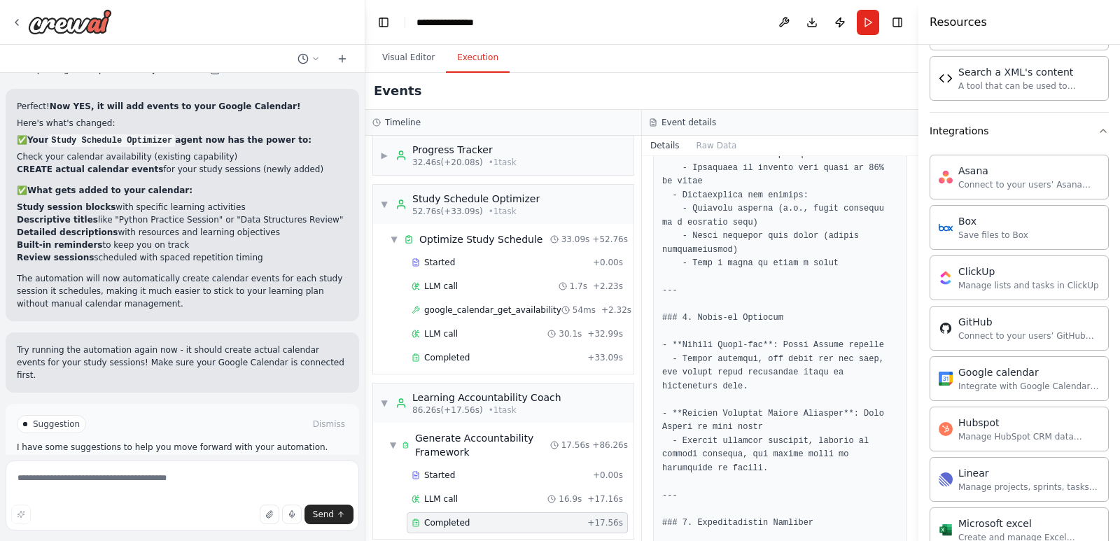
click at [206, 467] on span "Improve automation" at bounding box center [188, 472] width 85 height 11
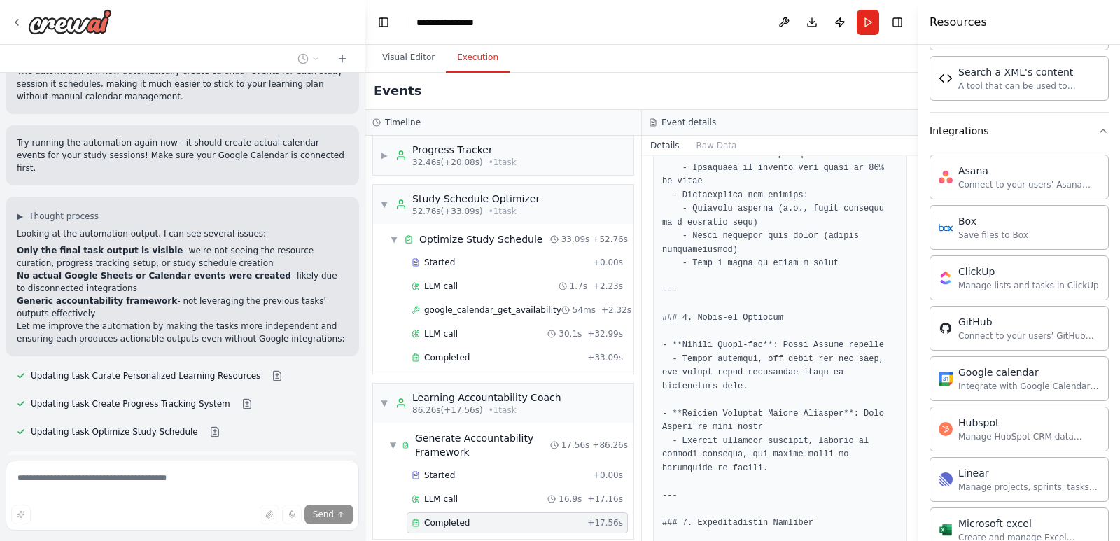
scroll to position [2333, 0]
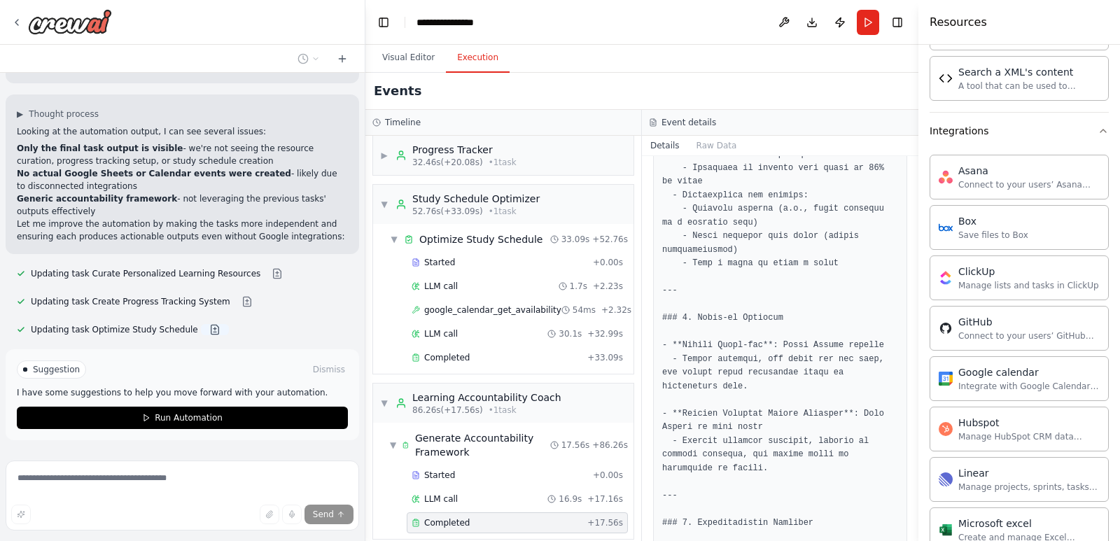
click at [201, 324] on button at bounding box center [215, 329] width 28 height 11
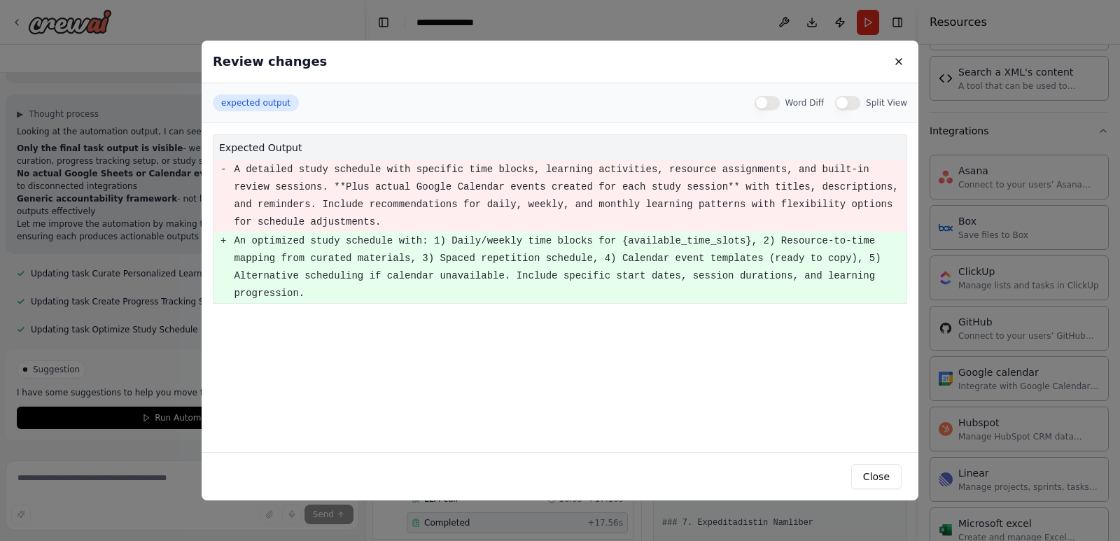
click at [175, 431] on div "Review changes expected output Word Diff Split View expected output - A detaile…" at bounding box center [560, 270] width 1120 height 541
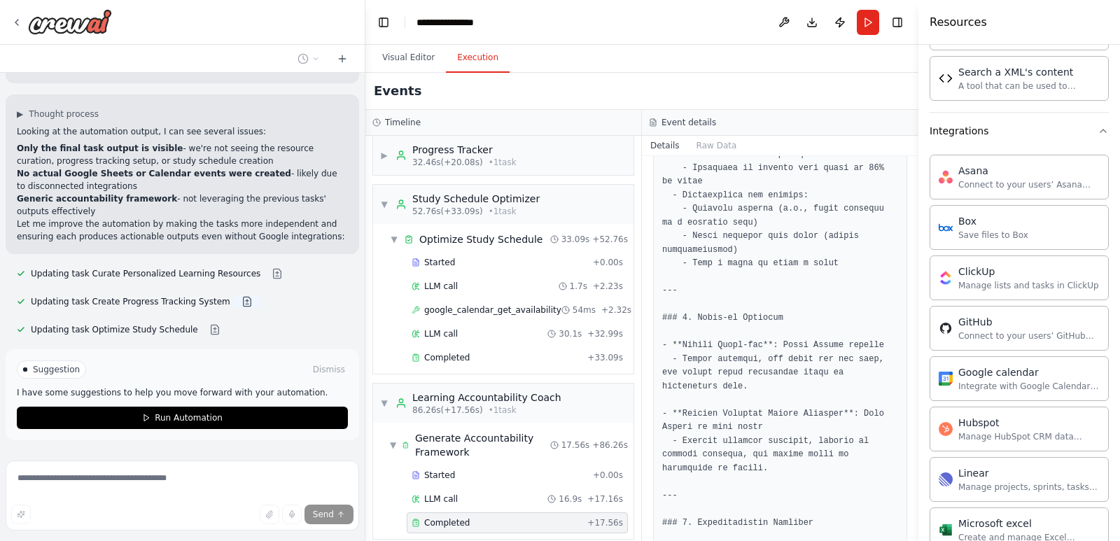
click at [233, 296] on button at bounding box center [247, 301] width 28 height 11
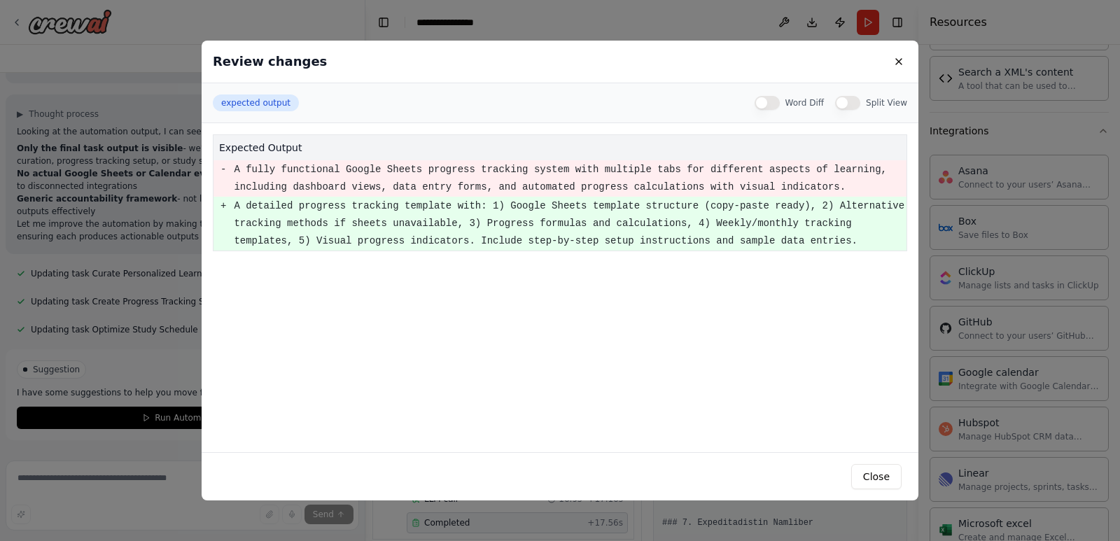
click at [143, 427] on div "Review changes expected output Word Diff Split View expected output - A fully f…" at bounding box center [560, 270] width 1120 height 541
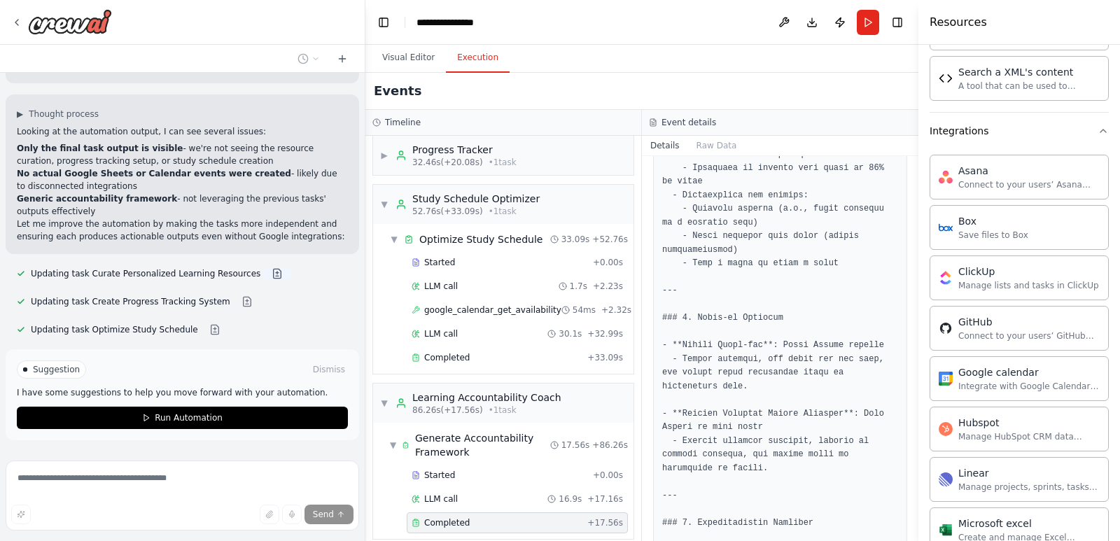
click at [263, 268] on button at bounding box center [277, 273] width 28 height 11
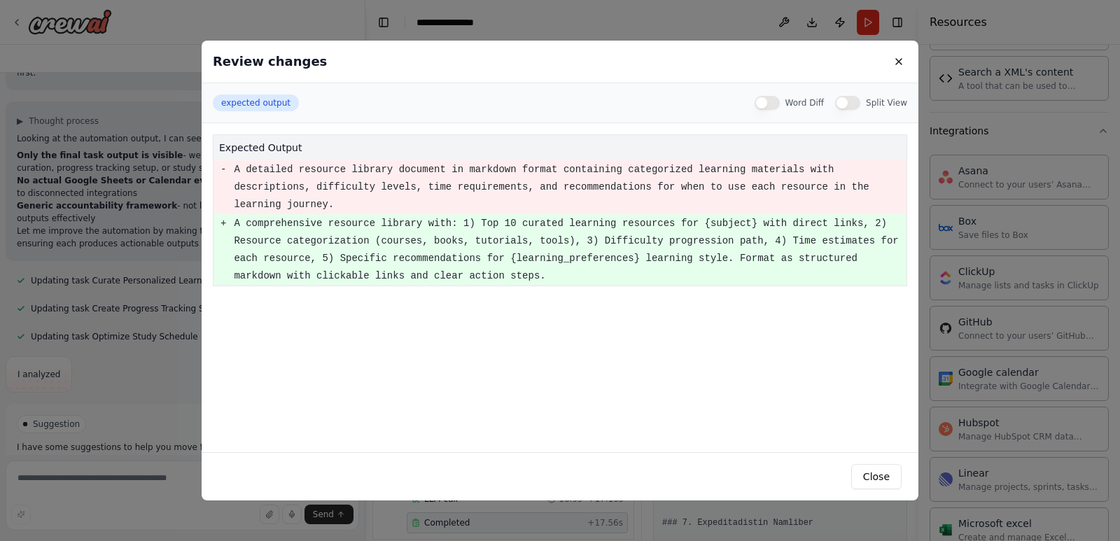
click at [176, 440] on div "Review changes expected output Word Diff Split View expected output - A detaile…" at bounding box center [560, 270] width 1120 height 541
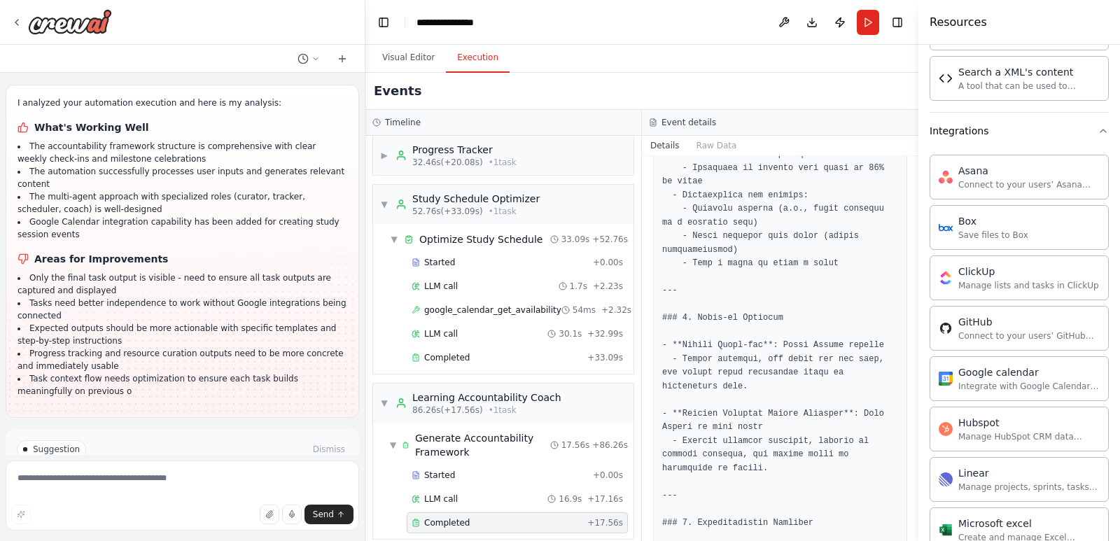
scroll to position [2610, 0]
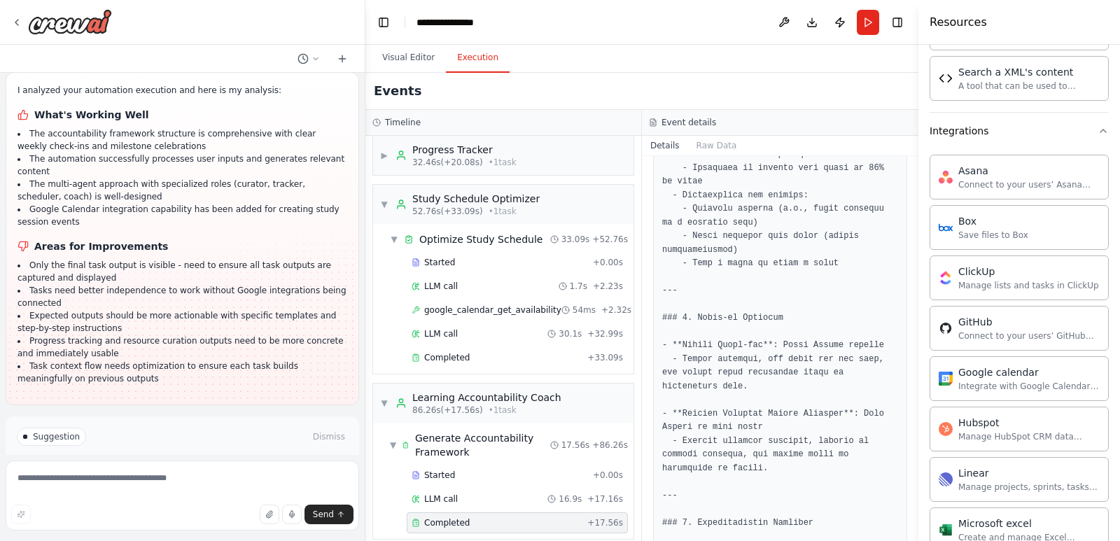
click at [223, 474] on button "Run Automation" at bounding box center [182, 485] width 331 height 22
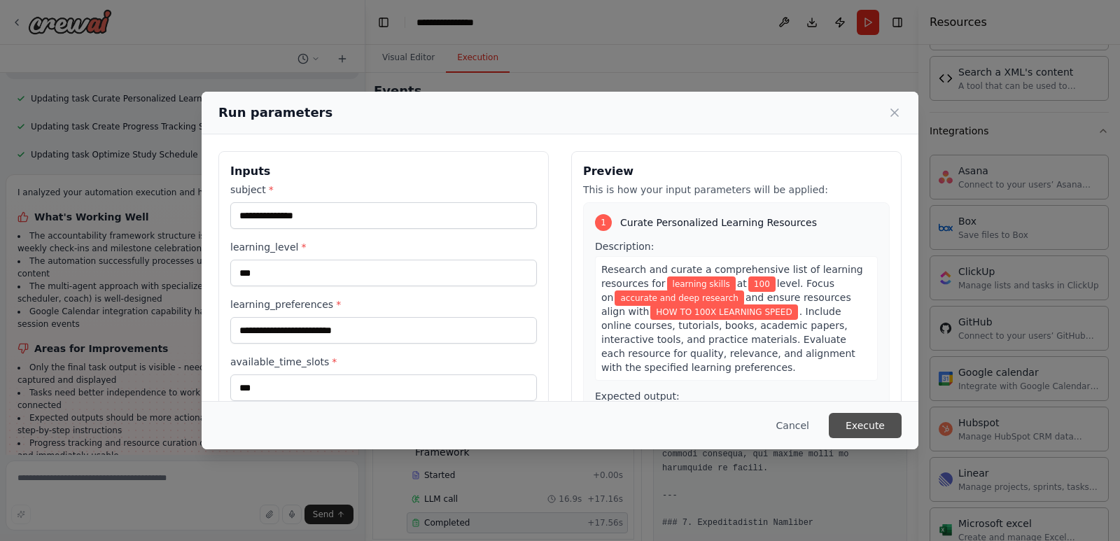
click at [847, 431] on button "Execute" at bounding box center [865, 425] width 73 height 25
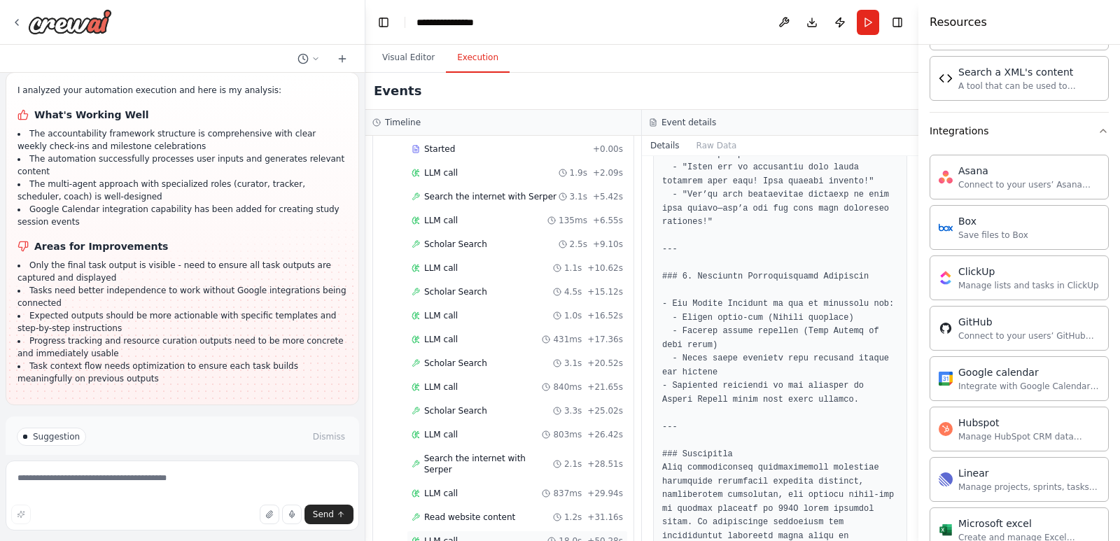
scroll to position [156, 0]
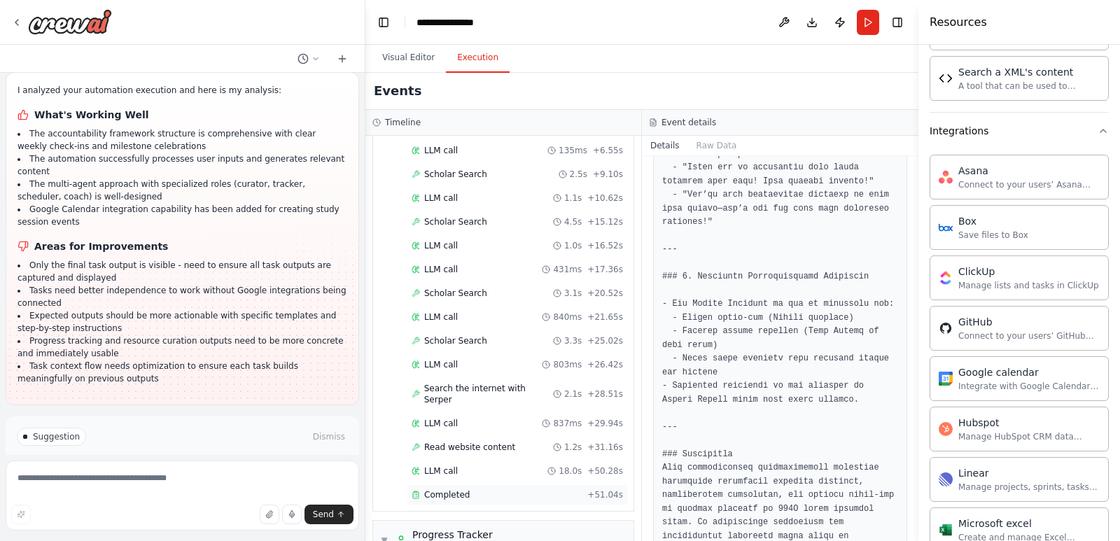
click at [535, 489] on div "Completed" at bounding box center [497, 494] width 170 height 11
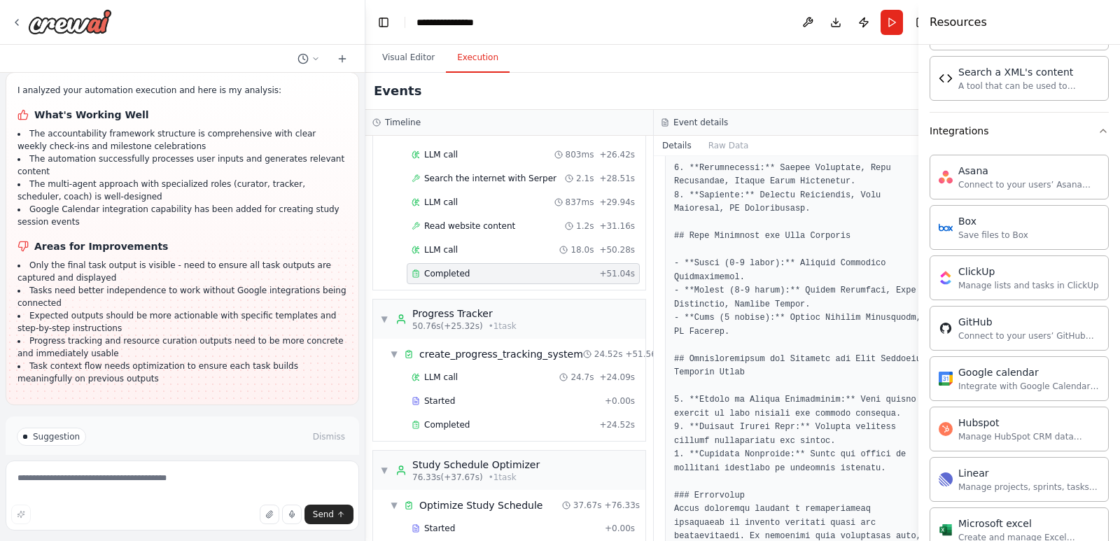
scroll to position [436, 0]
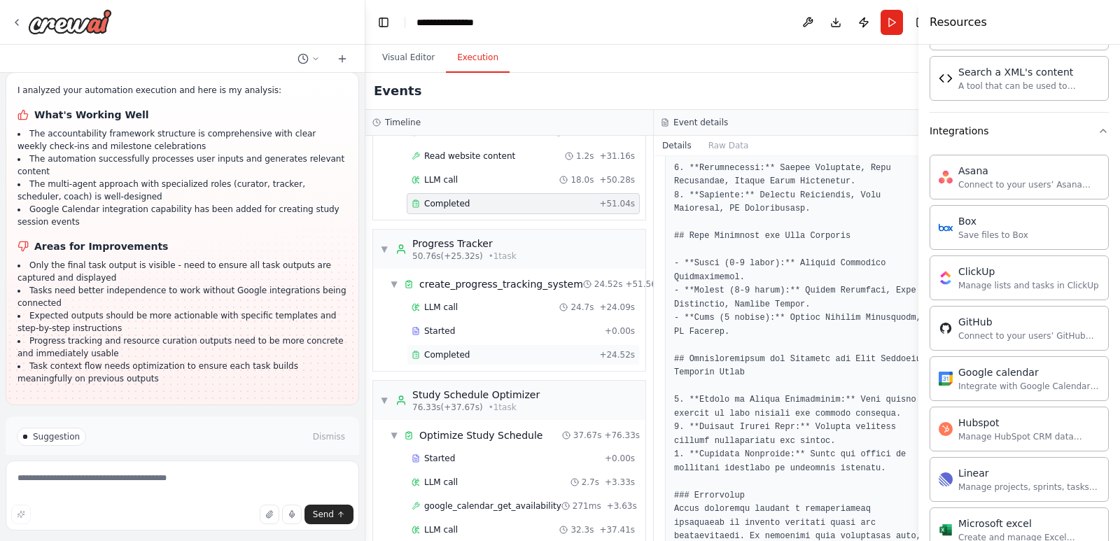
click at [527, 357] on div "Completed" at bounding box center [503, 354] width 182 height 11
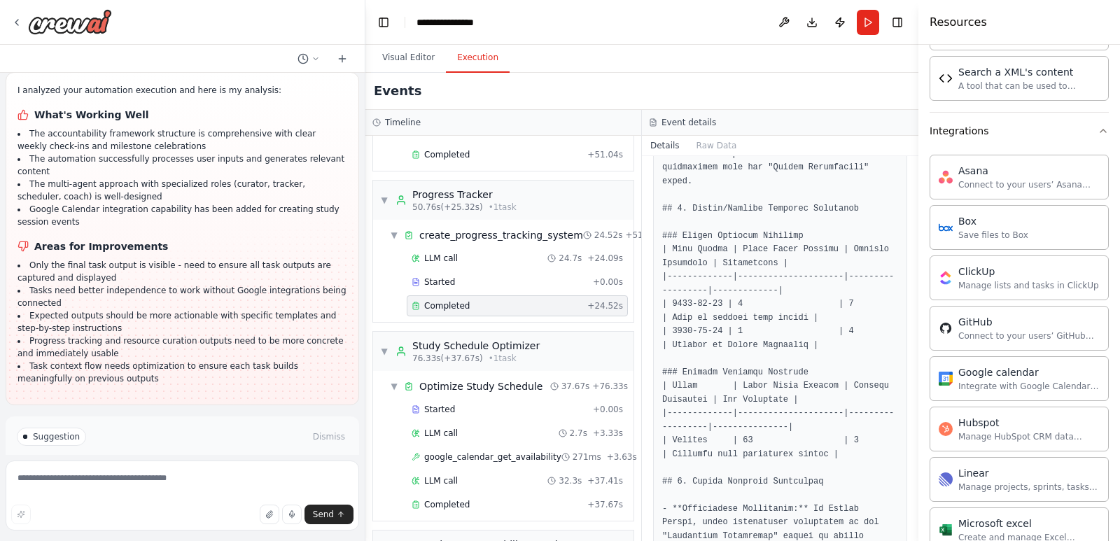
scroll to position [576, 0]
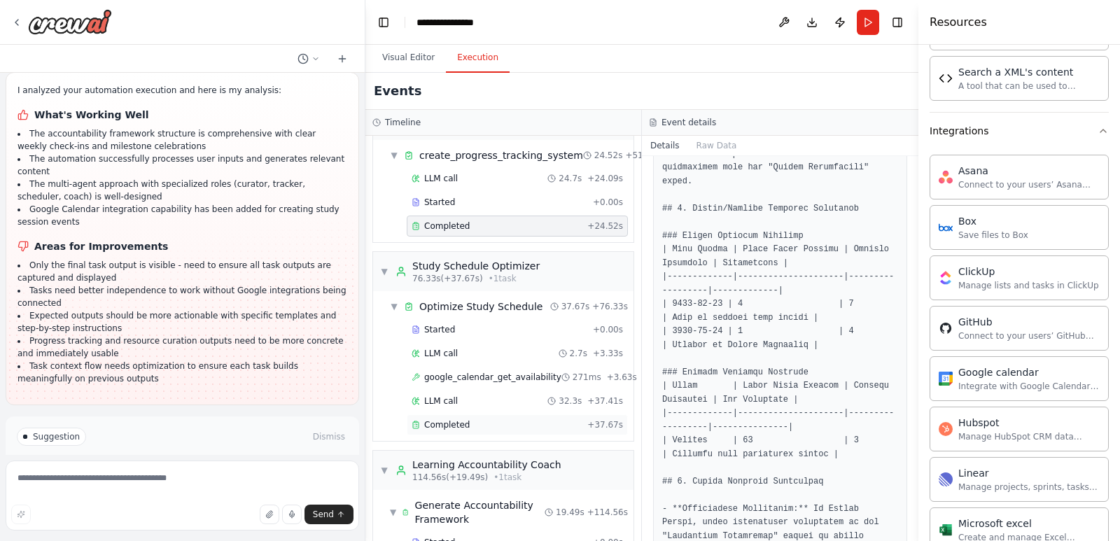
click at [512, 419] on div "Completed" at bounding box center [497, 424] width 170 height 11
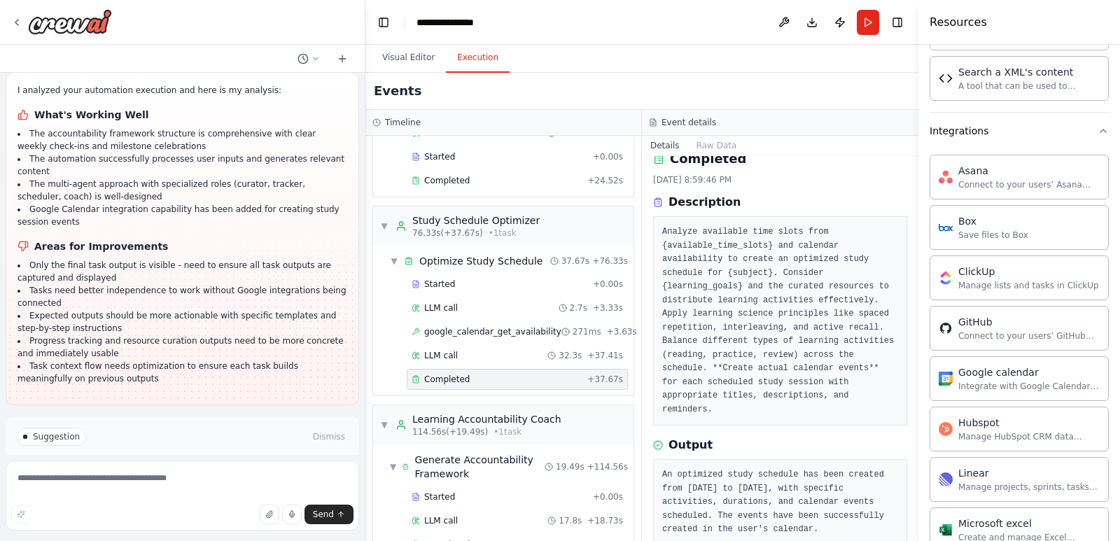
scroll to position [646, 0]
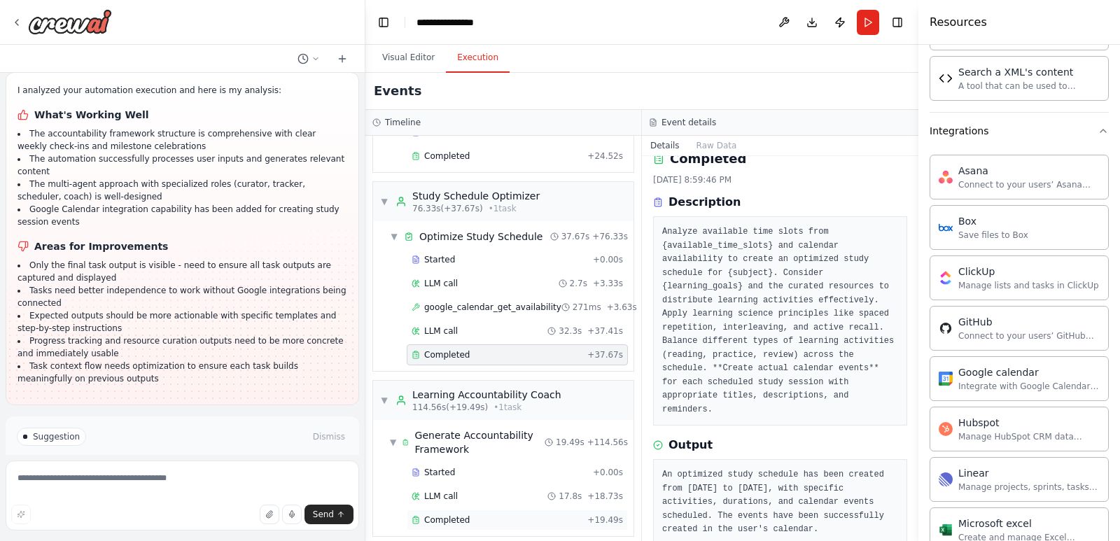
click at [529, 515] on div "Completed + 19.49s" at bounding box center [517, 520] width 221 height 21
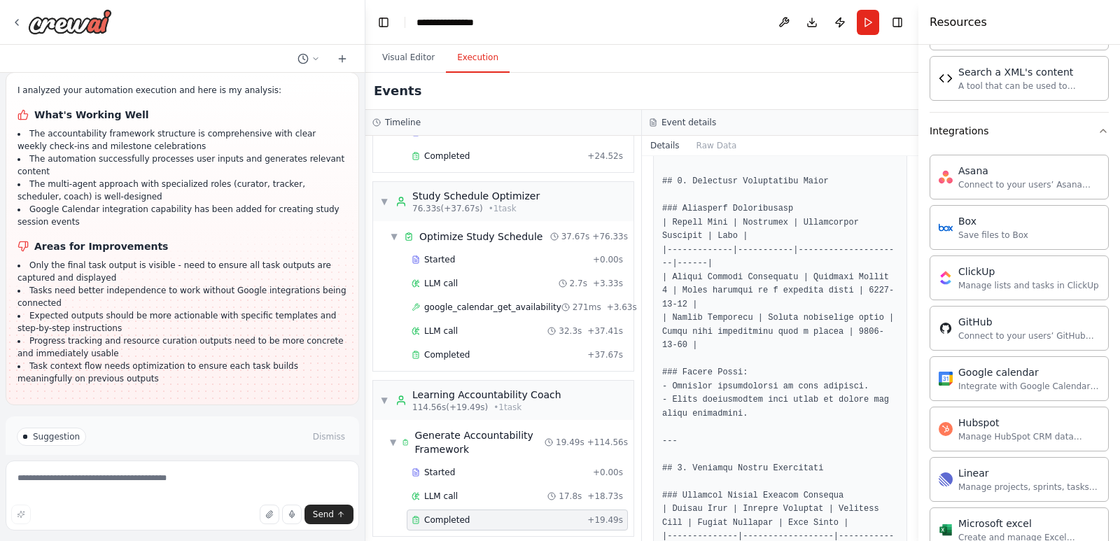
scroll to position [882, 0]
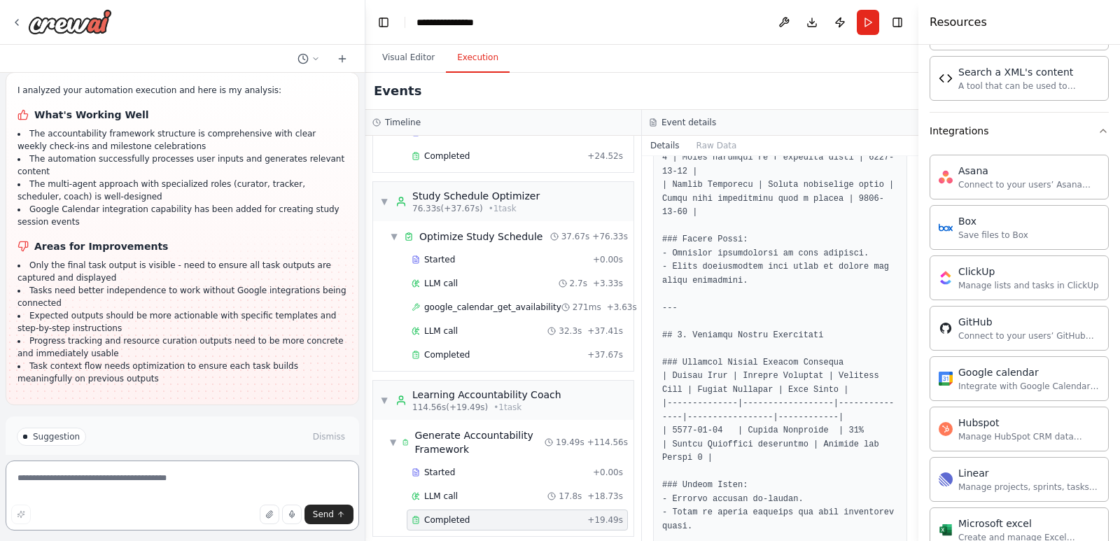
click at [203, 478] on textarea at bounding box center [183, 496] width 354 height 70
type textarea "**********"
click at [312, 521] on button "Send" at bounding box center [329, 515] width 49 height 20
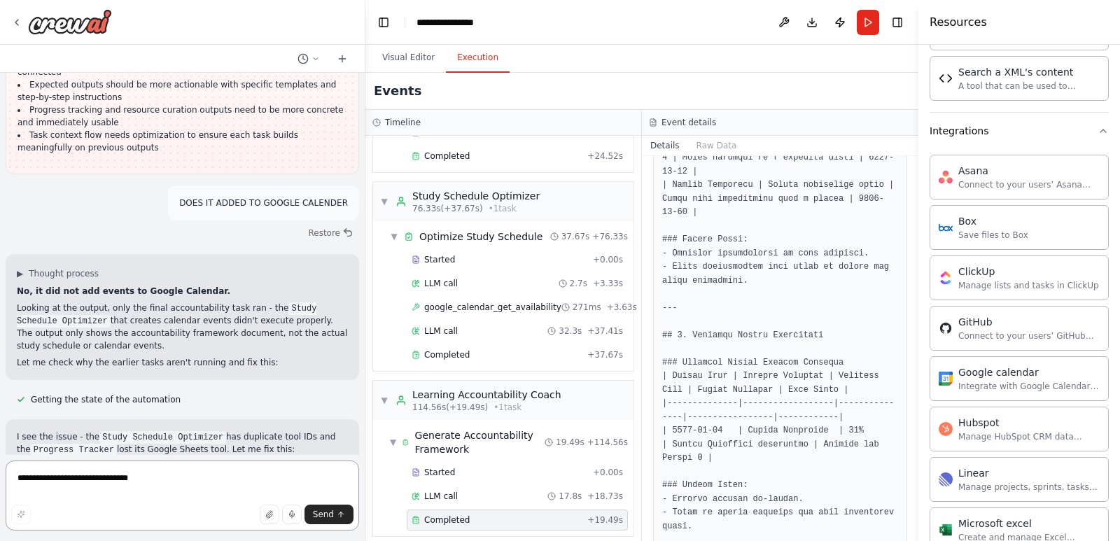
scroll to position [2911, 0]
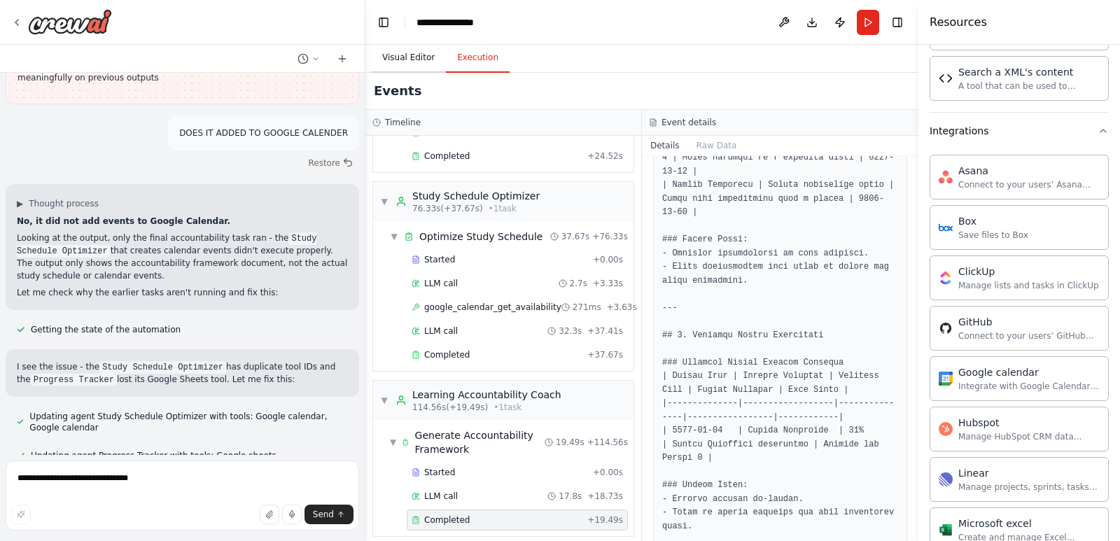
click at [408, 67] on button "Visual Editor" at bounding box center [408, 57] width 75 height 29
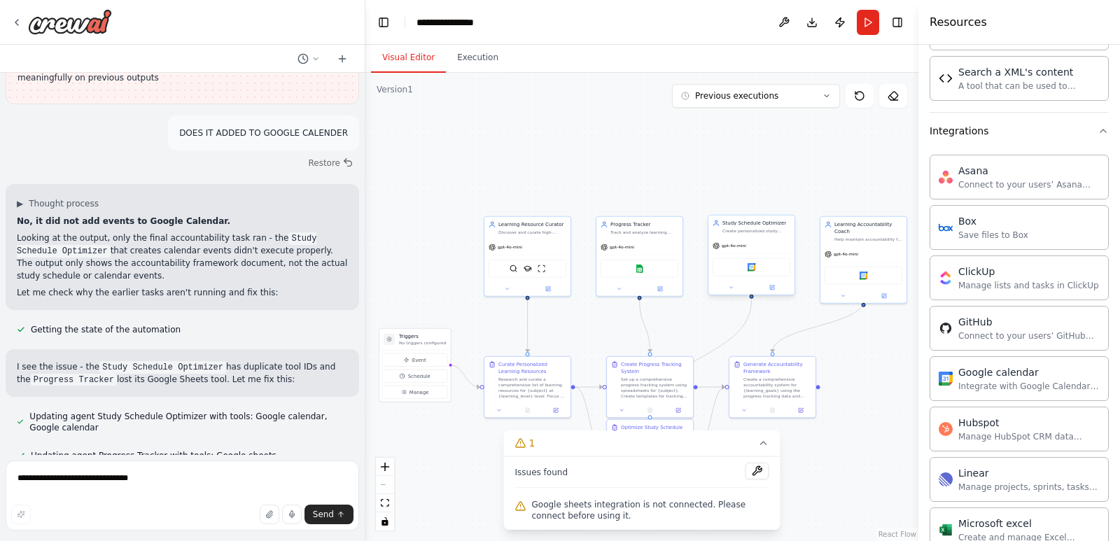
click at [751, 273] on div "Google calendar" at bounding box center [752, 267] width 78 height 18
click at [779, 290] on button at bounding box center [773, 288] width 40 height 8
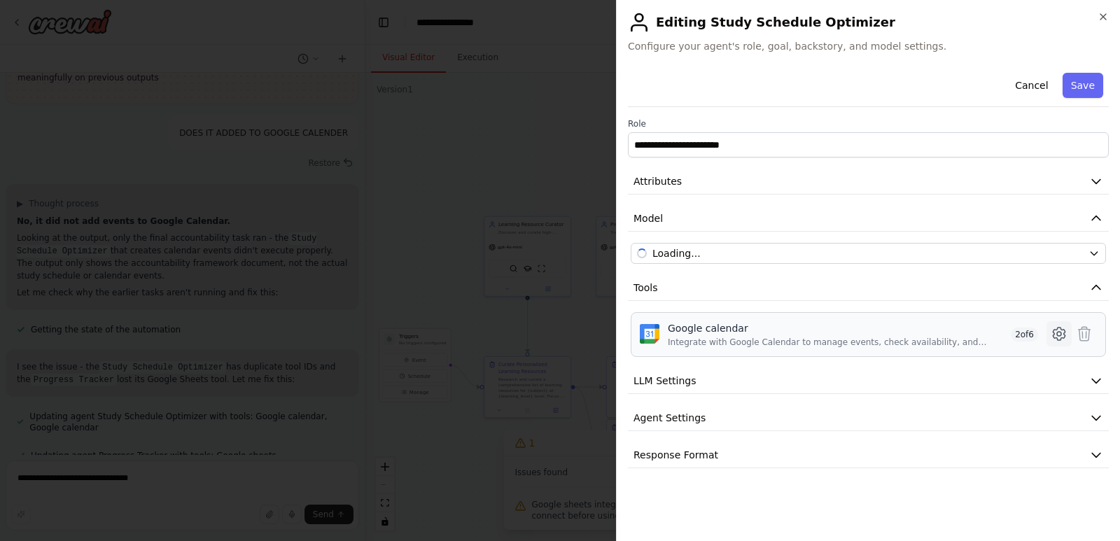
click at [1058, 337] on icon at bounding box center [1059, 334] width 17 height 17
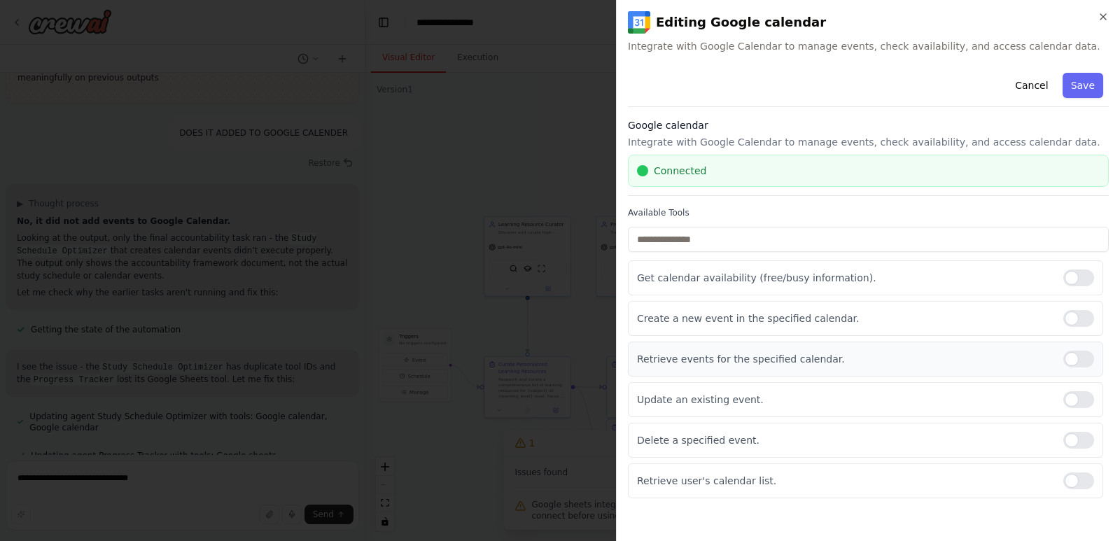
click at [1078, 361] on div at bounding box center [1079, 359] width 31 height 17
click at [1085, 387] on div "Update an existing event." at bounding box center [865, 399] width 475 height 35
click at [1085, 401] on div at bounding box center [1079, 399] width 31 height 17
click at [1080, 433] on div at bounding box center [1079, 440] width 31 height 17
click at [1071, 472] on div "Retrieve user's calendar list." at bounding box center [865, 481] width 475 height 35
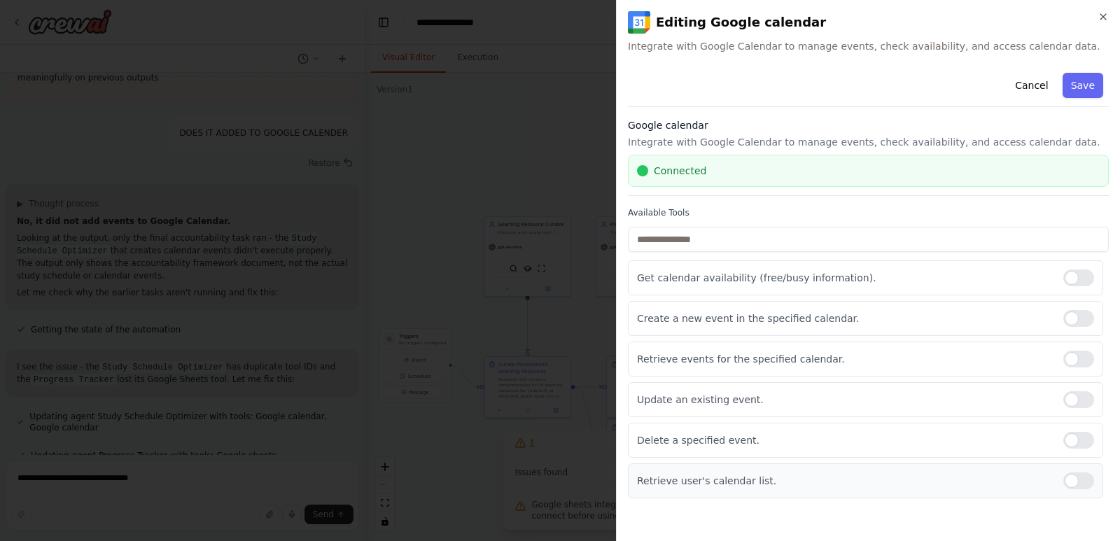
click at [1073, 480] on div at bounding box center [1079, 481] width 31 height 17
click at [1084, 94] on button "Save" at bounding box center [1083, 85] width 41 height 25
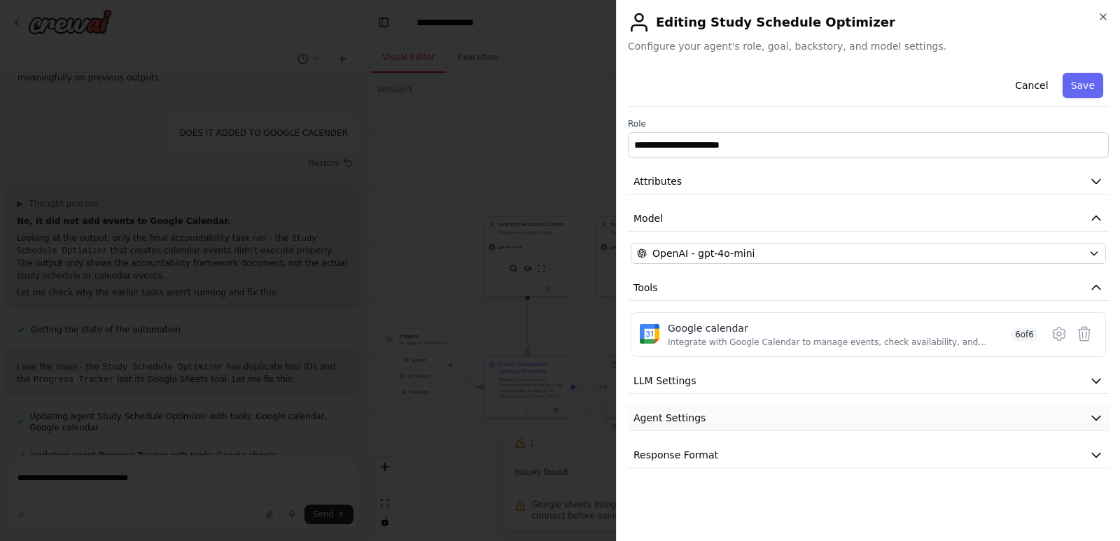
click at [1083, 423] on button "Agent Settings" at bounding box center [868, 418] width 481 height 26
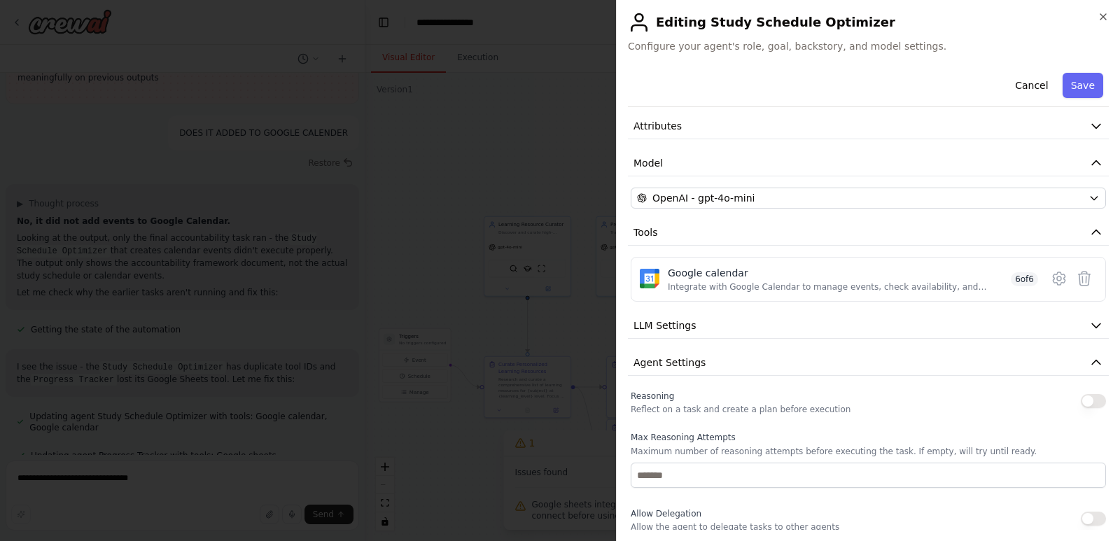
scroll to position [140, 0]
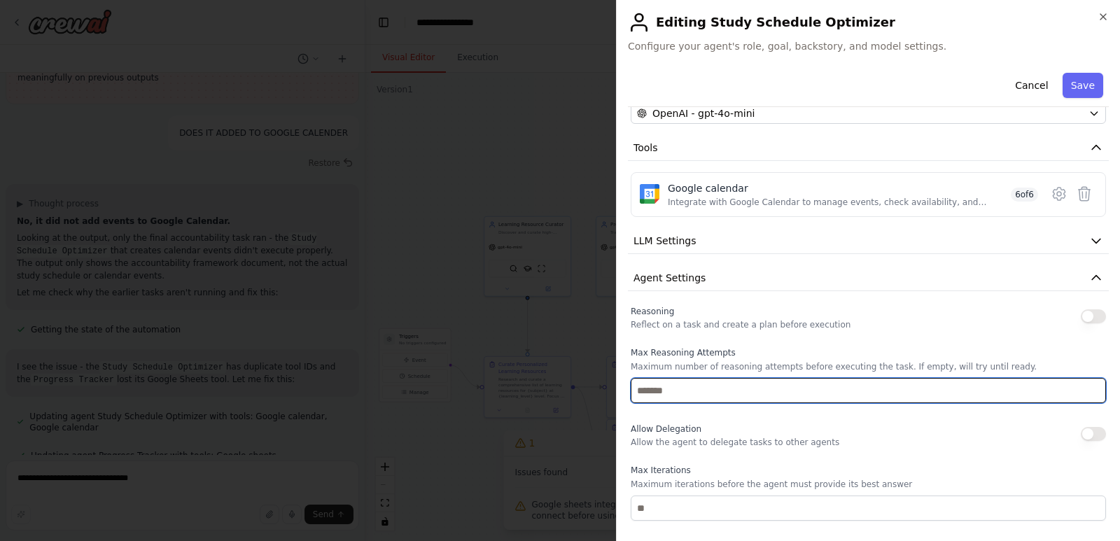
click at [873, 389] on input "number" at bounding box center [868, 390] width 475 height 25
type input "*"
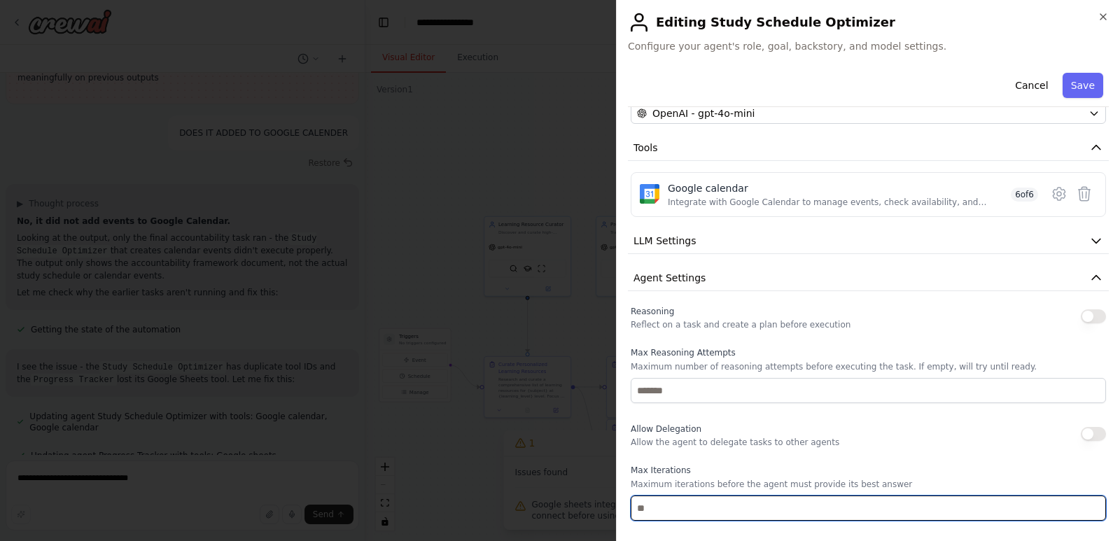
click at [836, 515] on input "number" at bounding box center [868, 508] width 475 height 25
type input "**"
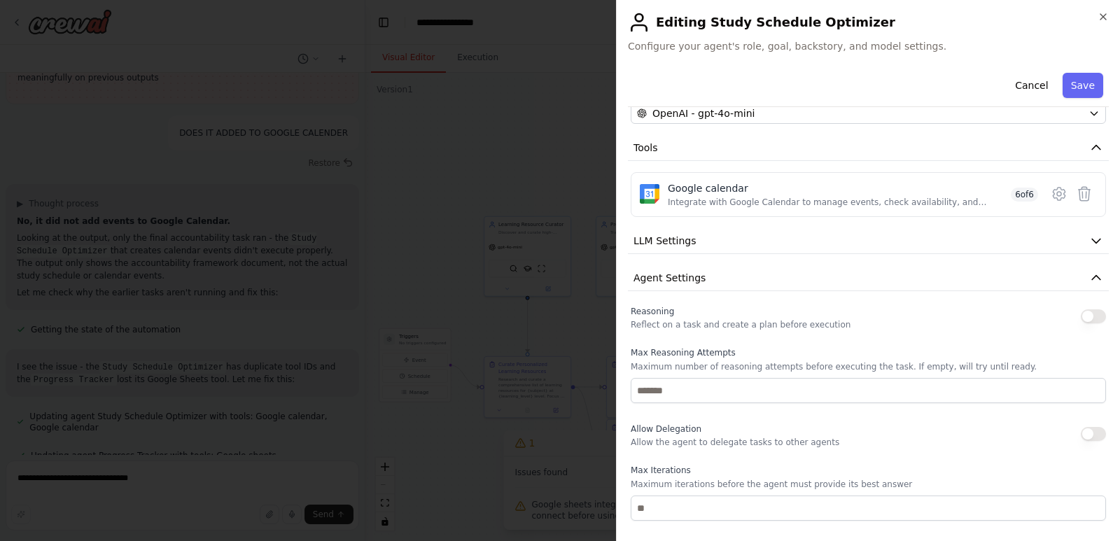
click at [1086, 429] on button "button" at bounding box center [1093, 434] width 25 height 14
click at [1084, 321] on button "button" at bounding box center [1093, 317] width 25 height 14
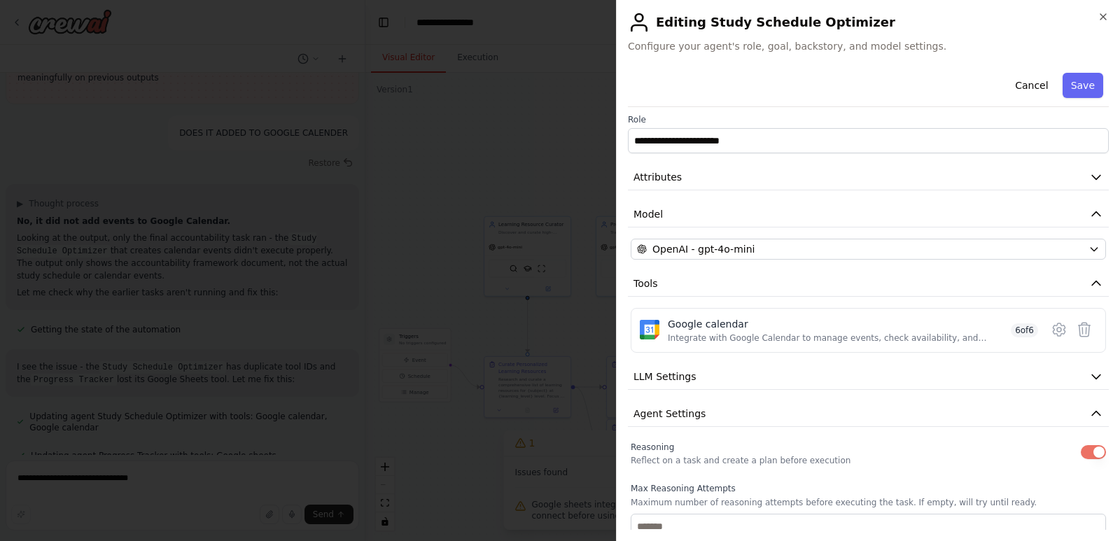
scroll to position [0, 0]
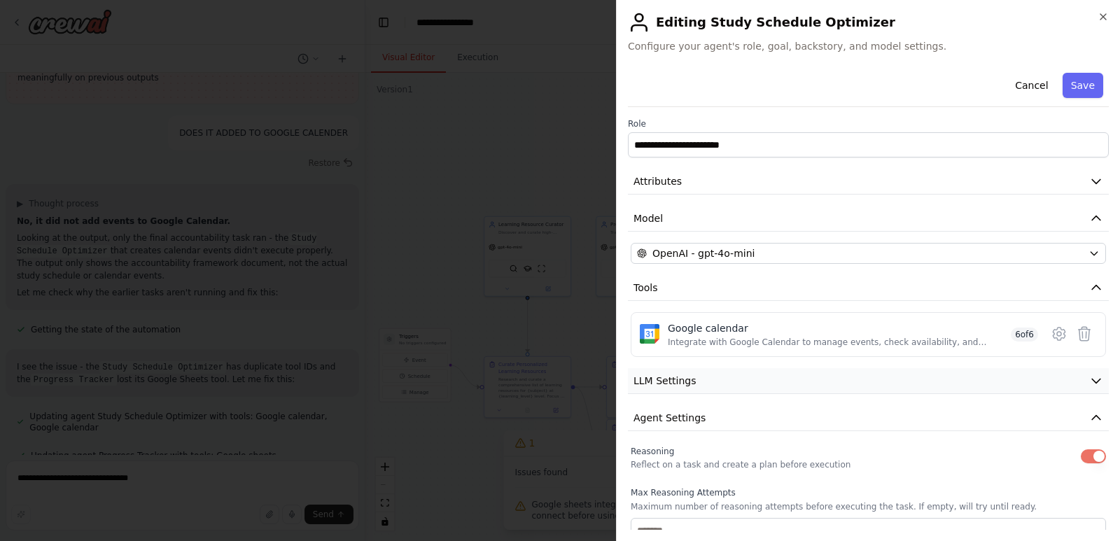
click at [1076, 383] on button "LLM Settings" at bounding box center [868, 381] width 481 height 26
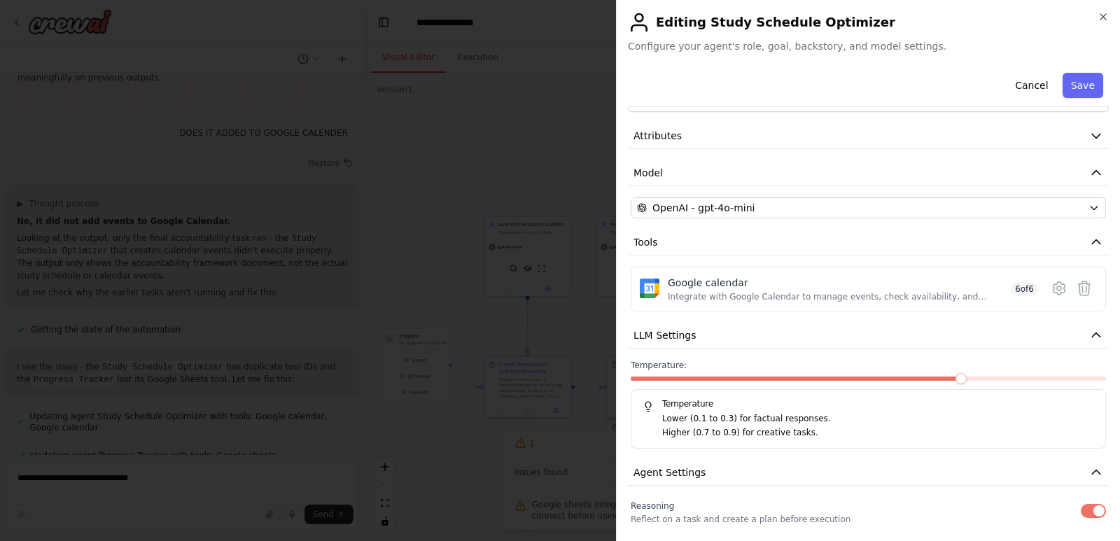
scroll to position [70, 0]
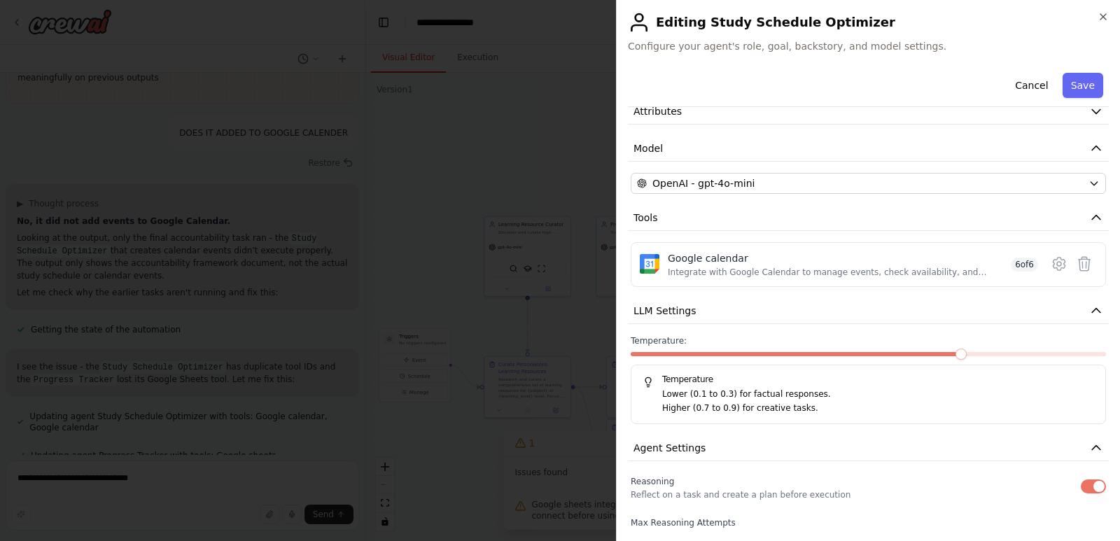
drag, startPoint x: 974, startPoint y: 356, endPoint x: 1018, endPoint y: 350, distance: 44.6
click at [1018, 350] on div "Temperature: Temperature Lower (0.1 to 0.3) for factual responses. Higher (0.7 …" at bounding box center [868, 379] width 475 height 89
click at [1039, 355] on span at bounding box center [868, 354] width 475 height 4
click at [1074, 355] on span at bounding box center [868, 354] width 475 height 4
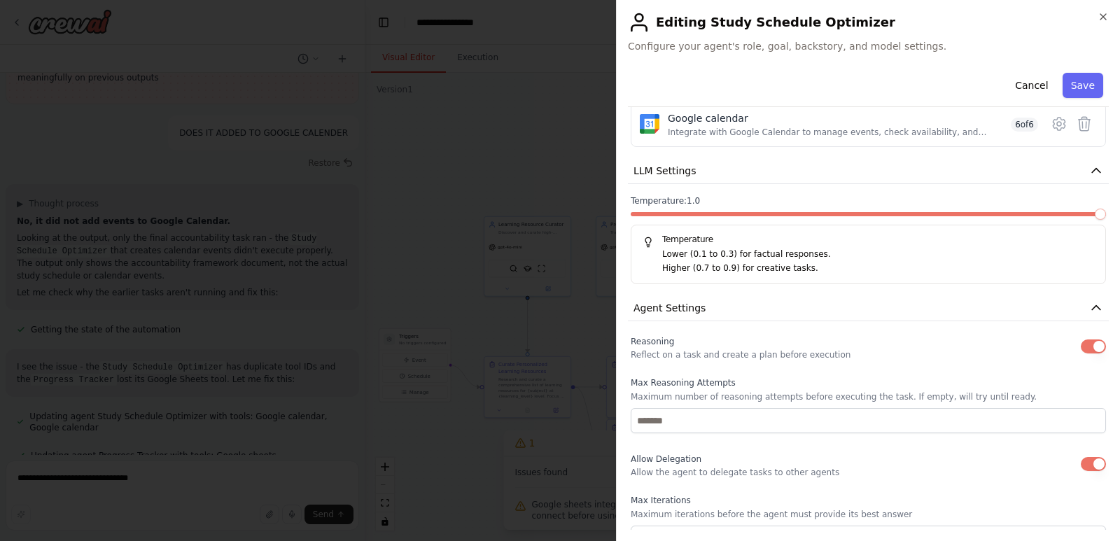
scroll to position [280, 0]
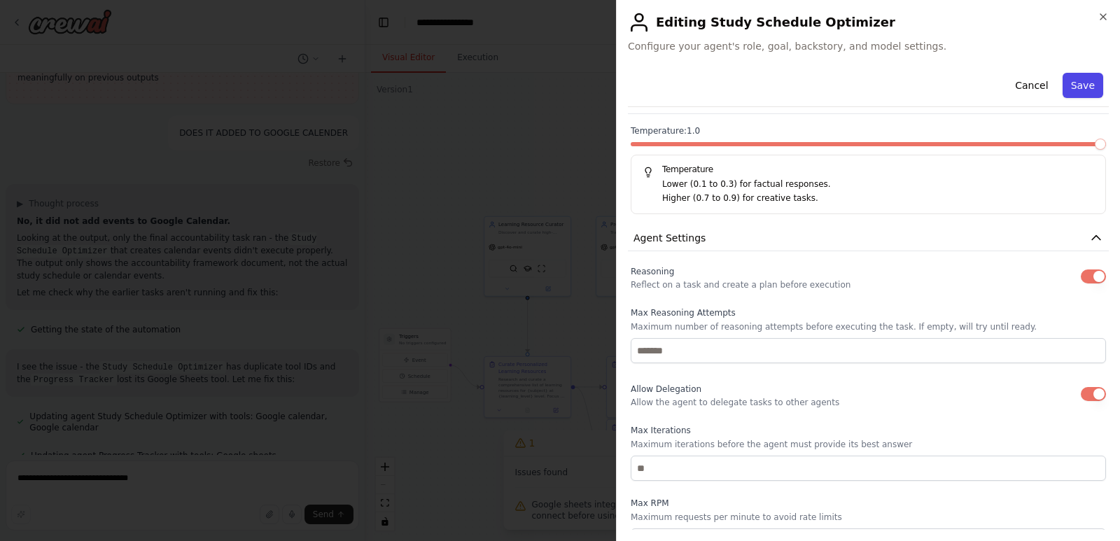
click at [1071, 92] on button "Save" at bounding box center [1083, 85] width 41 height 25
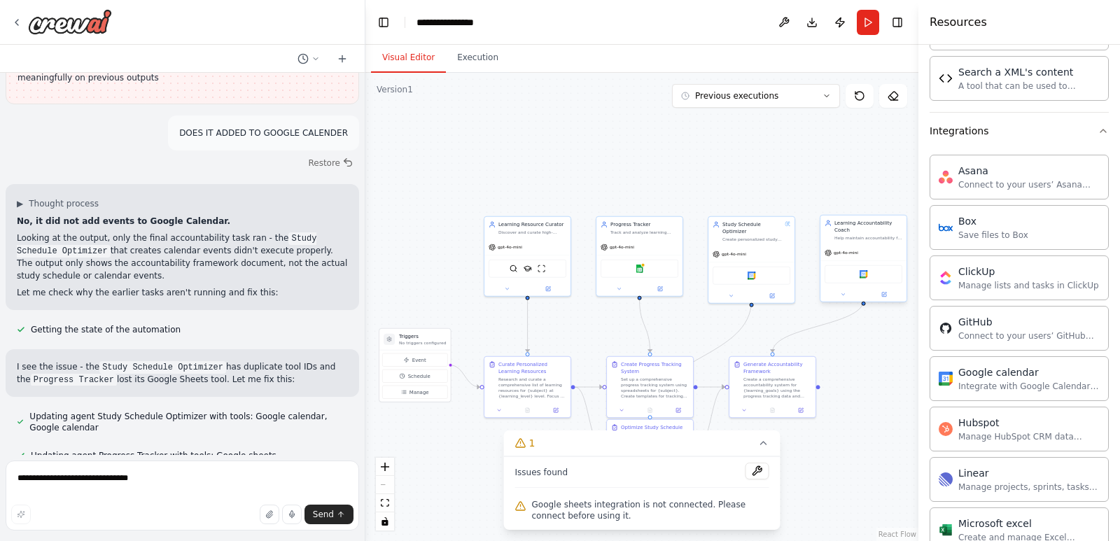
click at [889, 293] on div at bounding box center [864, 295] width 86 height 14
click at [884, 291] on button at bounding box center [885, 295] width 40 height 8
click at [884, 292] on icon at bounding box center [885, 294] width 4 height 4
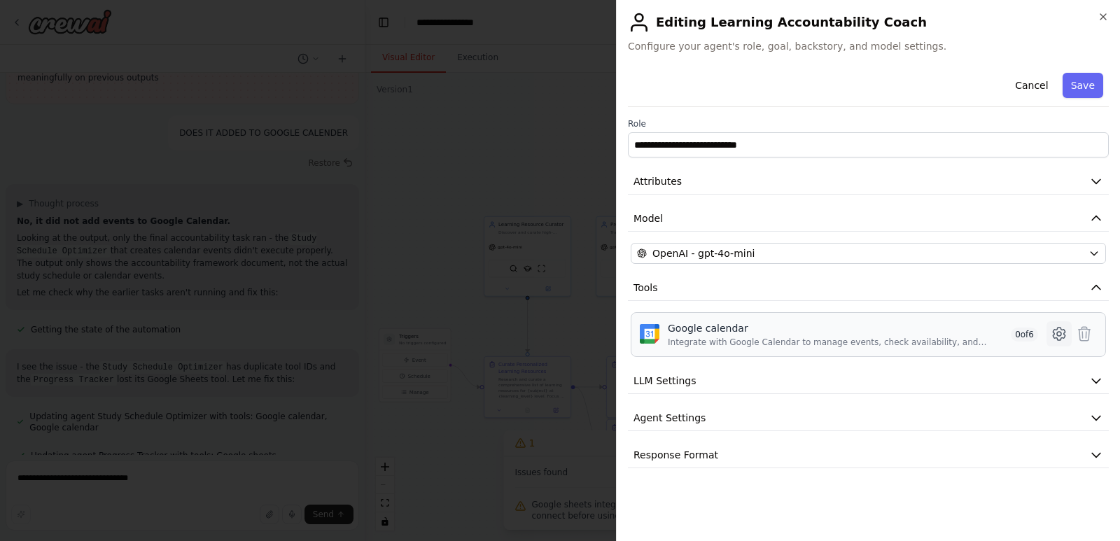
click at [1064, 333] on icon at bounding box center [1059, 334] width 17 height 17
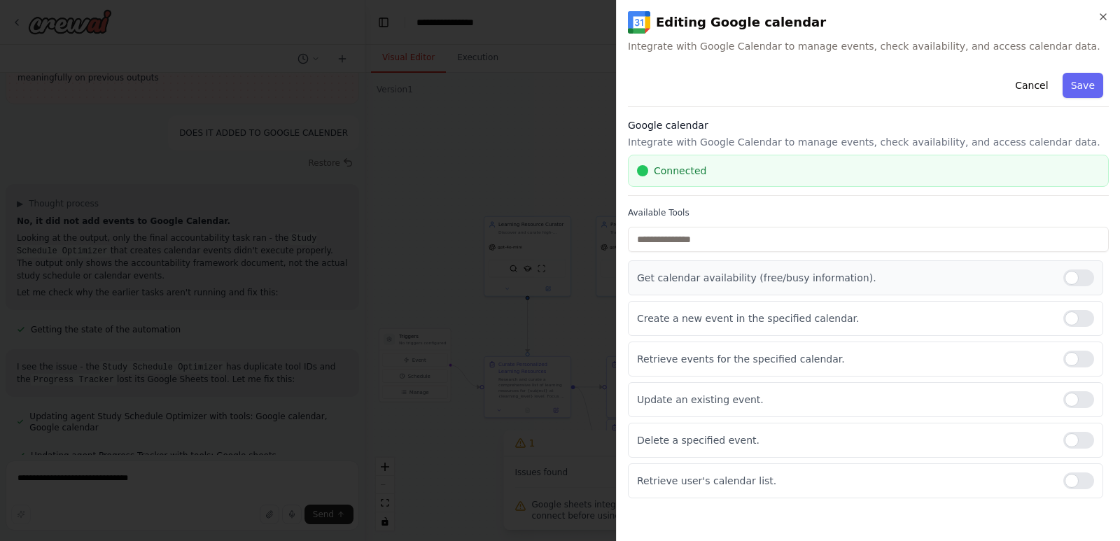
click at [1081, 285] on div at bounding box center [1079, 278] width 31 height 17
click at [1085, 298] on div "Get calendar availability (free/busy information). Create a new event in the sp…" at bounding box center [868, 380] width 481 height 238
click at [1088, 314] on div at bounding box center [1079, 318] width 31 height 17
click at [1084, 359] on div at bounding box center [1079, 359] width 31 height 17
click at [1084, 392] on div at bounding box center [1079, 399] width 31 height 17
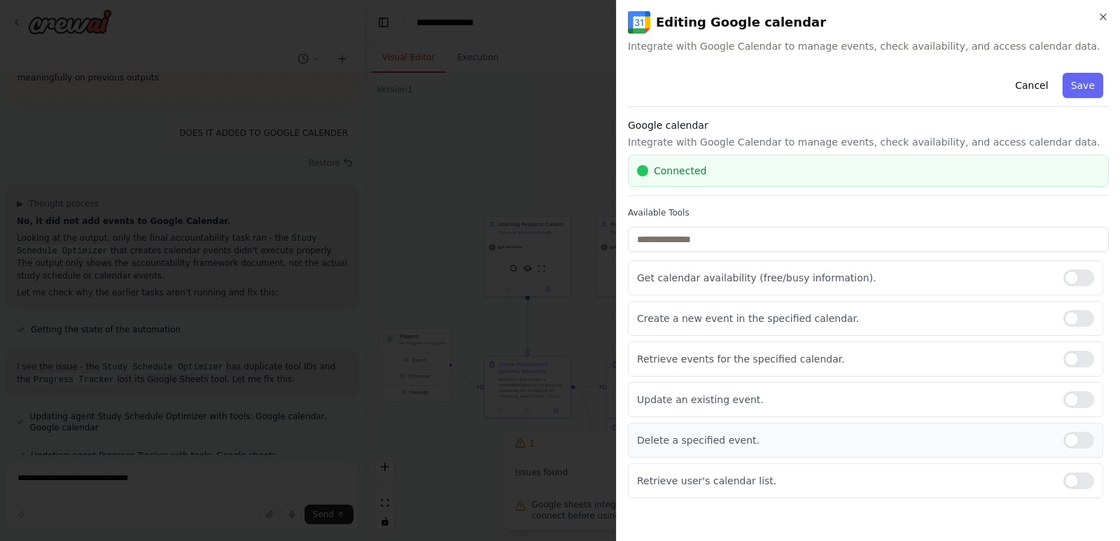
click at [1093, 439] on div at bounding box center [1079, 440] width 31 height 17
click at [1080, 480] on div at bounding box center [1079, 481] width 31 height 17
click at [1078, 79] on button "Save" at bounding box center [1083, 85] width 41 height 25
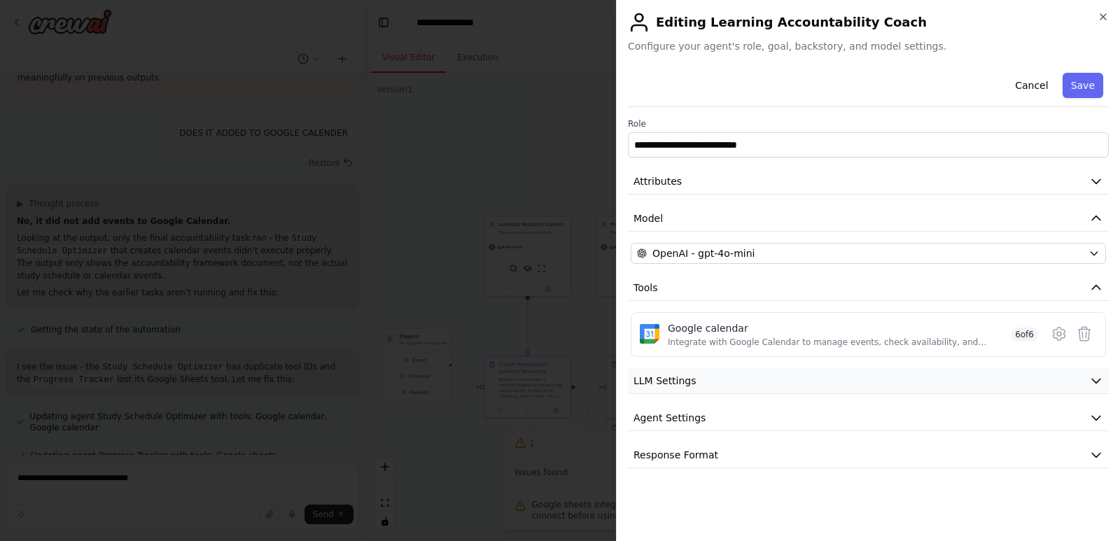
click at [1092, 382] on icon "button" at bounding box center [1097, 381] width 14 height 14
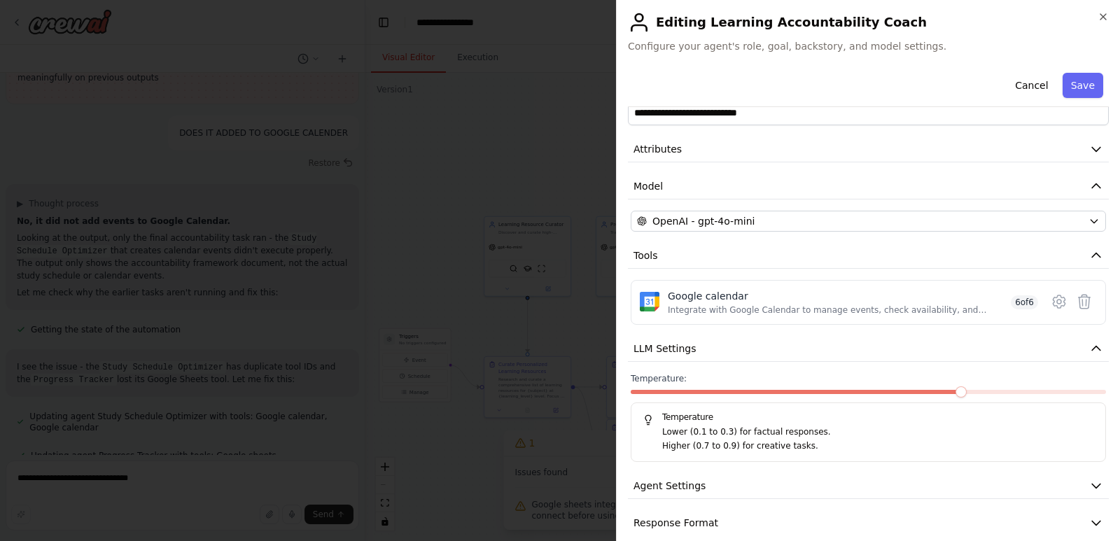
scroll to position [50, 0]
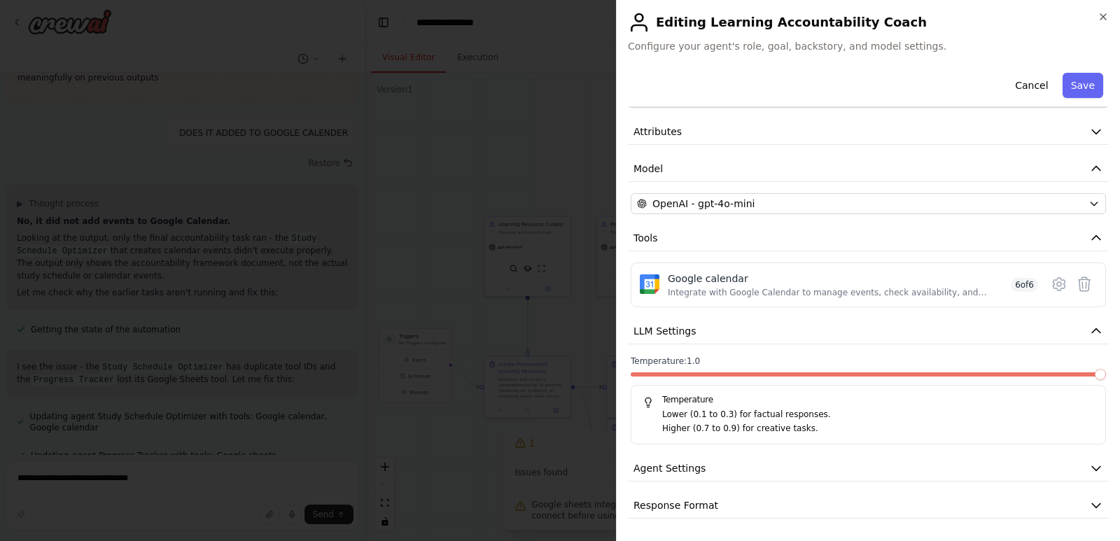
click at [1088, 375] on span at bounding box center [868, 375] width 475 height 4
click at [1062, 465] on button "Agent Settings" at bounding box center [868, 469] width 481 height 26
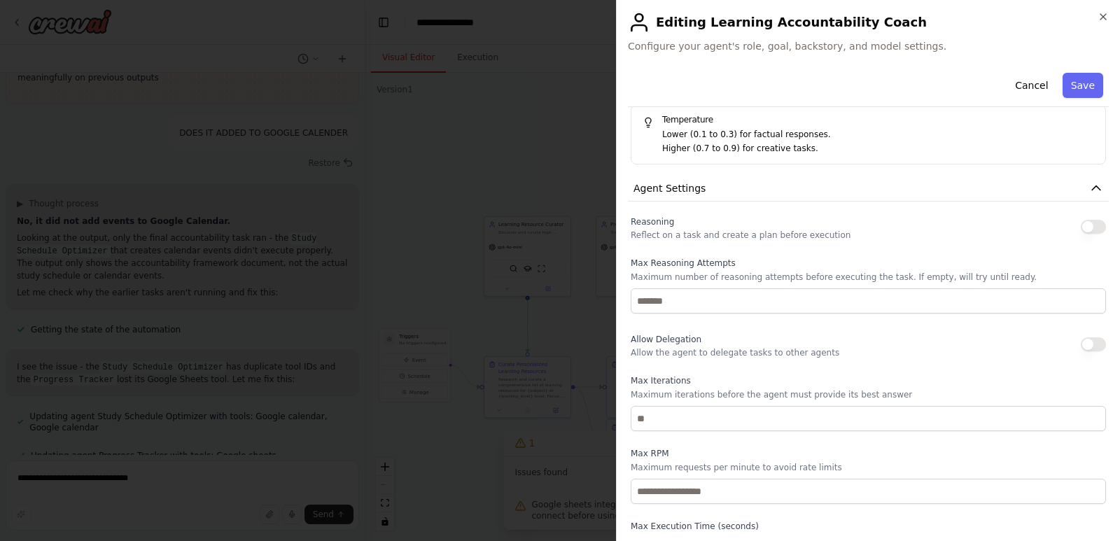
scroll to position [400, 0]
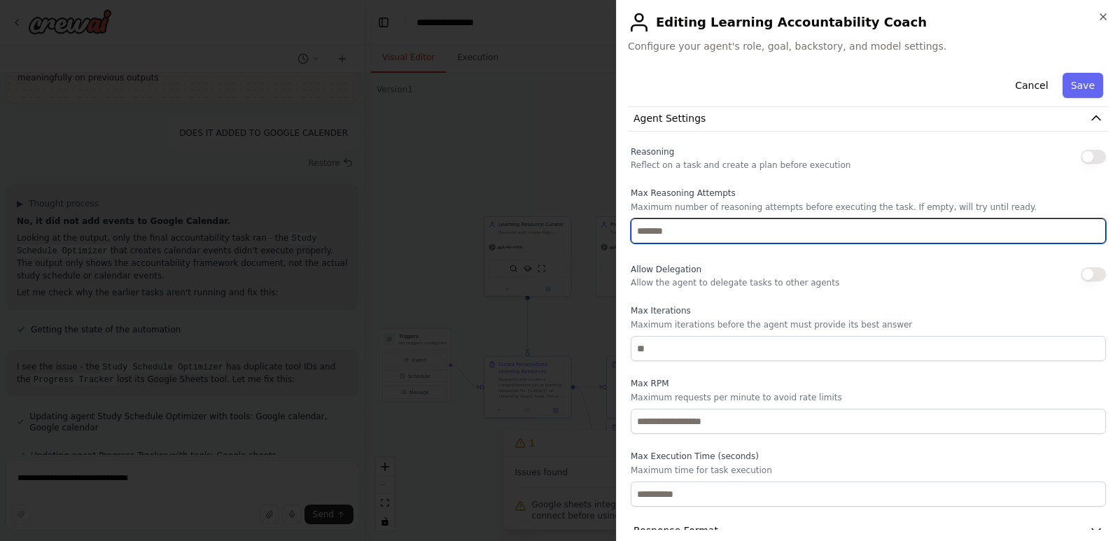
click at [786, 235] on input "number" at bounding box center [868, 230] width 475 height 25
type input "*"
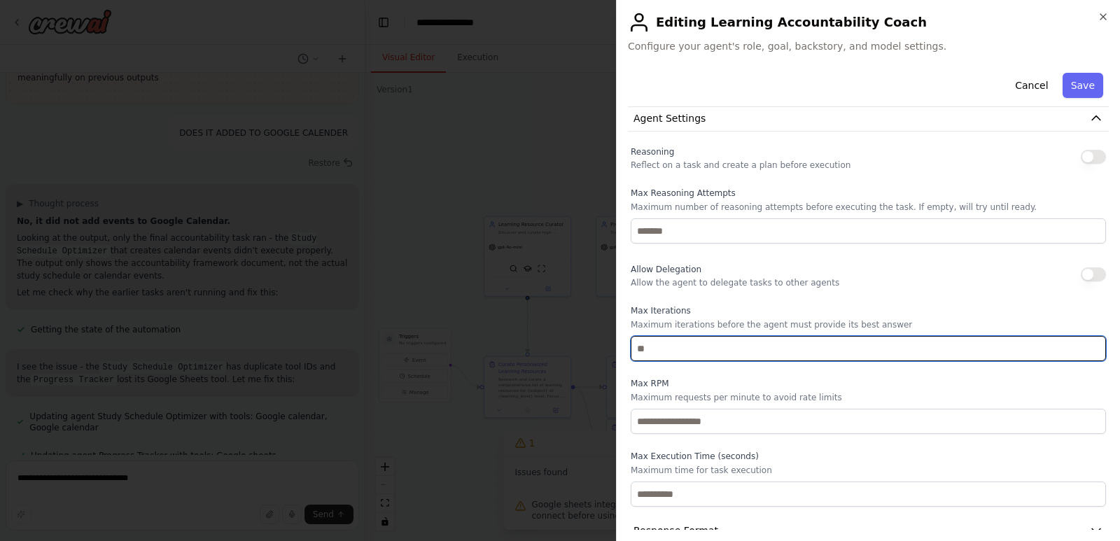
click at [743, 341] on input "number" at bounding box center [868, 348] width 475 height 25
type input "**"
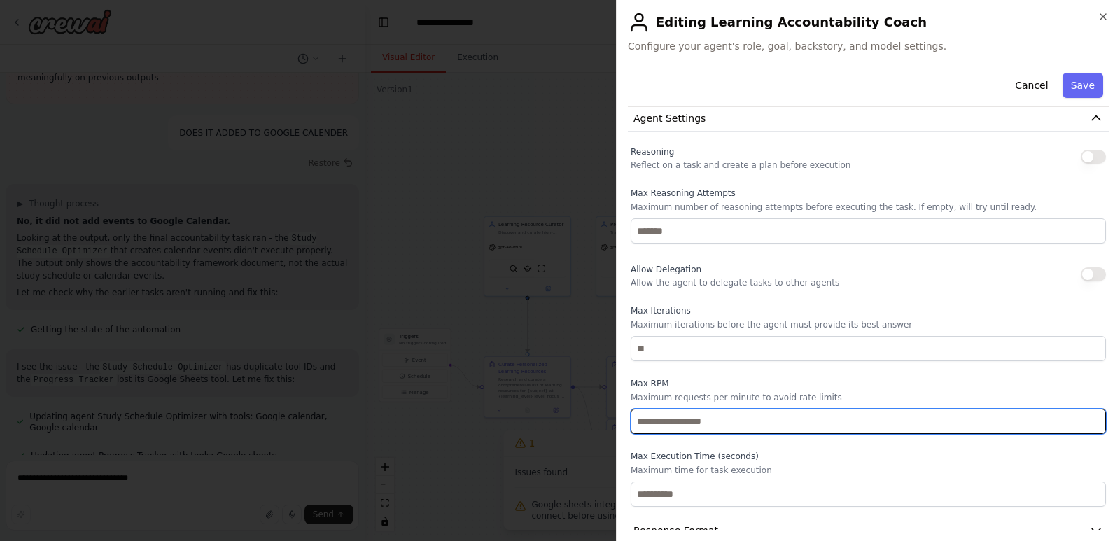
click at [751, 419] on input "number" at bounding box center [868, 421] width 475 height 25
type input "*"
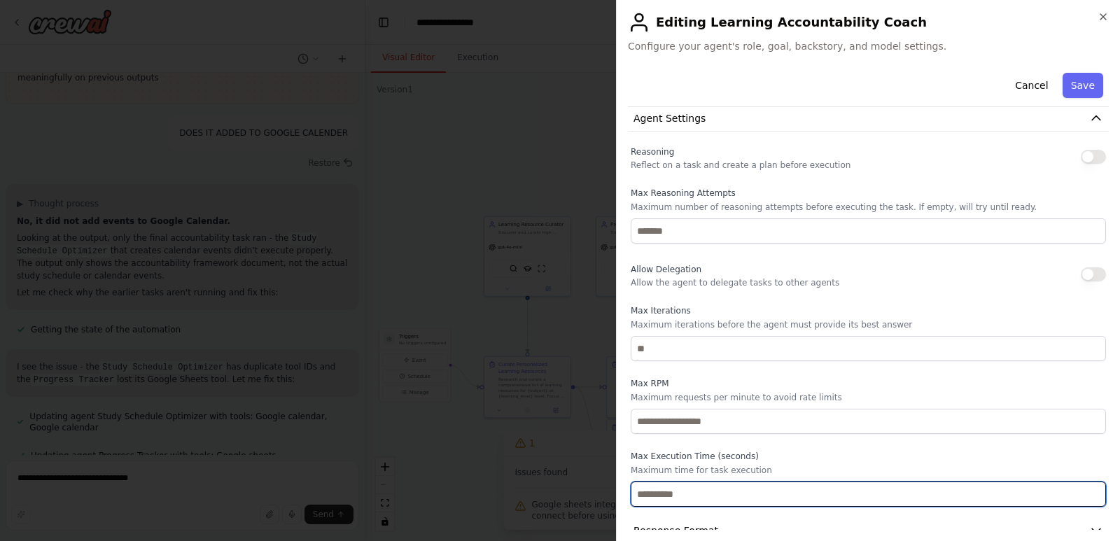
click at [751, 485] on input "number" at bounding box center [868, 494] width 475 height 25
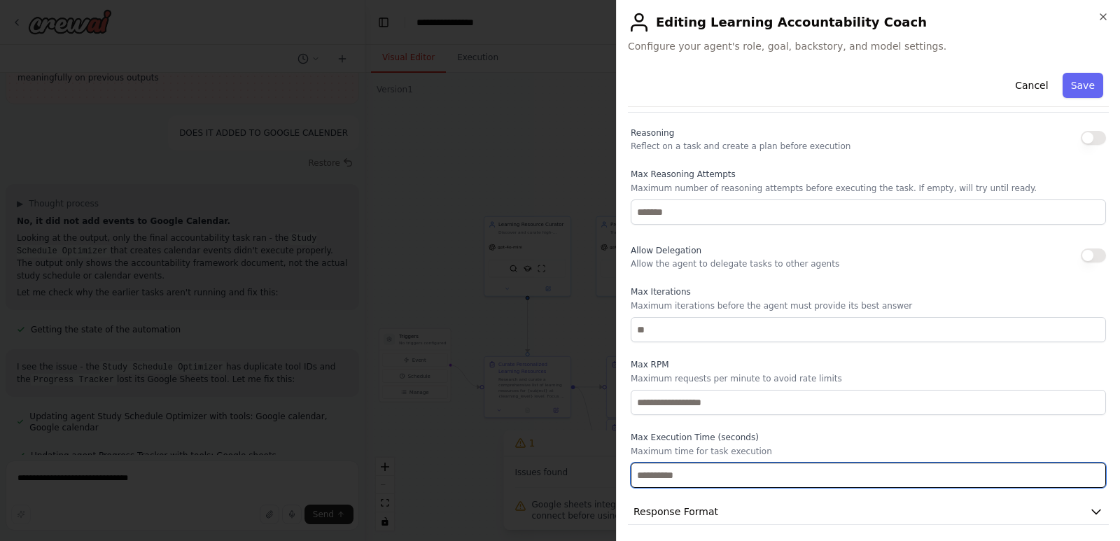
scroll to position [425, 0]
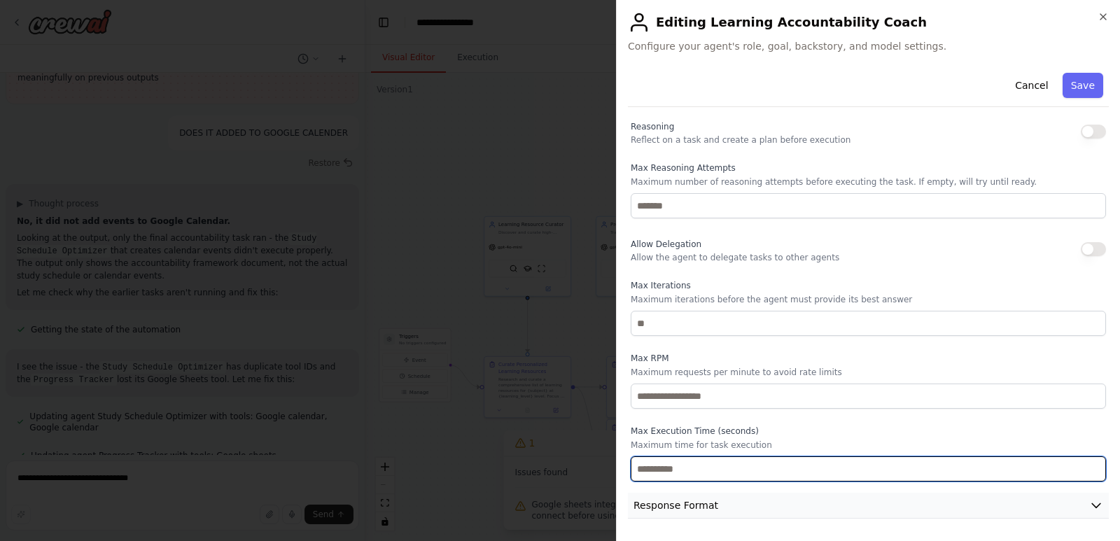
type input "*"
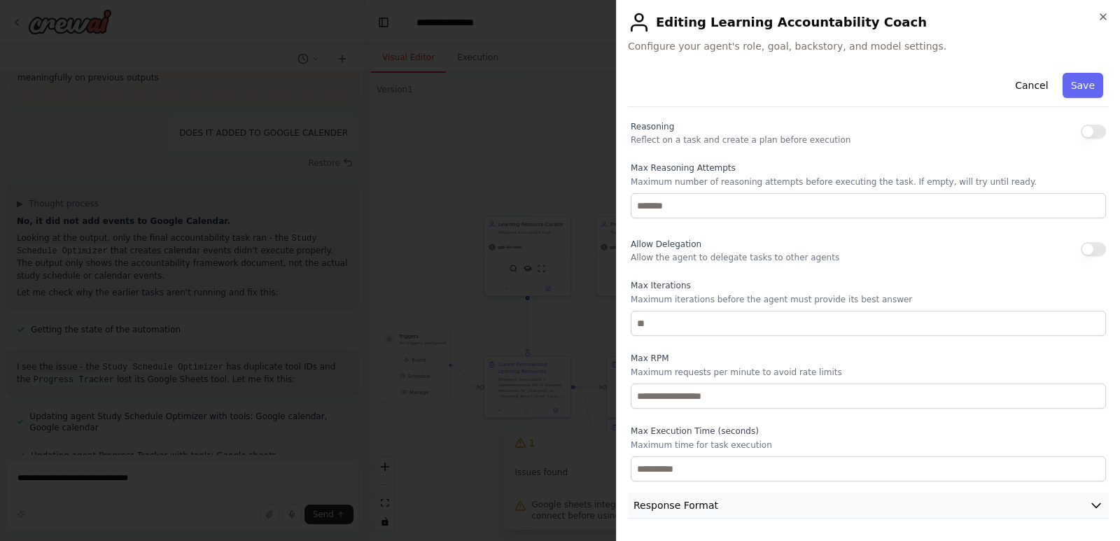
click at [884, 508] on button "Response Format" at bounding box center [868, 506] width 481 height 26
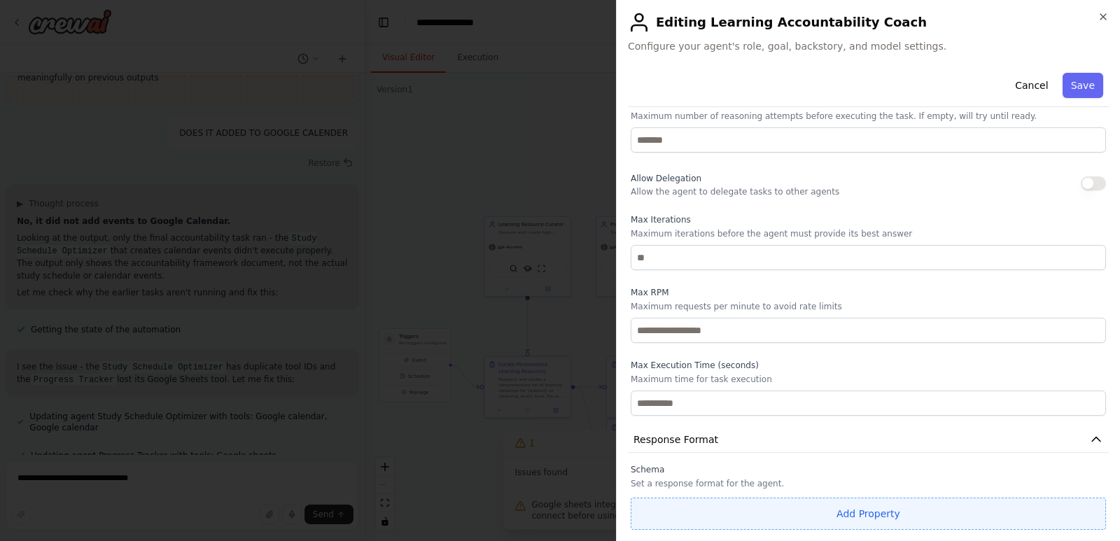
click at [884, 513] on button "Add Property" at bounding box center [868, 514] width 475 height 32
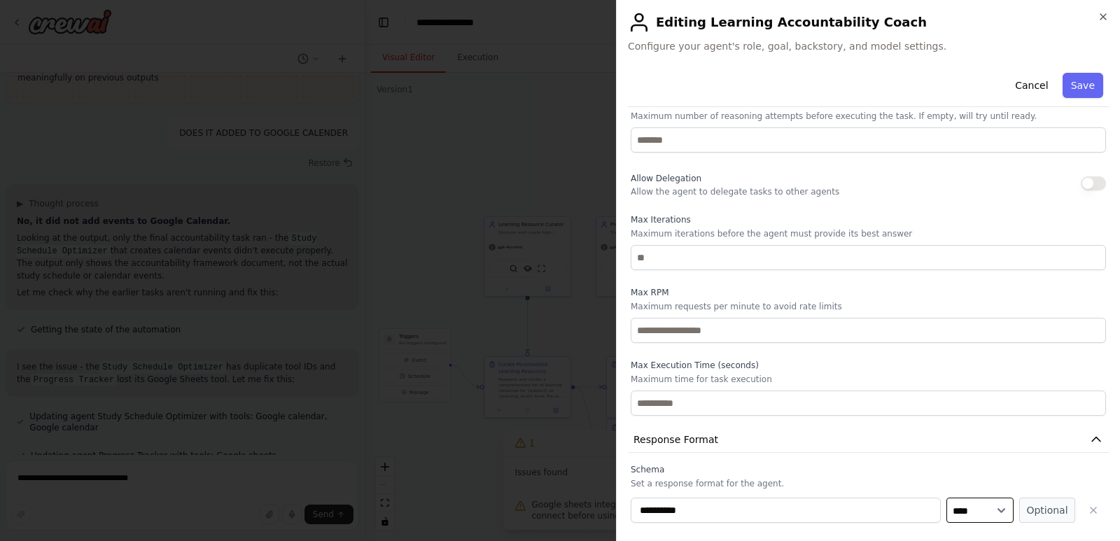
click at [985, 514] on select "**** ******* ******* **** ******" at bounding box center [980, 510] width 67 height 25
click at [1043, 506] on button "Optional" at bounding box center [1048, 510] width 56 height 25
click at [1088, 506] on icon "button" at bounding box center [1093, 510] width 11 height 11
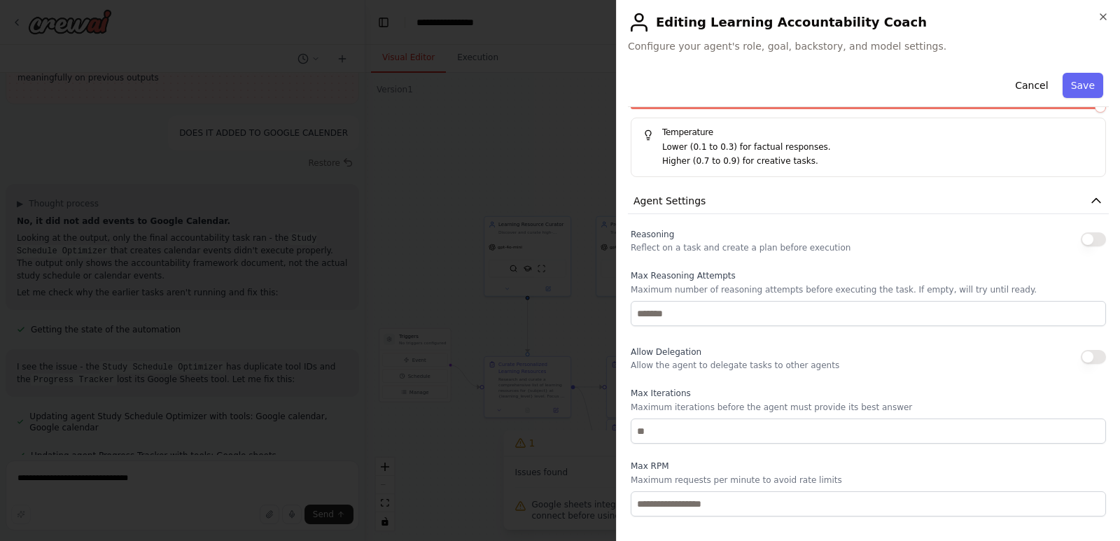
scroll to position [281, 0]
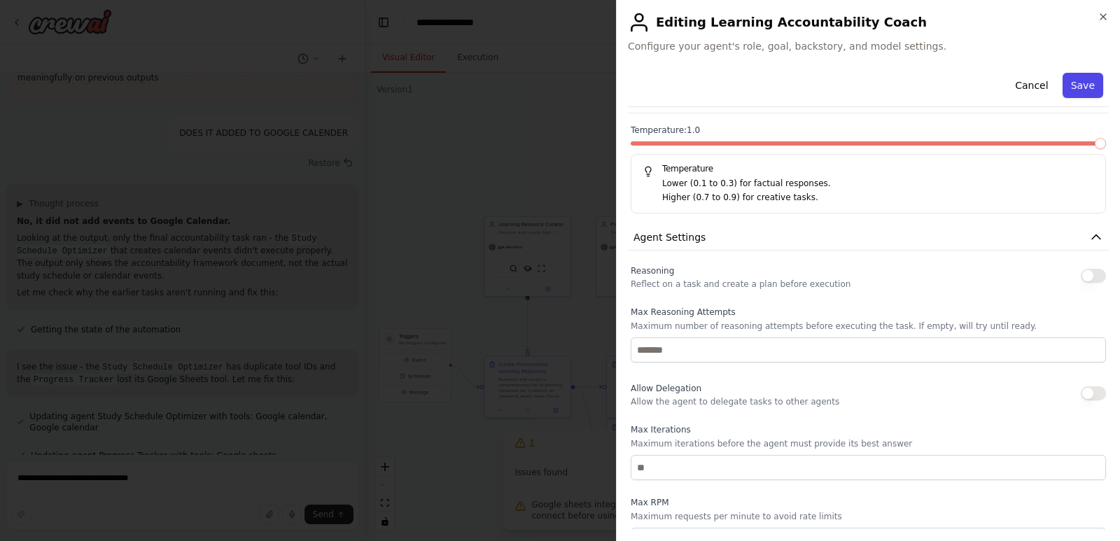
click at [1075, 90] on button "Save" at bounding box center [1083, 85] width 41 height 25
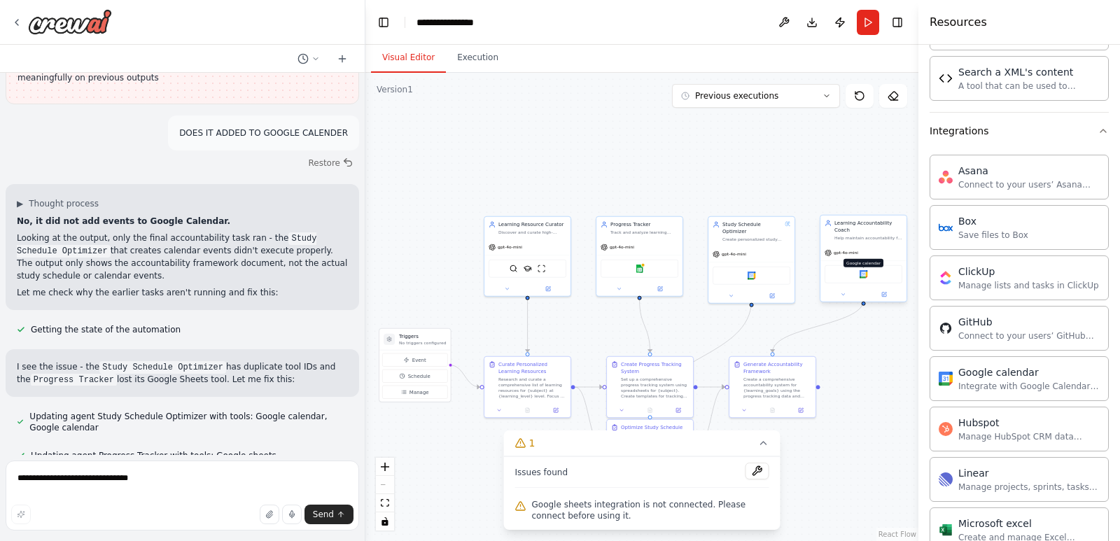
click at [866, 270] on img at bounding box center [864, 274] width 8 height 8
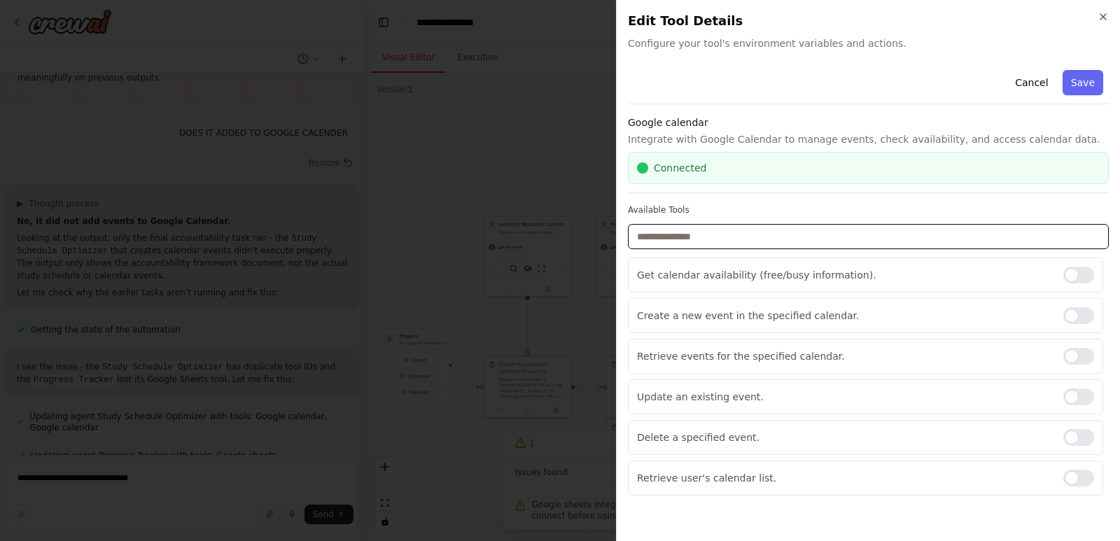
click at [868, 235] on input "text" at bounding box center [868, 236] width 481 height 25
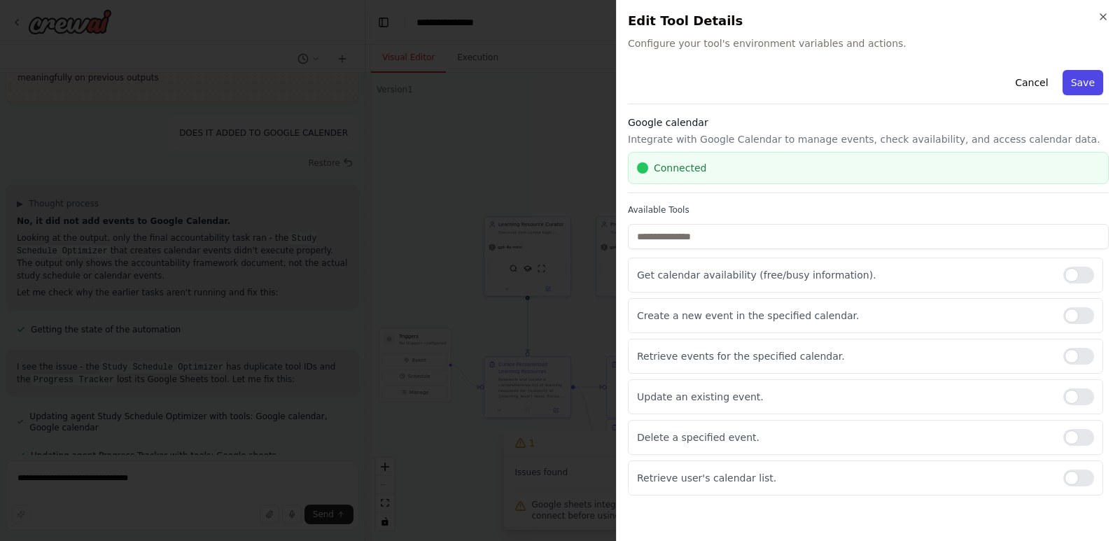
click at [1073, 72] on button "Save" at bounding box center [1083, 82] width 41 height 25
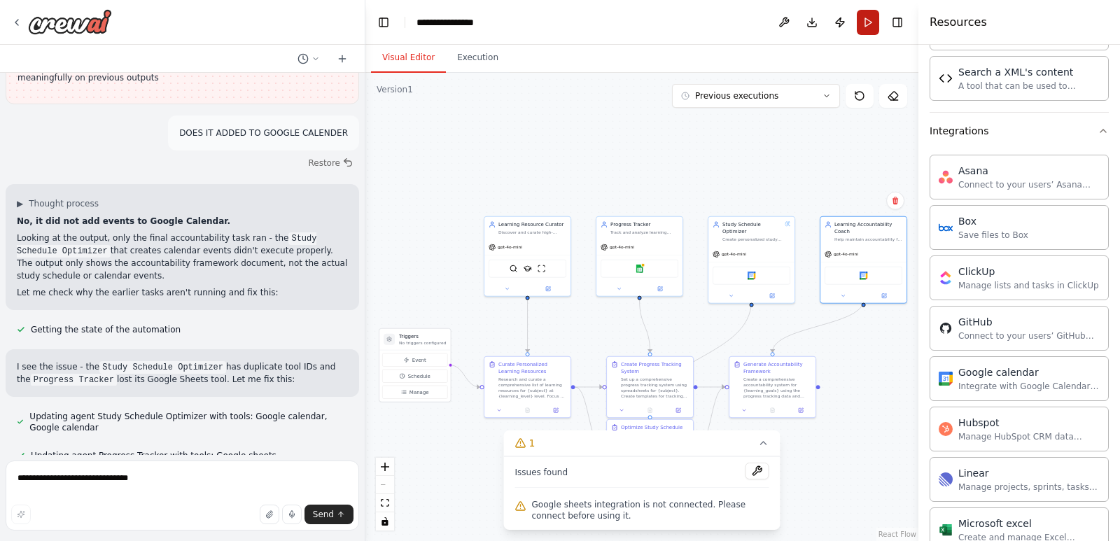
click at [866, 19] on button "Run" at bounding box center [868, 22] width 22 height 25
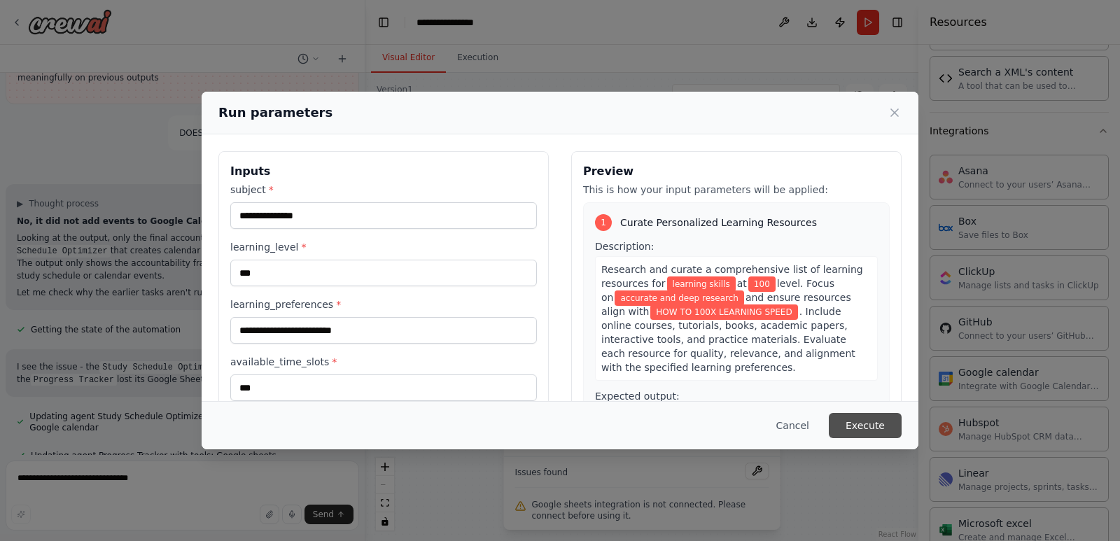
click at [887, 417] on button "Execute" at bounding box center [865, 425] width 73 height 25
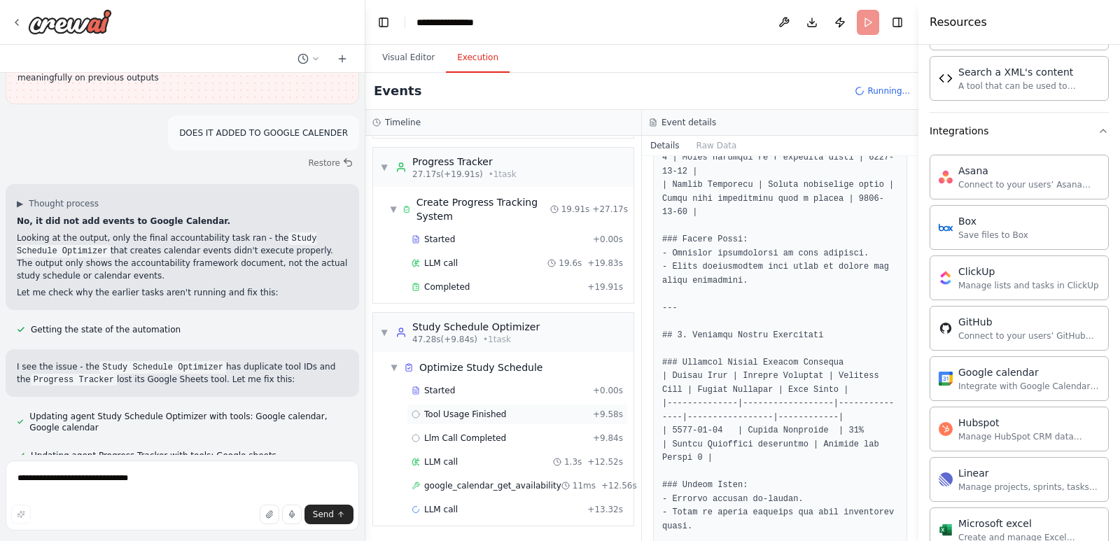
scroll to position [257, 0]
click at [416, 415] on icon at bounding box center [416, 414] width 8 height 8
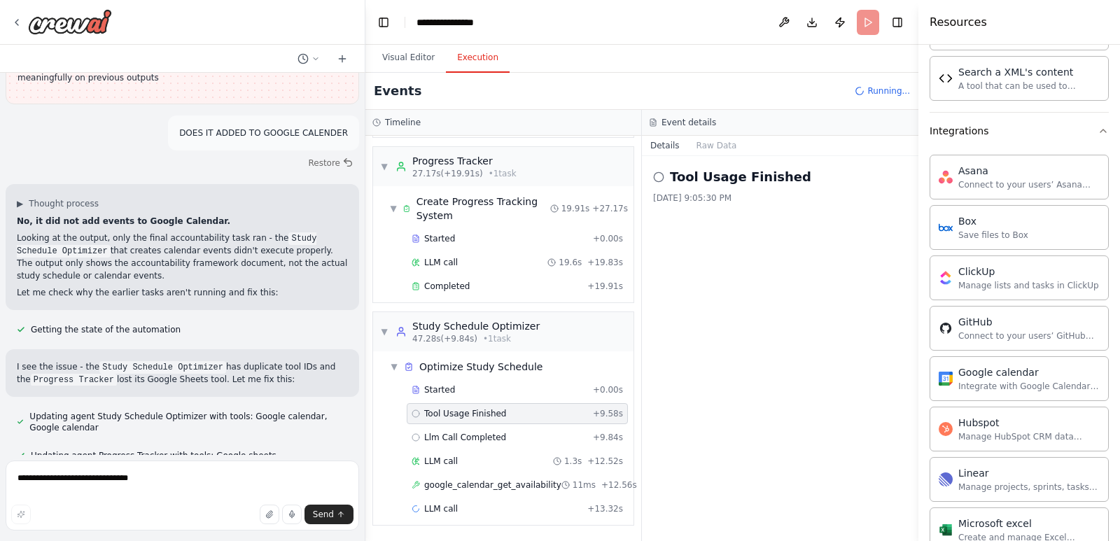
click at [658, 174] on icon at bounding box center [658, 177] width 11 height 11
click at [711, 148] on button "Raw Data" at bounding box center [716, 146] width 57 height 20
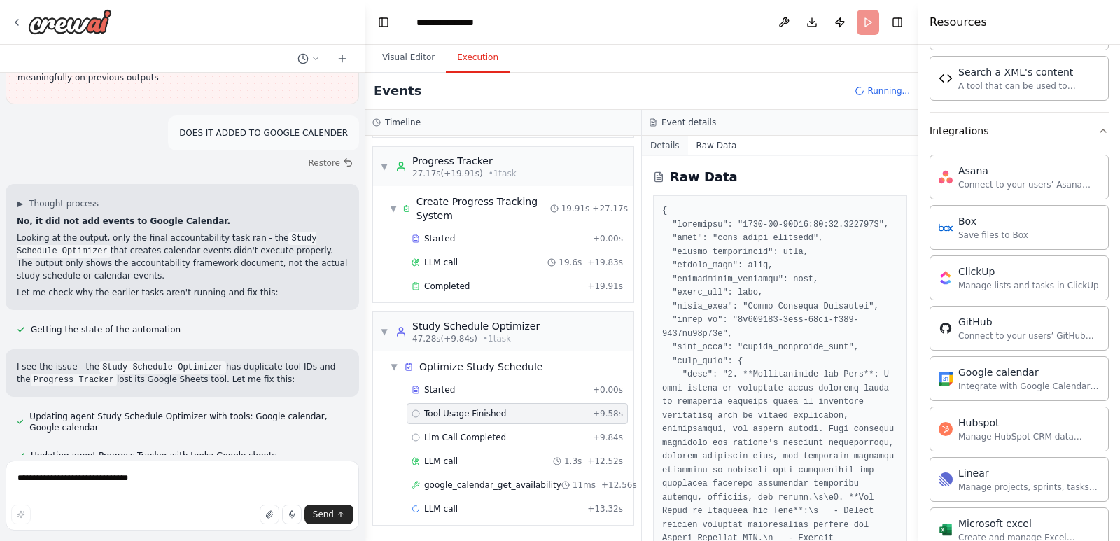
click at [676, 148] on button "Details" at bounding box center [665, 146] width 46 height 20
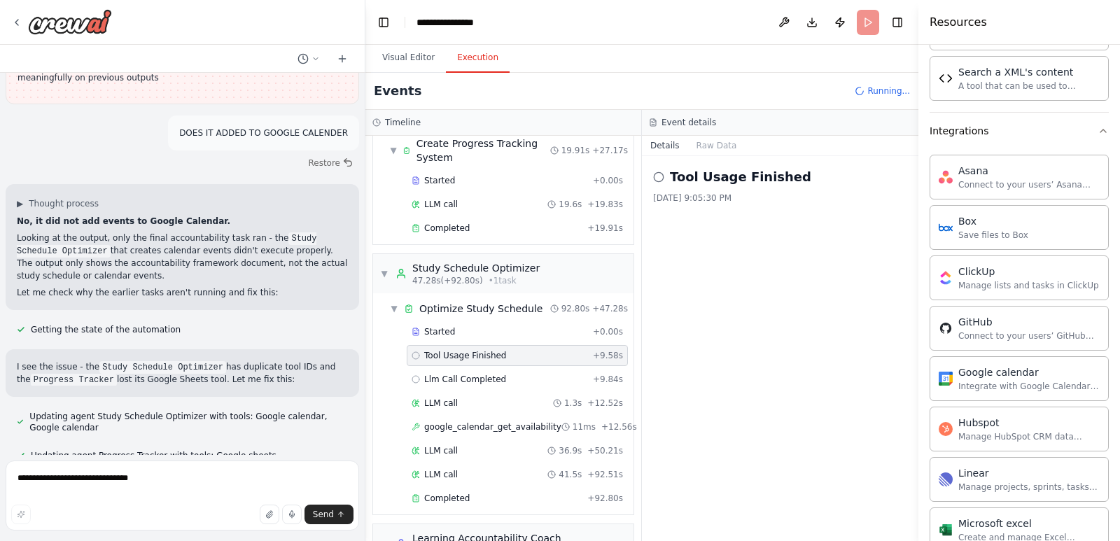
scroll to position [623, 0]
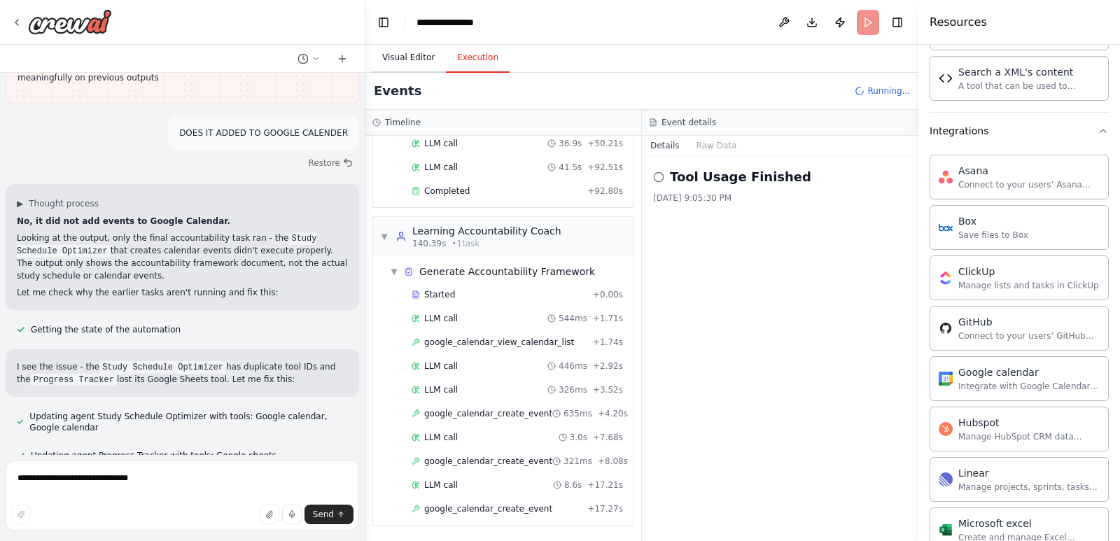
click at [389, 61] on button "Visual Editor" at bounding box center [408, 57] width 75 height 29
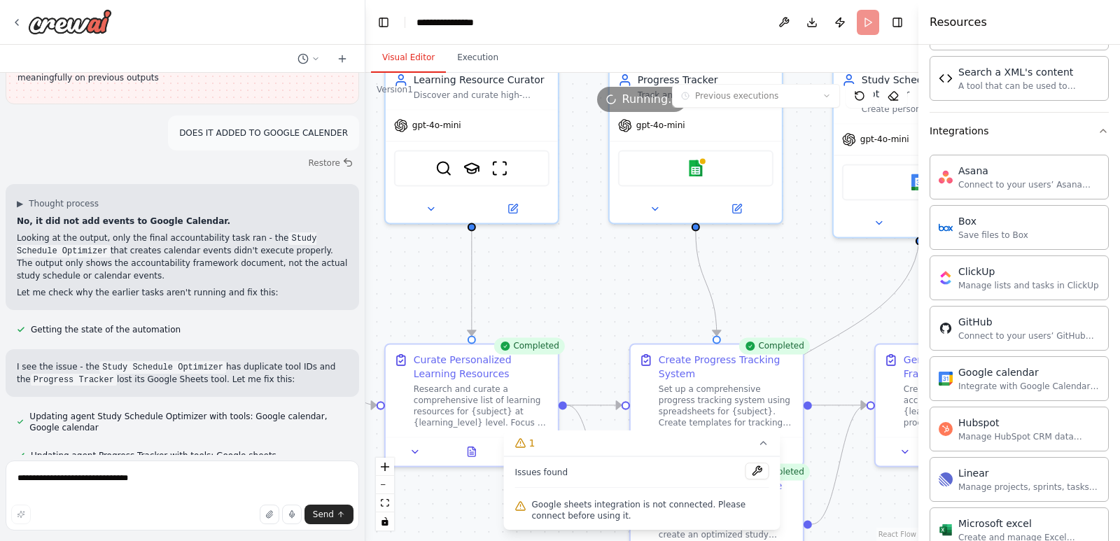
drag, startPoint x: 571, startPoint y: 253, endPoint x: 810, endPoint y: 317, distance: 246.7
click at [810, 317] on div ".deletable-edge-delete-btn { width: 20px; height: 20px; border: 0px solid #ffff…" at bounding box center [642, 307] width 553 height 468
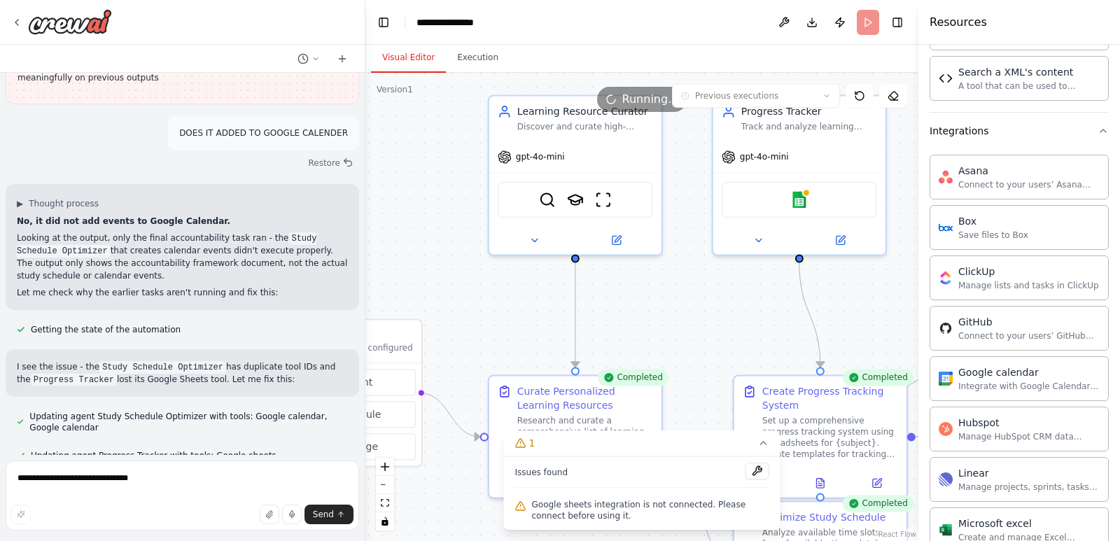
drag, startPoint x: 583, startPoint y: 284, endPoint x: 672, endPoint y: 299, distance: 90.9
click at [686, 316] on div ".deletable-edge-delete-btn { width: 20px; height: 20px; border: 0px solid #ffff…" at bounding box center [642, 307] width 553 height 468
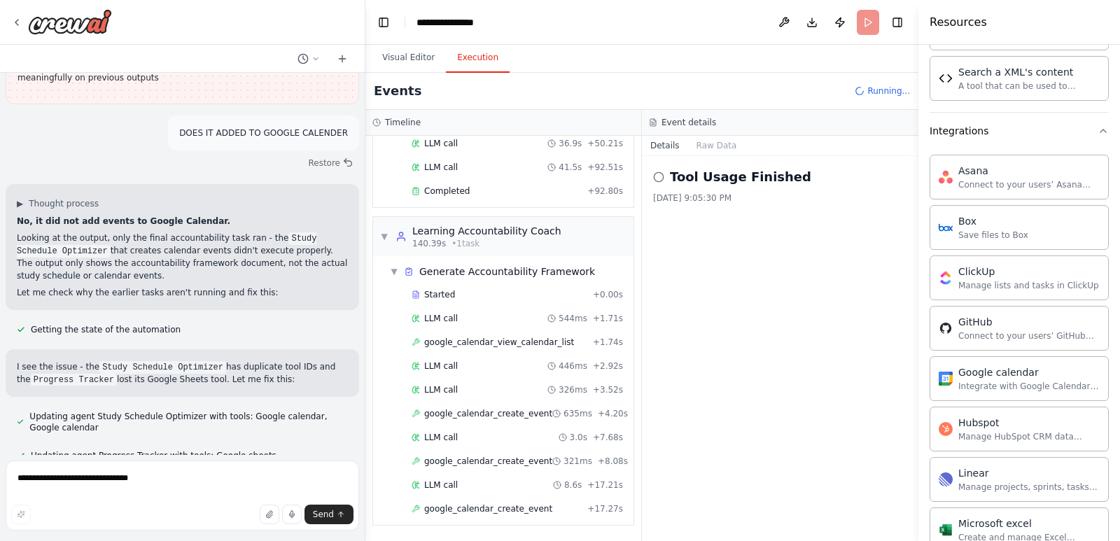
click at [499, 61] on button "Execution" at bounding box center [478, 57] width 64 height 29
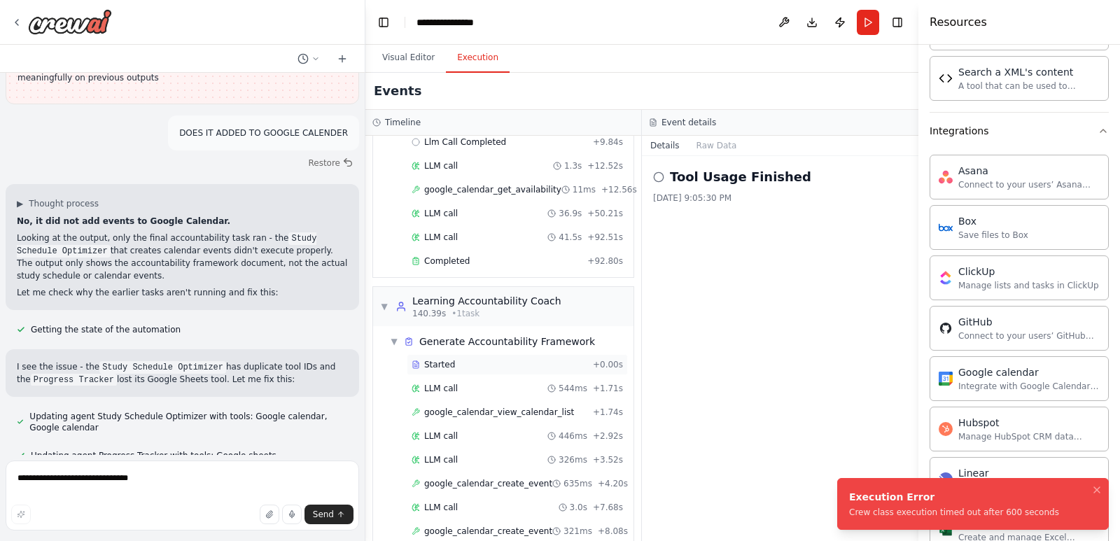
scroll to position [742, 0]
